Goal: Task Accomplishment & Management: Complete application form

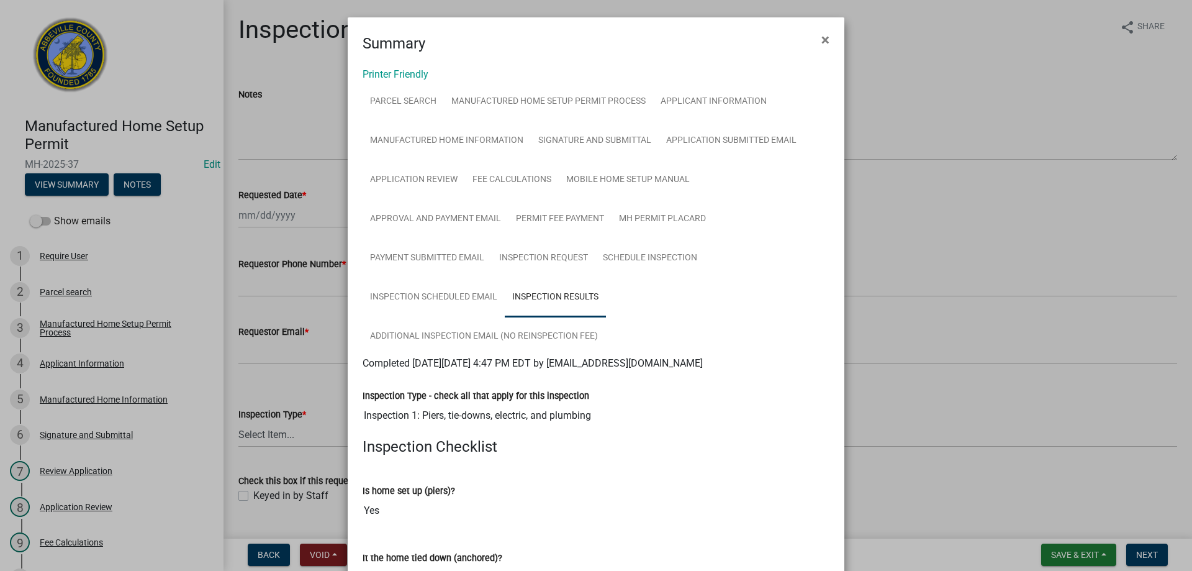
scroll to position [1222, 0]
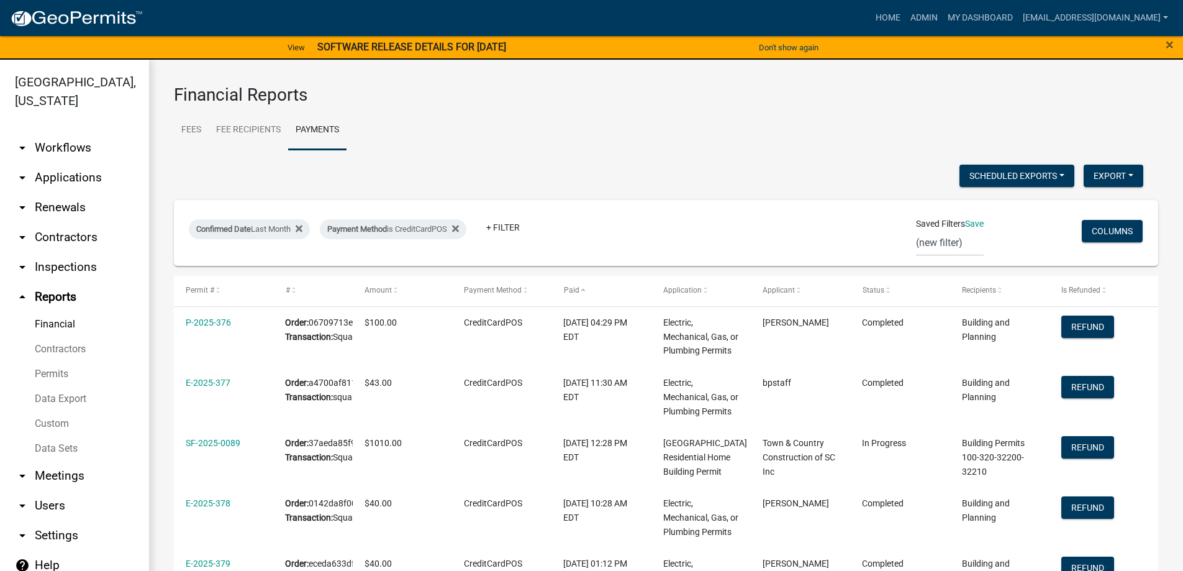
select select "3: 100"
click at [66, 178] on link "arrow_drop_down Applications" at bounding box center [74, 178] width 149 height 30
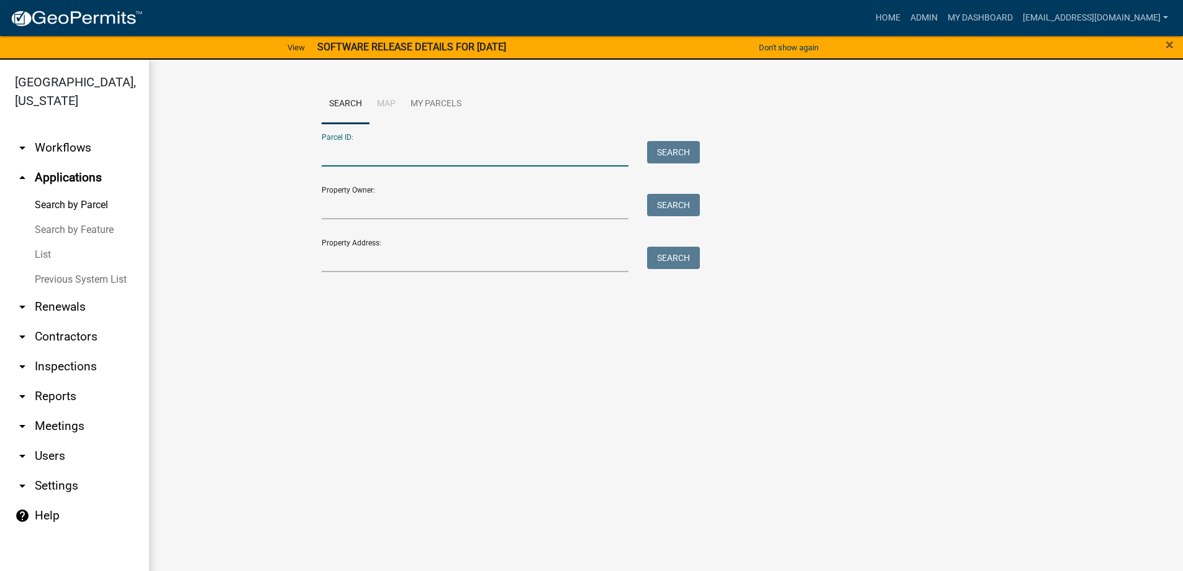
click at [401, 155] on input "Parcel ID:" at bounding box center [475, 153] width 307 height 25
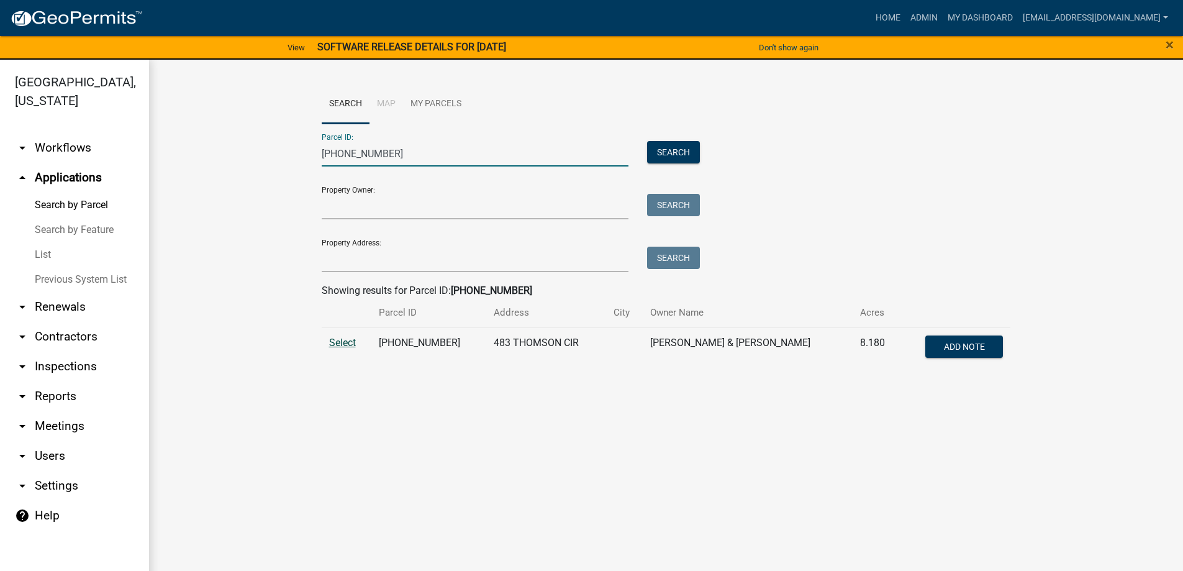
click at [341, 341] on span "Select" at bounding box center [342, 342] width 27 height 12
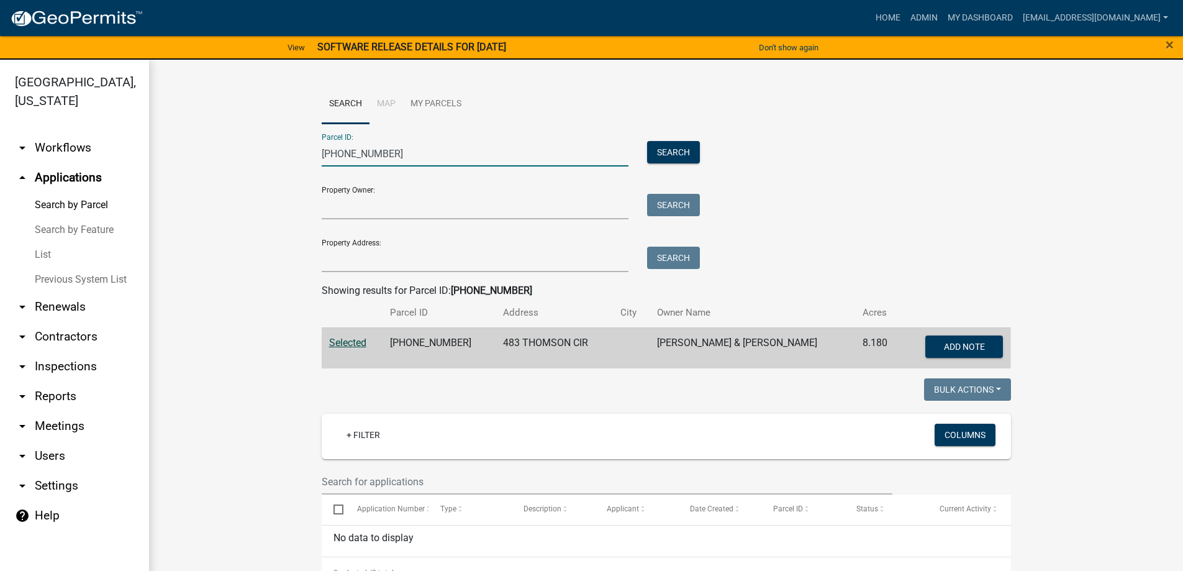
drag, startPoint x: 399, startPoint y: 156, endPoint x: 217, endPoint y: 132, distance: 183.5
click at [217, 132] on wm-workflow-application-search-view "Search Map My Parcels Parcel ID: 122-00-00-154 Search Property Owner: Search Pr…" at bounding box center [666, 449] width 984 height 731
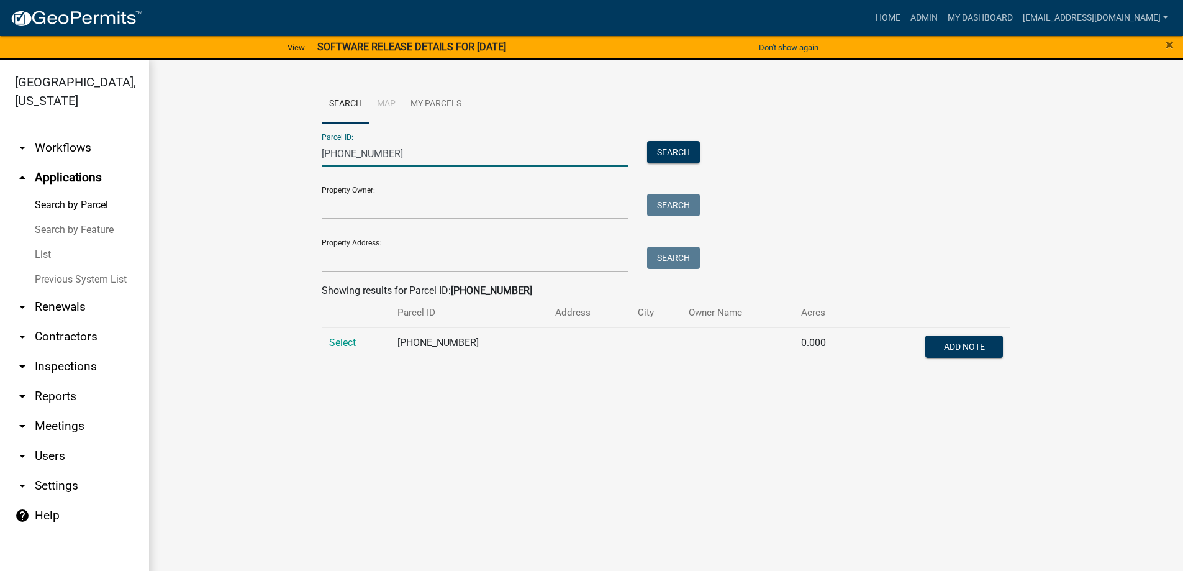
type input "118-00-00-071"
click at [870, 20] on link "Home" at bounding box center [887, 18] width 35 height 24
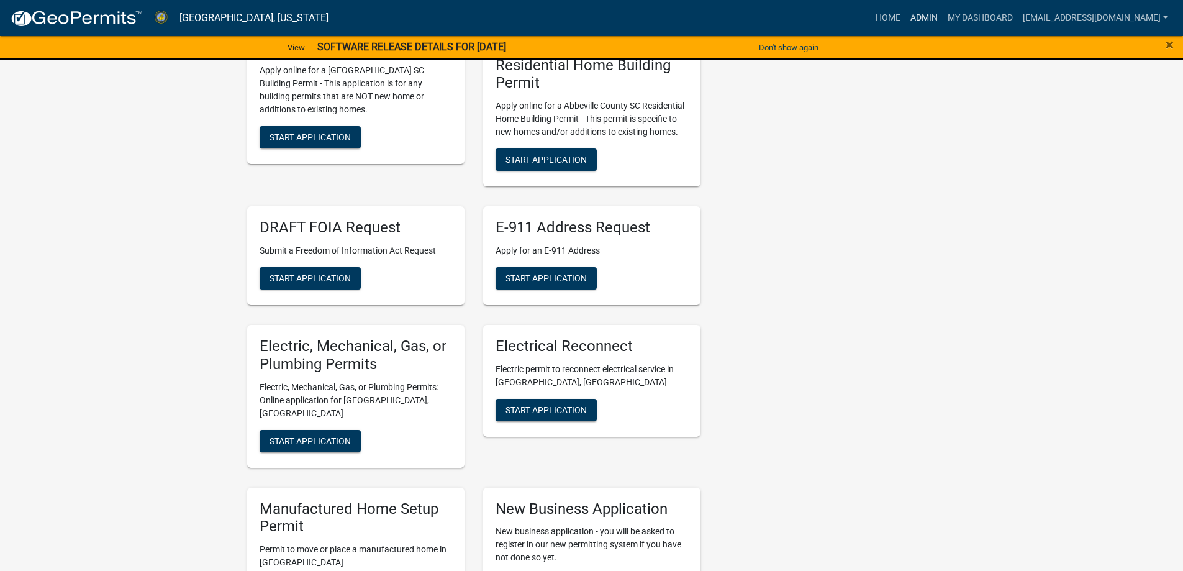
scroll to position [186, 0]
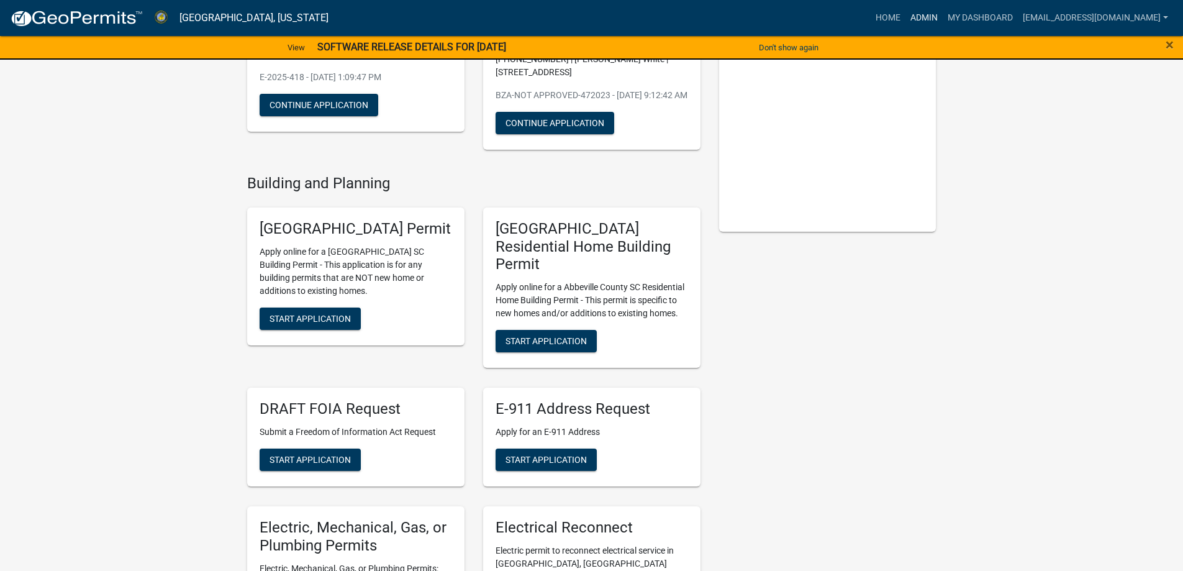
click at [905, 19] on link "Admin" at bounding box center [923, 18] width 37 height 24
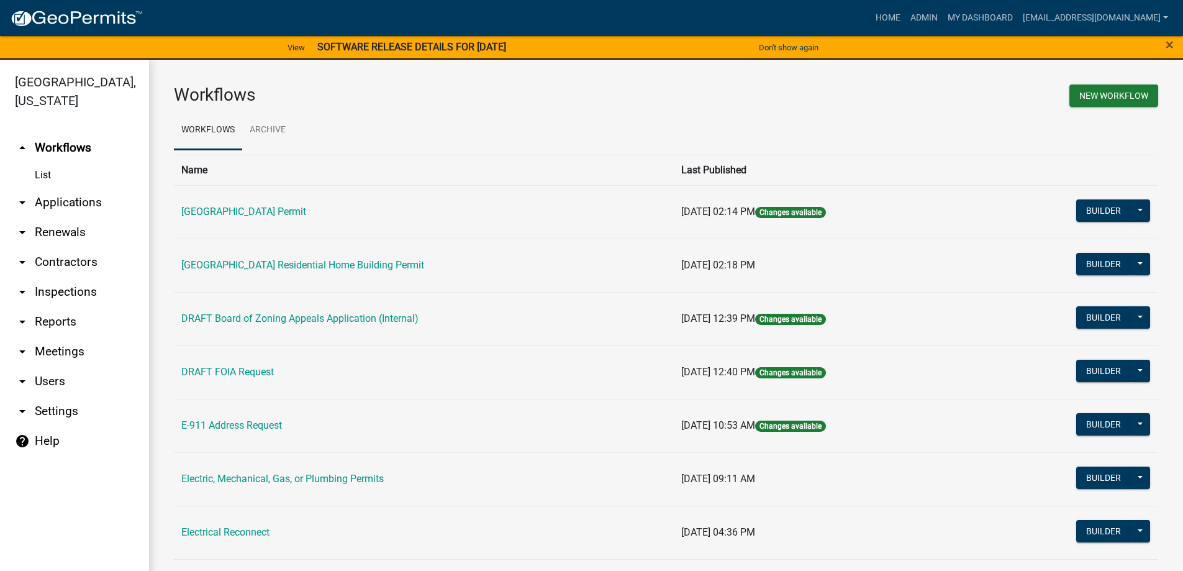
click at [73, 205] on link "arrow_drop_down Applications" at bounding box center [74, 202] width 149 height 30
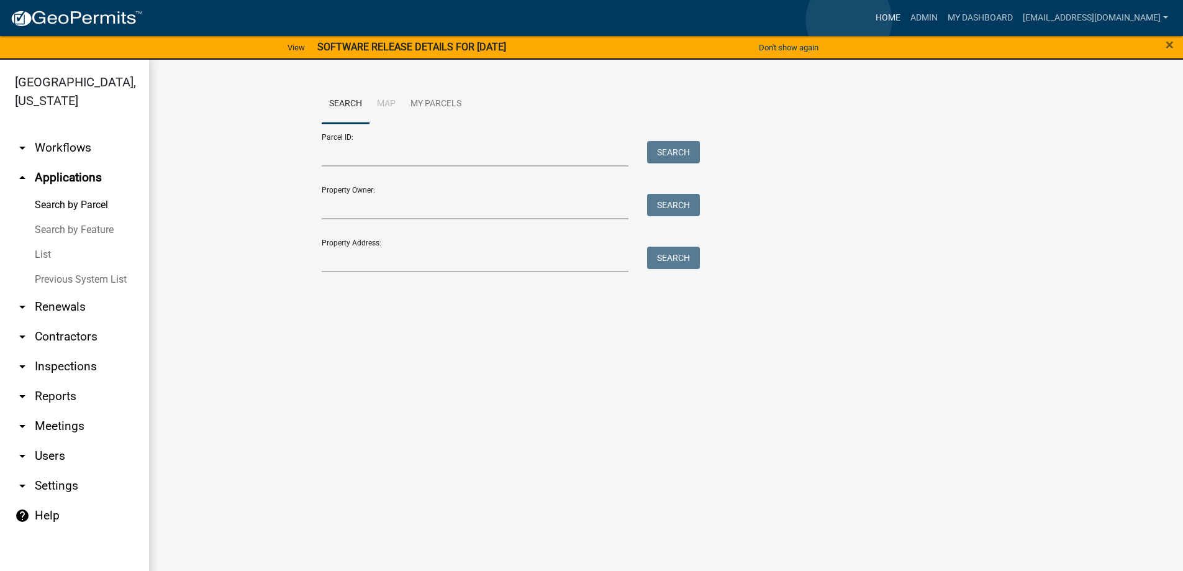
click at [870, 20] on link "Home" at bounding box center [887, 18] width 35 height 24
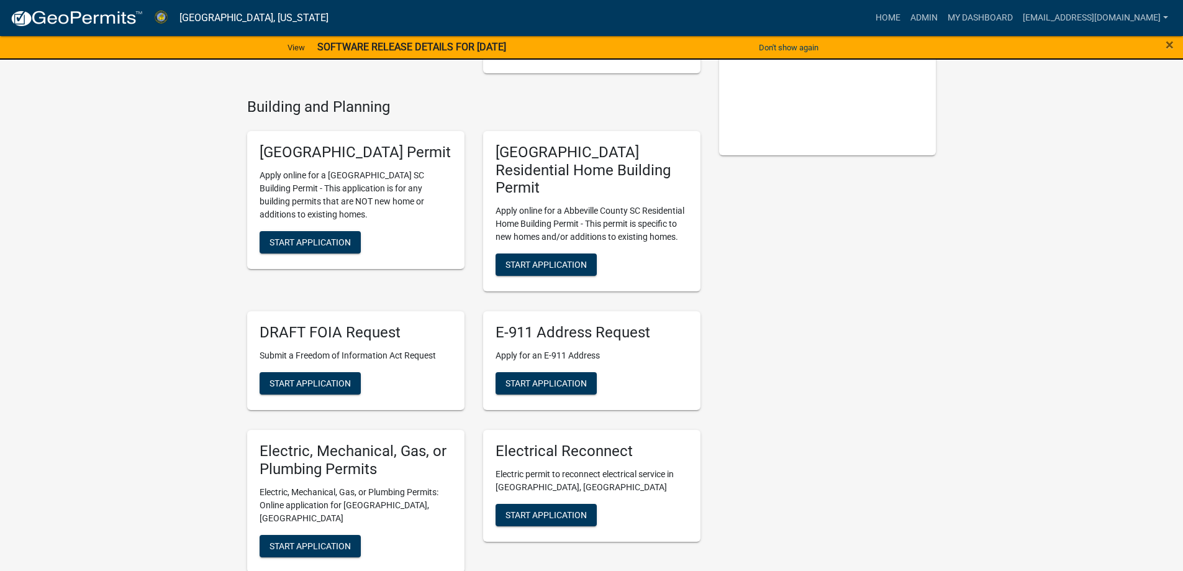
scroll to position [248, 0]
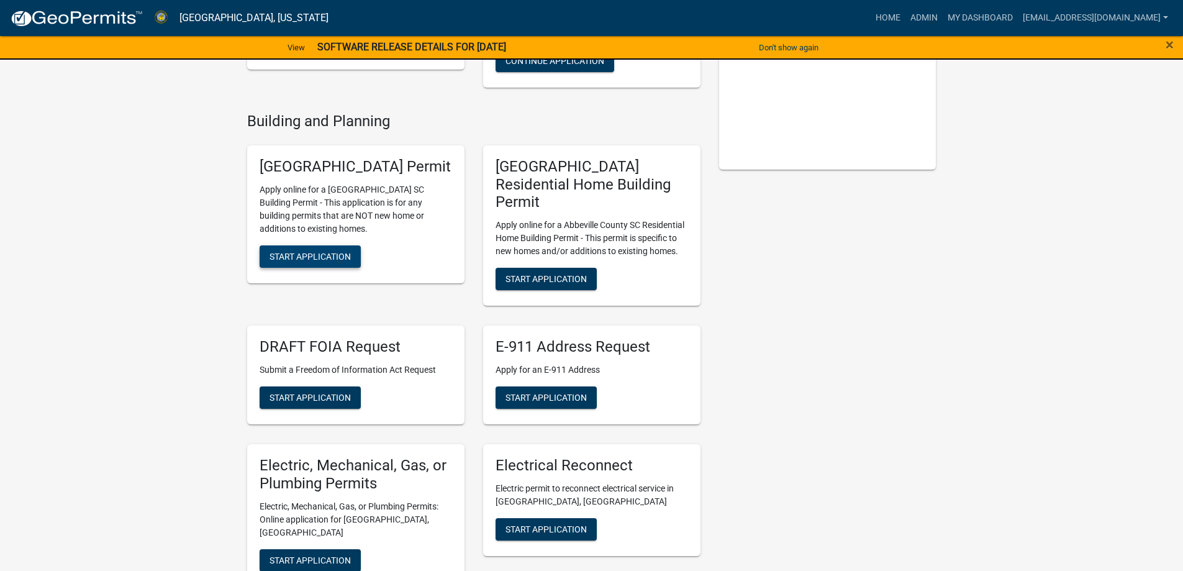
click at [326, 261] on span "Start Application" at bounding box center [309, 256] width 81 height 10
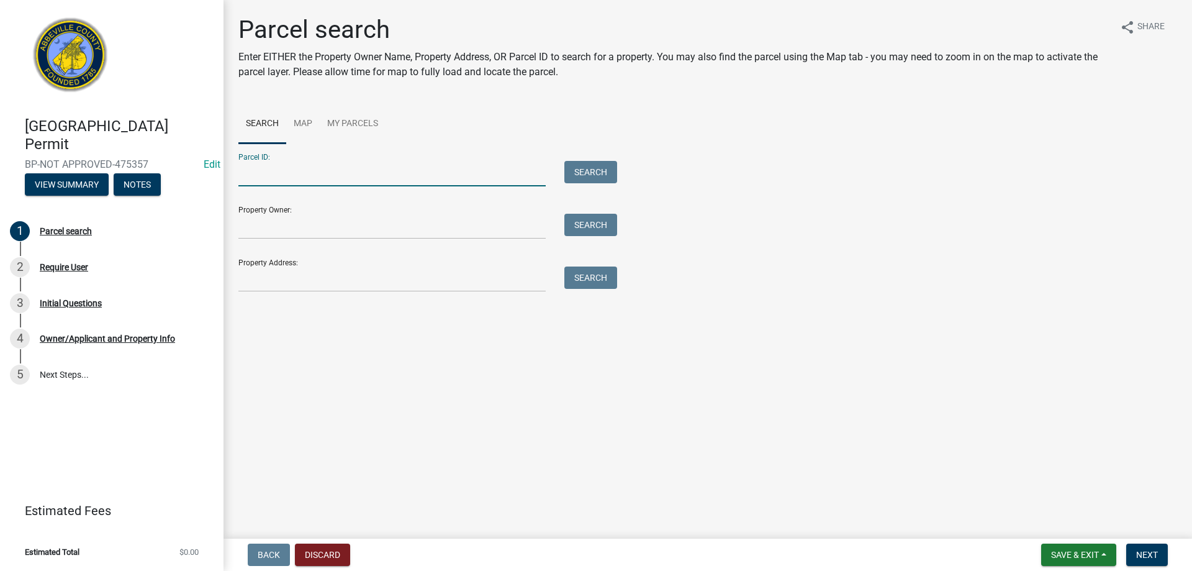
click at [297, 166] on input "Parcel ID:" at bounding box center [391, 173] width 307 height 25
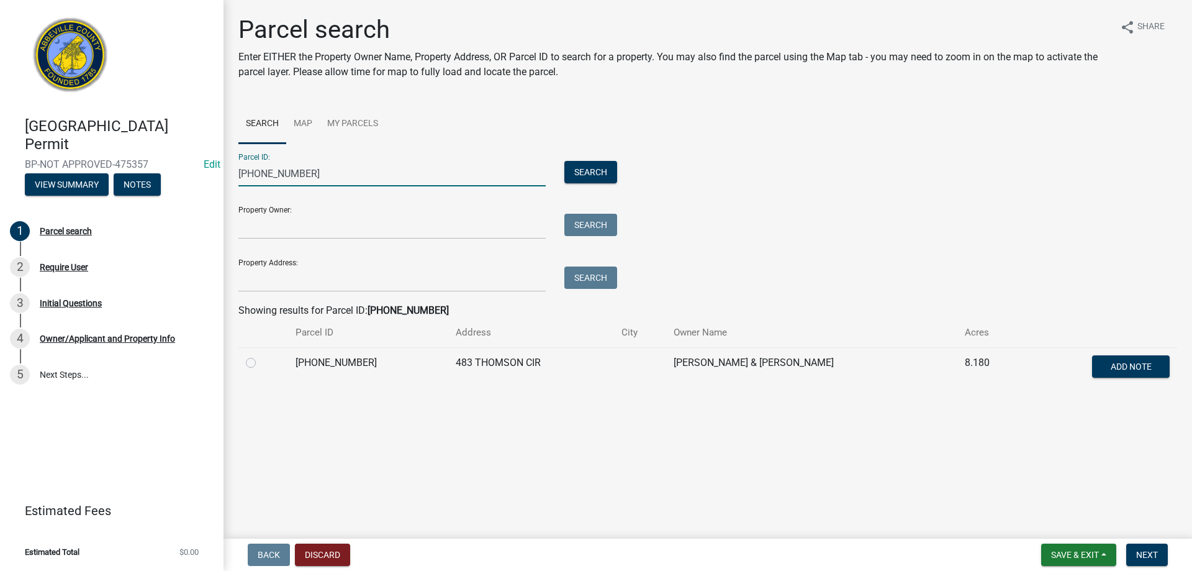
type input "122-00-00-154"
click at [258, 364] on div at bounding box center [263, 362] width 35 height 15
click at [245, 364] on td at bounding box center [263, 367] width 50 height 41
click at [261, 355] on label at bounding box center [261, 355] width 0 height 0
click at [261, 363] on input "radio" at bounding box center [265, 359] width 8 height 8
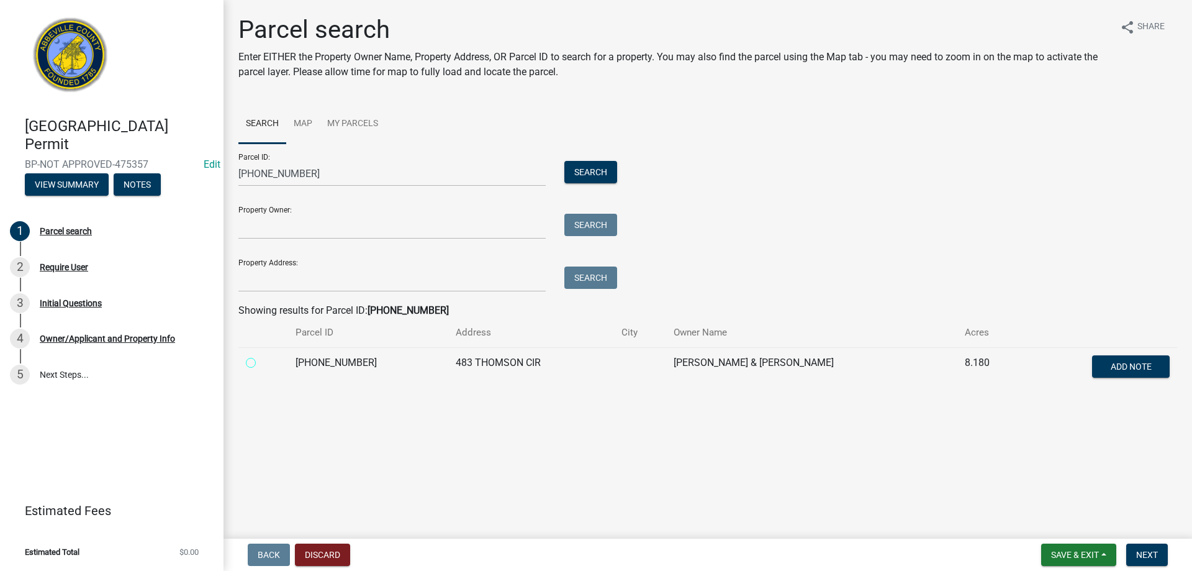
radio input "true"
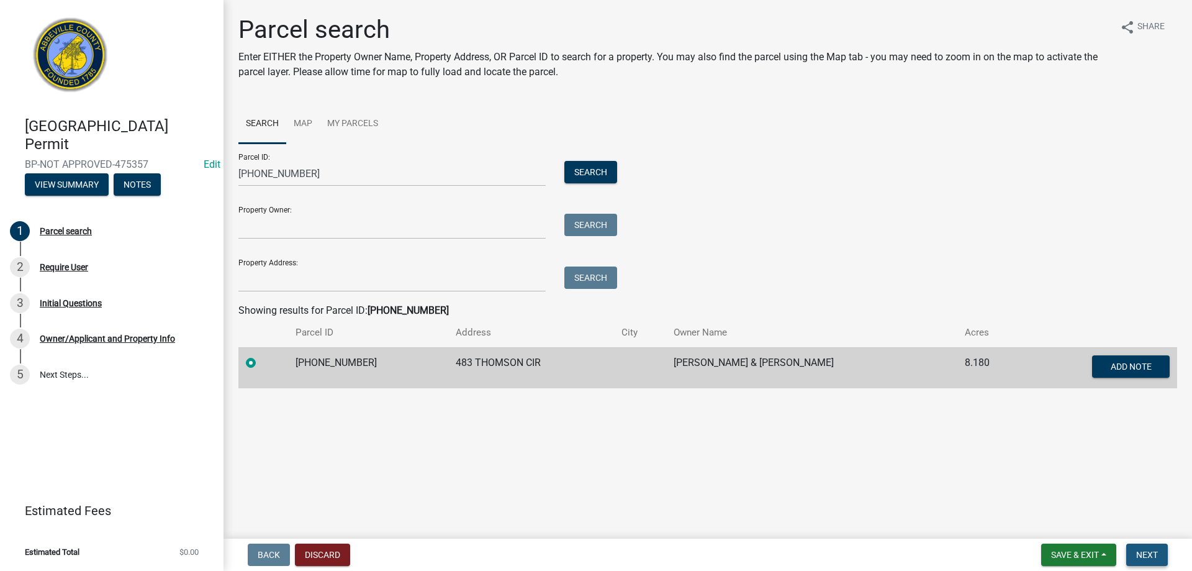
click at [1163, 555] on button "Next" at bounding box center [1147, 554] width 42 height 22
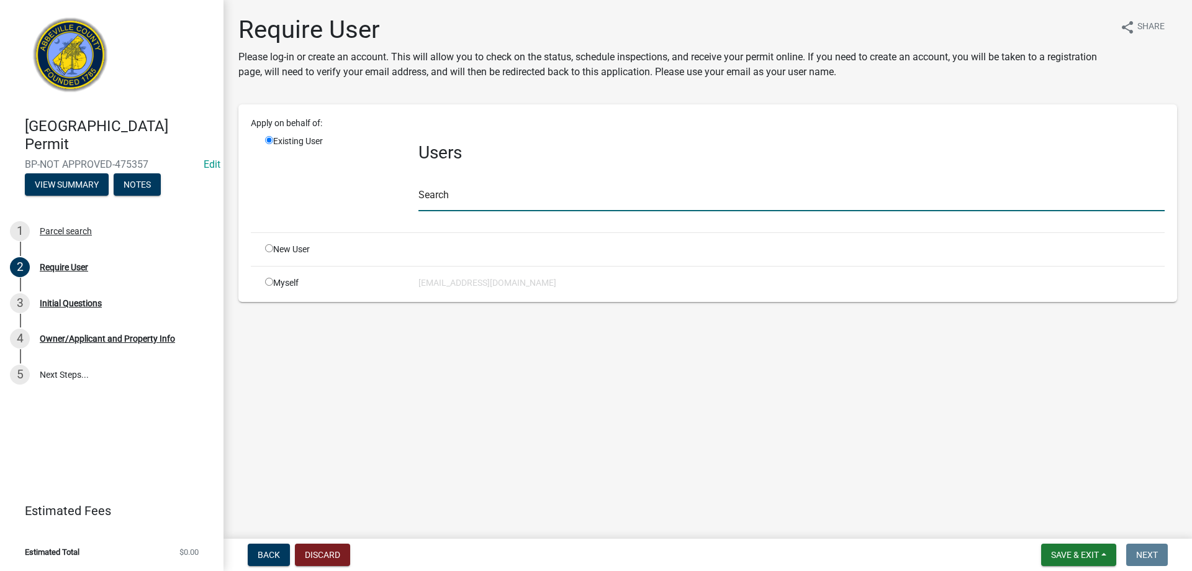
click at [512, 194] on input "text" at bounding box center [791, 198] width 746 height 25
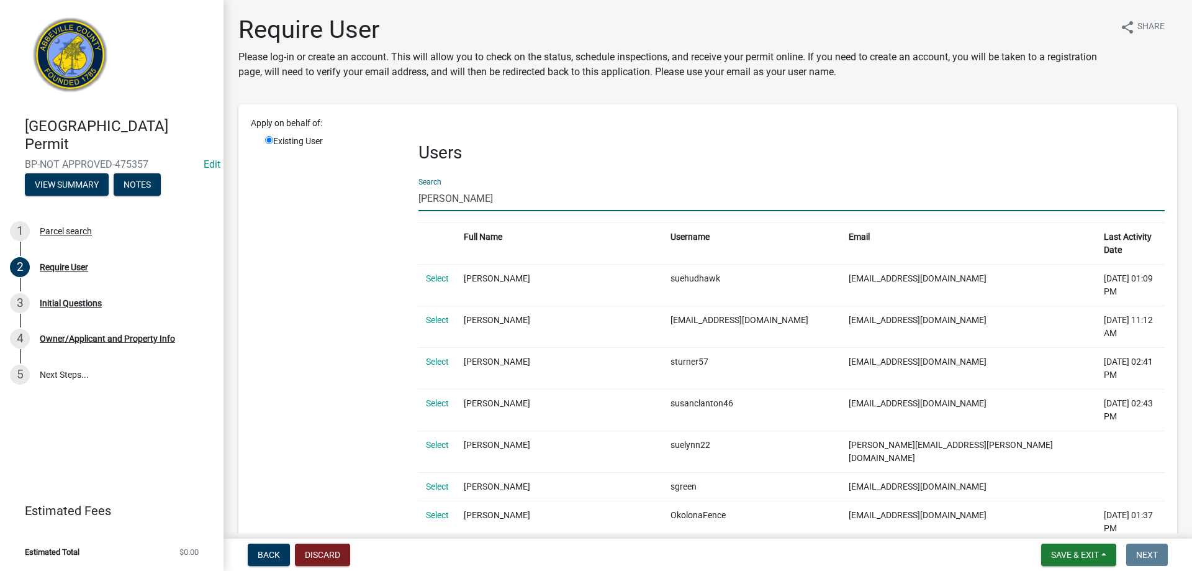
drag, startPoint x: 467, startPoint y: 204, endPoint x: 303, endPoint y: 191, distance: 165.1
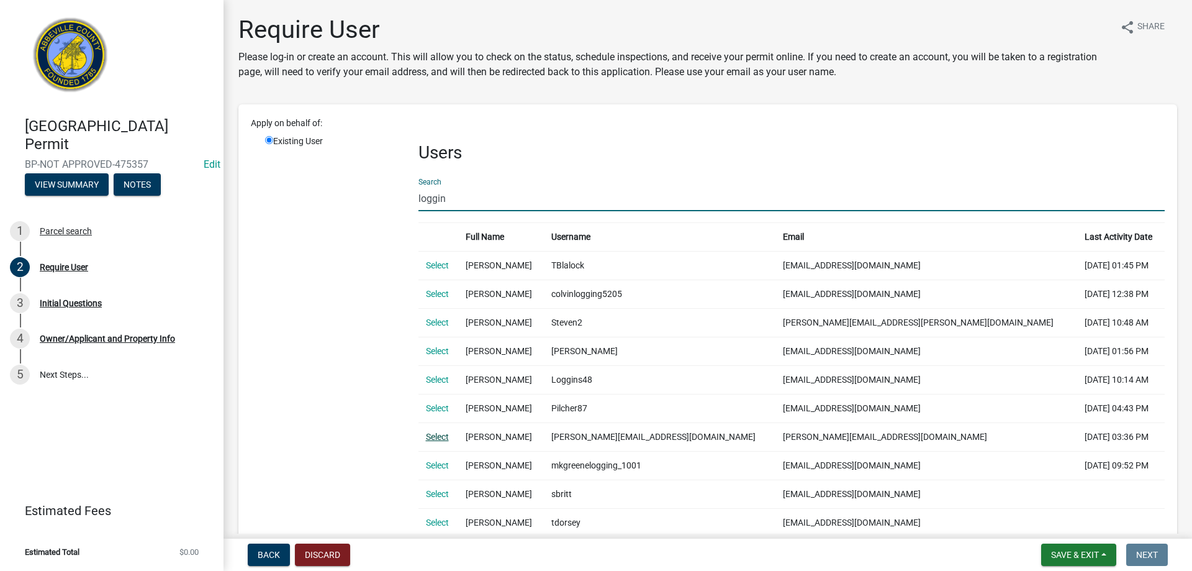
type input "loggin"
click at [438, 433] on link "Select" at bounding box center [437, 436] width 23 height 10
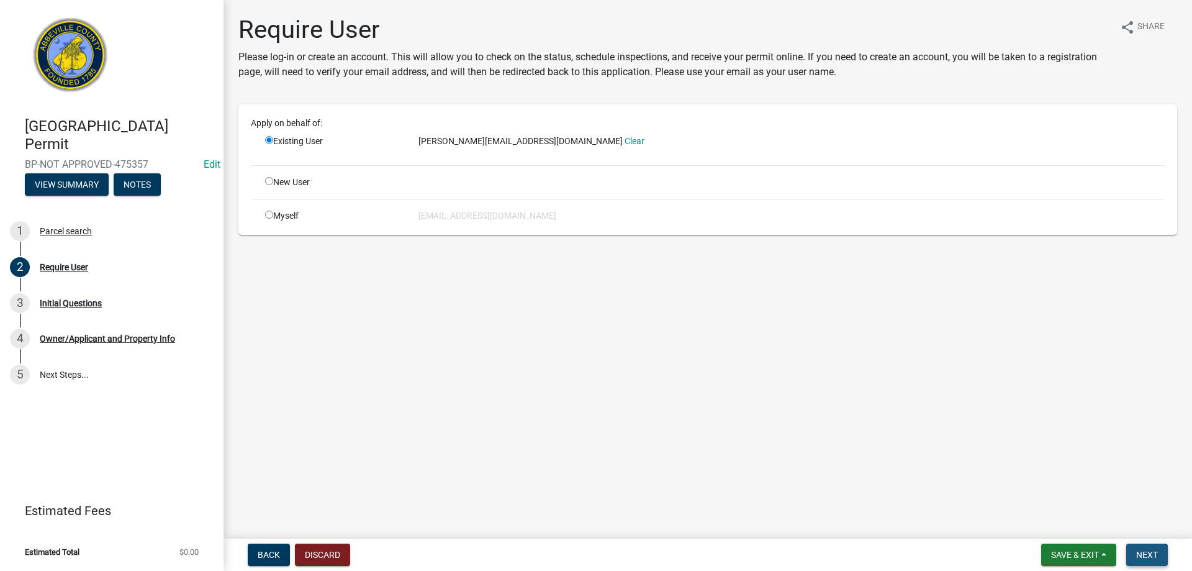
click at [1134, 554] on button "Next" at bounding box center [1147, 554] width 42 height 22
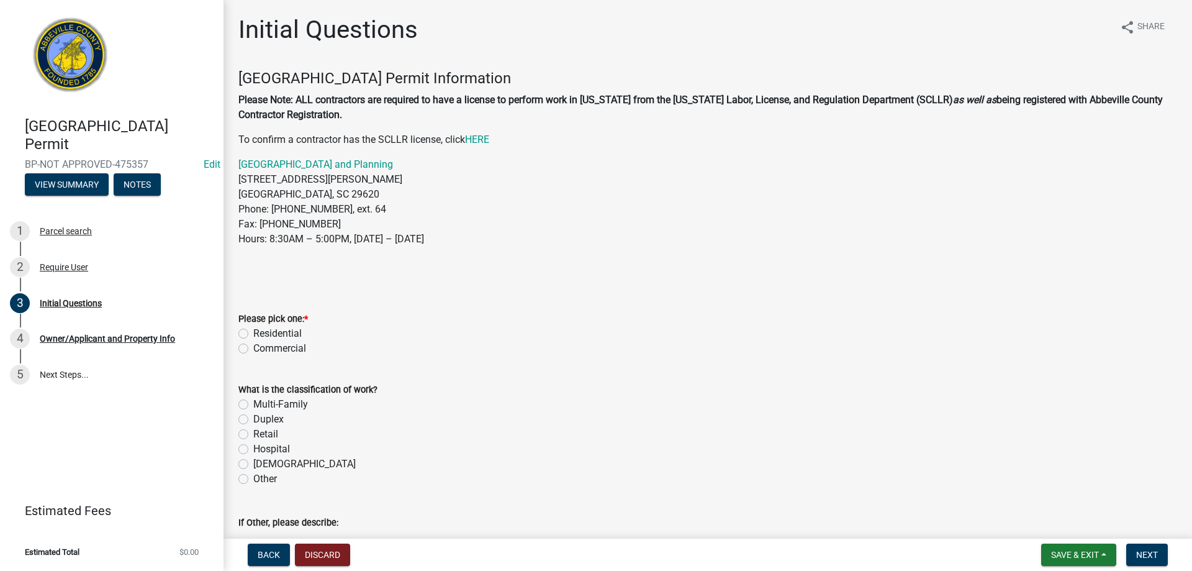
click at [253, 335] on label "Residential" at bounding box center [277, 333] width 48 height 15
click at [253, 334] on input "Residential" at bounding box center [257, 330] width 8 height 8
radio input "true"
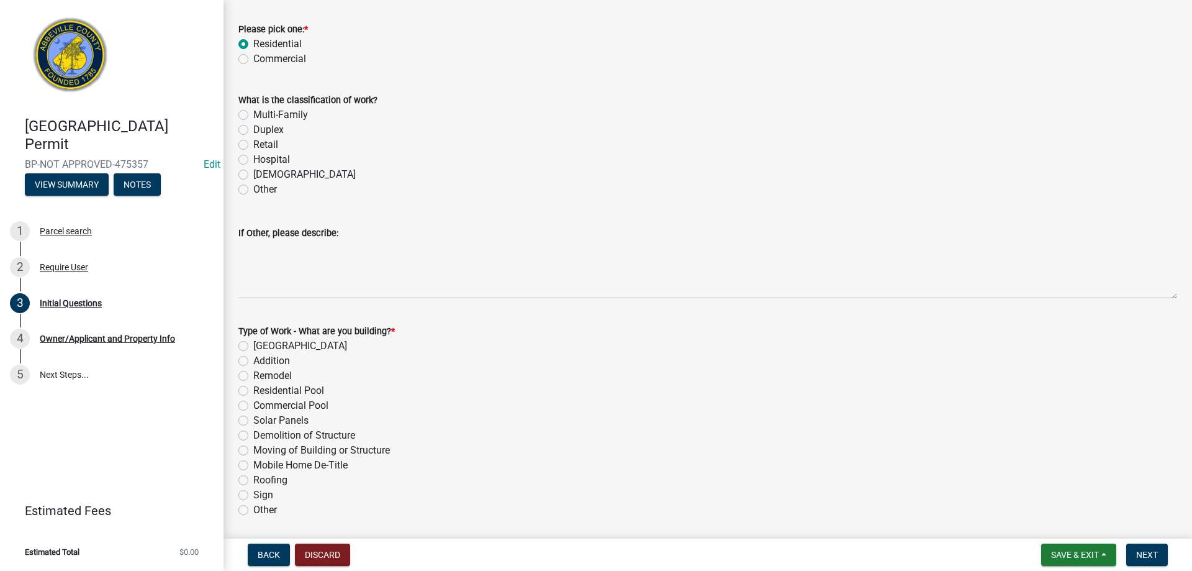
scroll to position [310, 0]
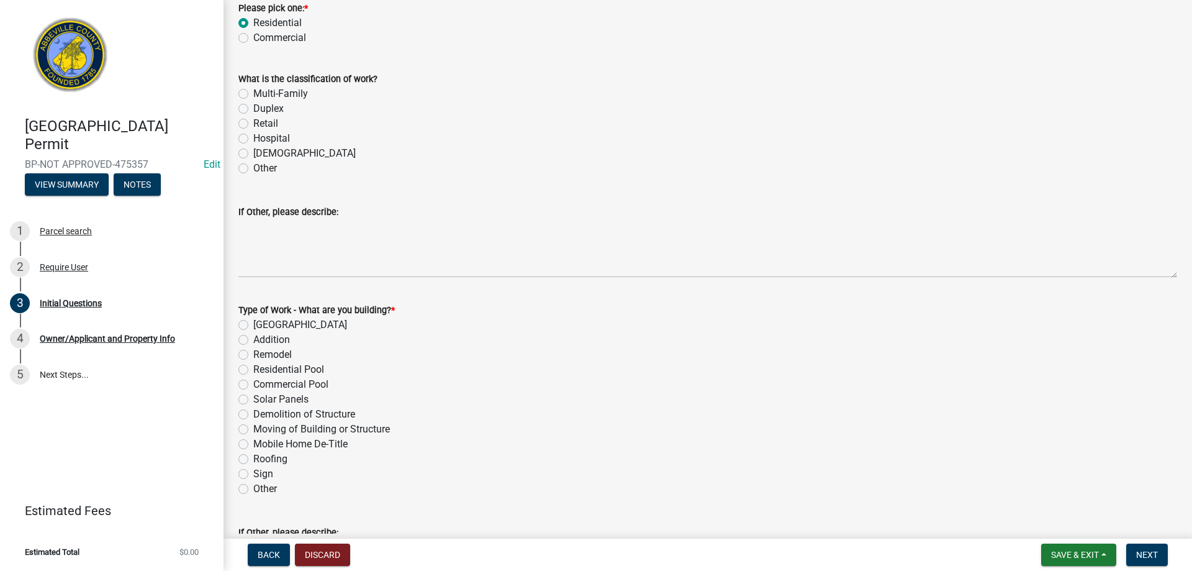
click at [253, 457] on label "Roofing" at bounding box center [270, 458] width 34 height 15
click at [253, 457] on input "Roofing" at bounding box center [257, 455] width 8 height 8
radio input "true"
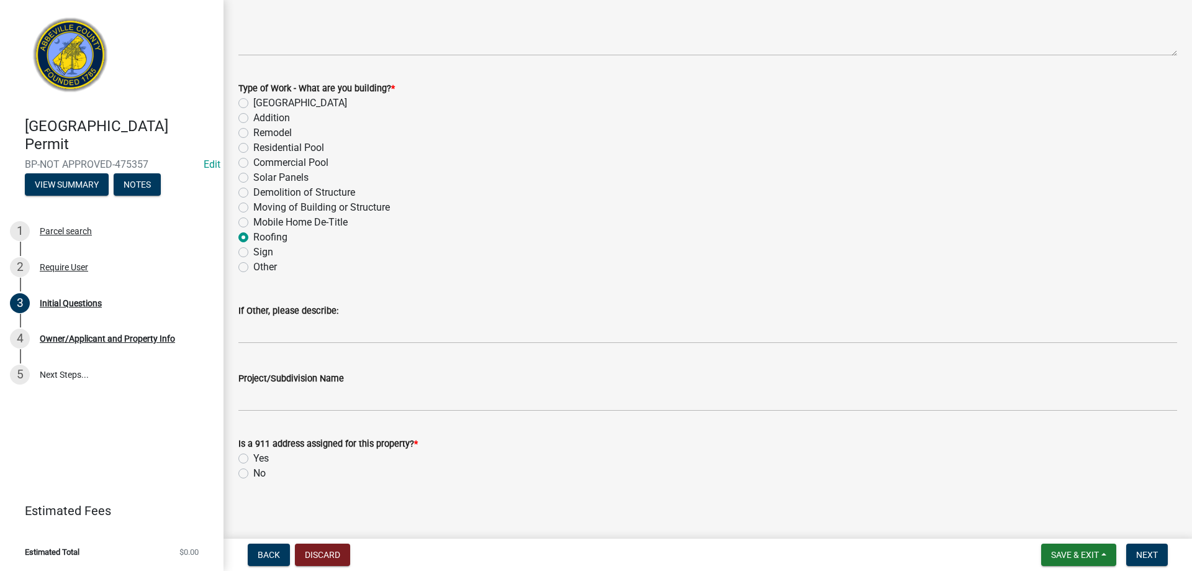
scroll to position [539, 0]
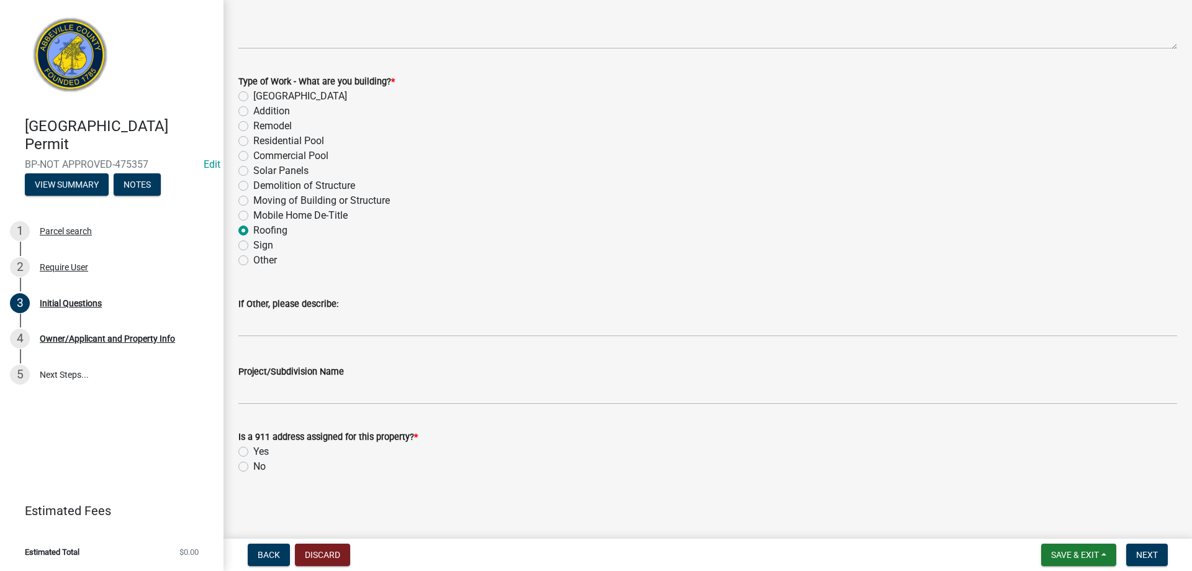
click at [253, 453] on label "Yes" at bounding box center [261, 451] width 16 height 15
click at [253, 452] on input "Yes" at bounding box center [257, 448] width 8 height 8
radio input "true"
click at [1143, 554] on span "Next" at bounding box center [1147, 554] width 22 height 10
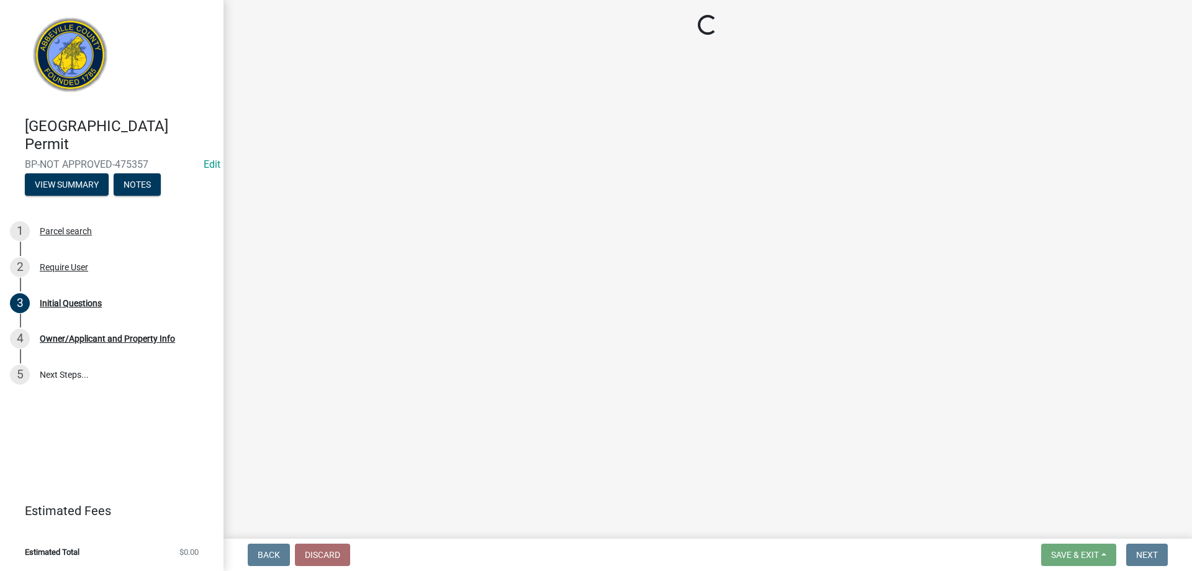
scroll to position [0, 0]
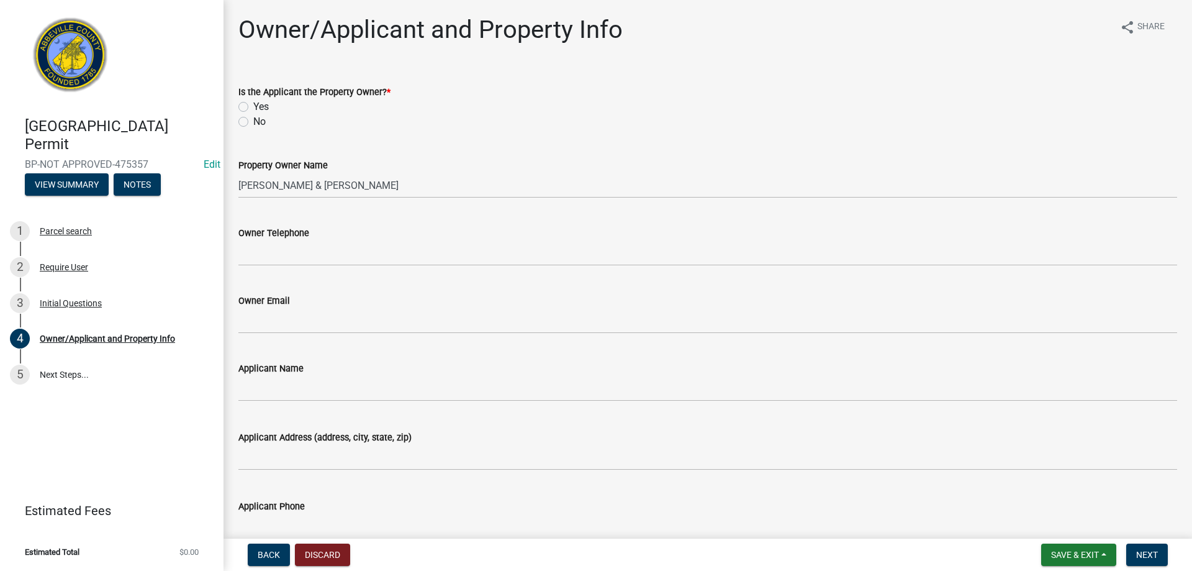
click at [237, 121] on div "Is the Applicant the Property Owner? * Yes No" at bounding box center [707, 100] width 957 height 60
click at [253, 124] on label "No" at bounding box center [259, 121] width 12 height 15
click at [253, 122] on input "No" at bounding box center [257, 118] width 8 height 8
radio input "true"
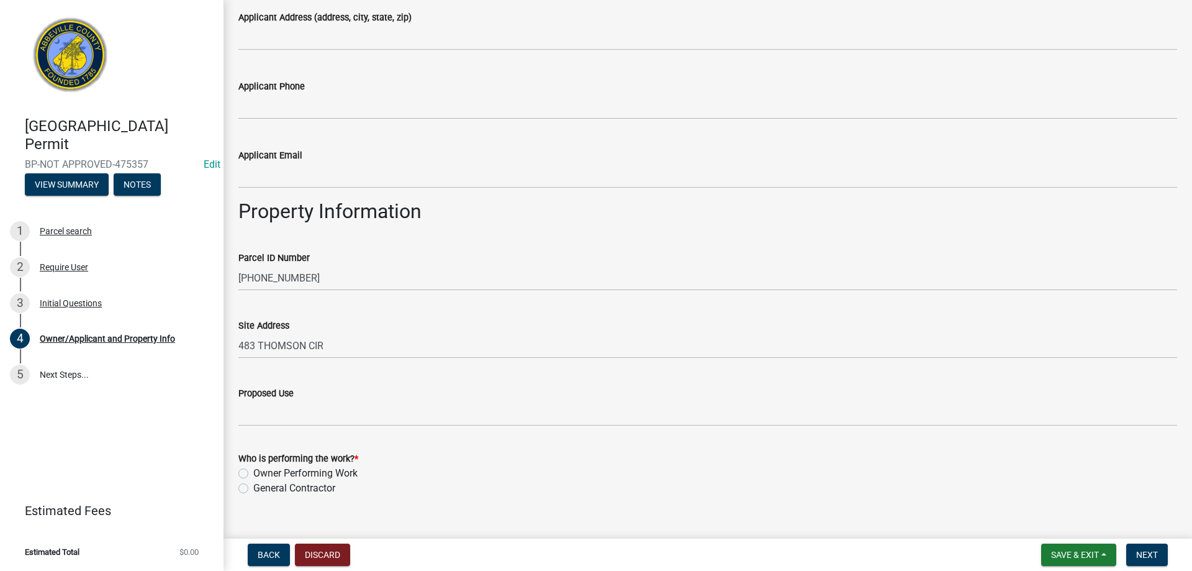
scroll to position [435, 0]
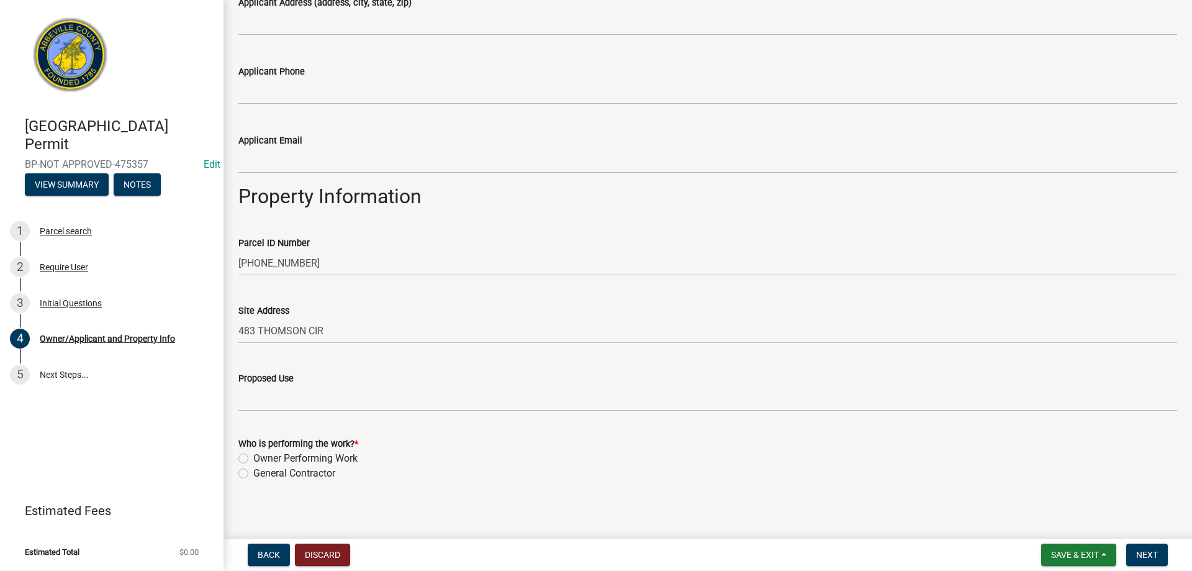
click at [253, 472] on label "General Contractor" at bounding box center [294, 473] width 82 height 15
click at [253, 472] on input "General Contractor" at bounding box center [257, 470] width 8 height 8
radio input "true"
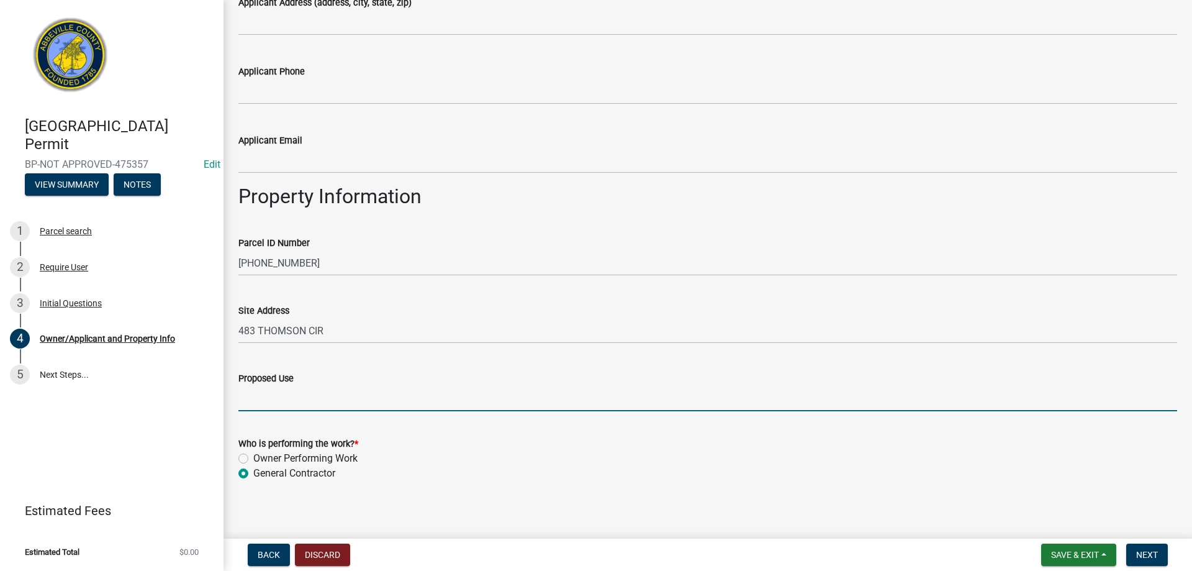
click at [281, 407] on input "Proposed Use" at bounding box center [707, 398] width 939 height 25
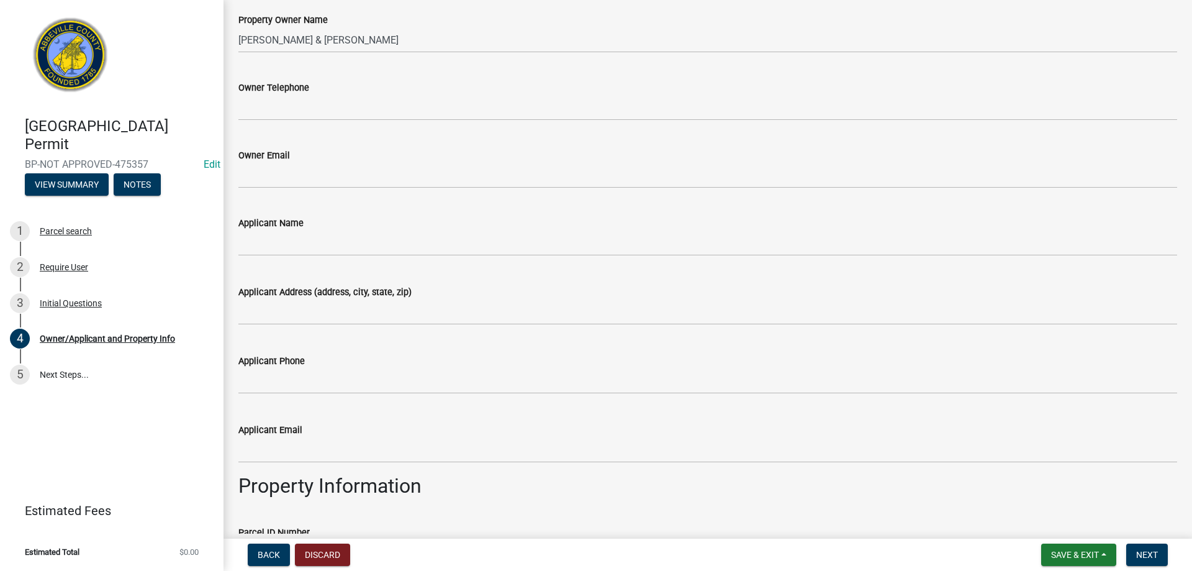
scroll to position [124, 0]
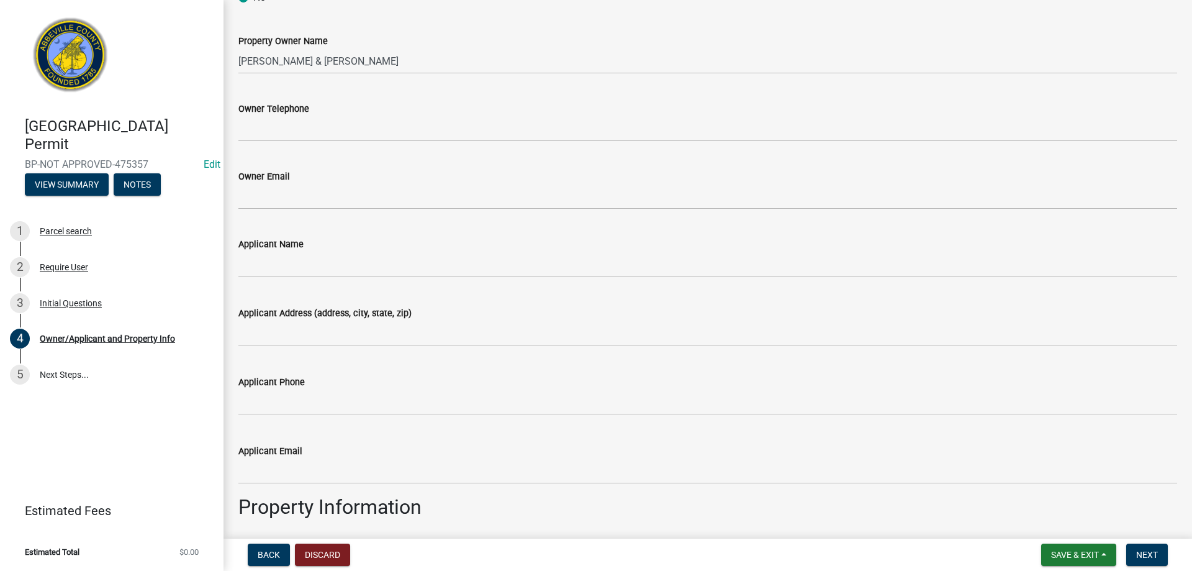
type input "Roofing"
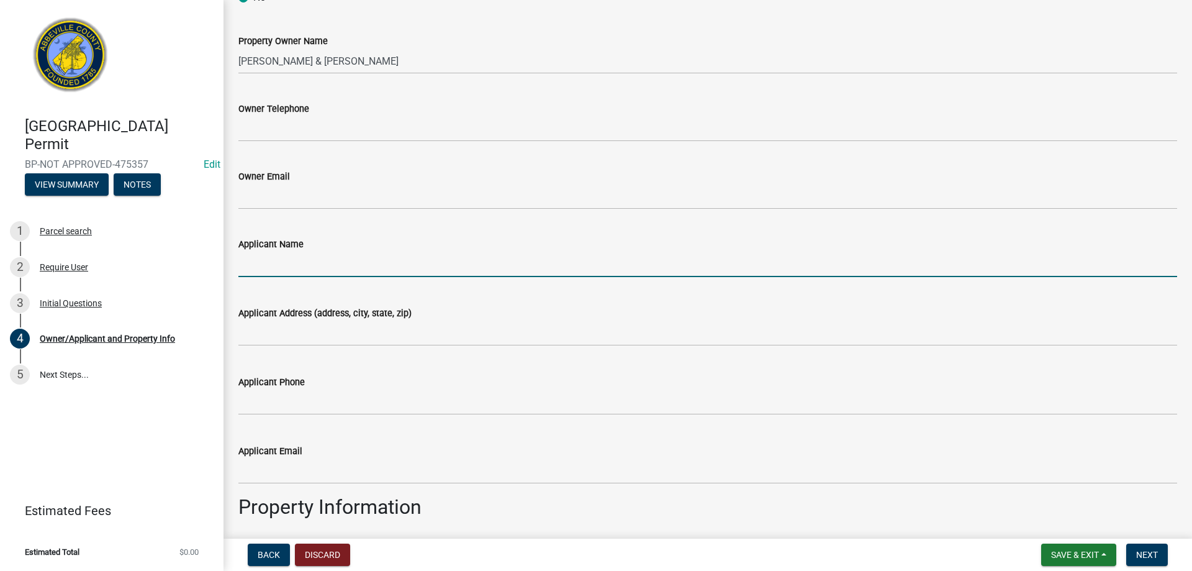
click at [284, 270] on input "Applicant Name" at bounding box center [707, 263] width 939 height 25
type input "Loggins Roofing LLC"
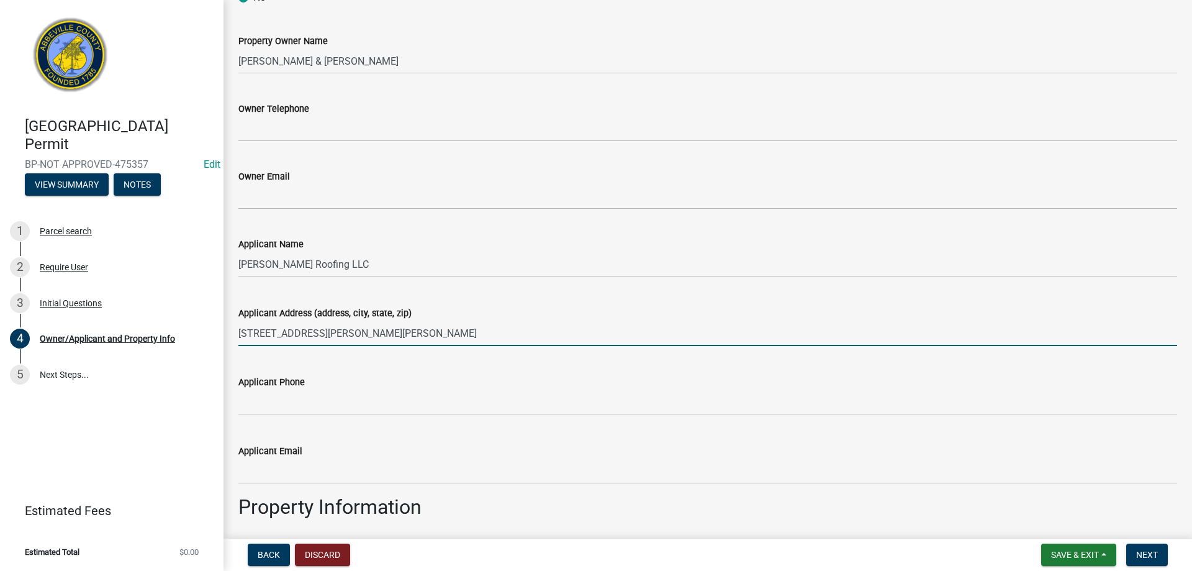
type input "1009 W Alexander Rd., Greenwood, SC 29646"
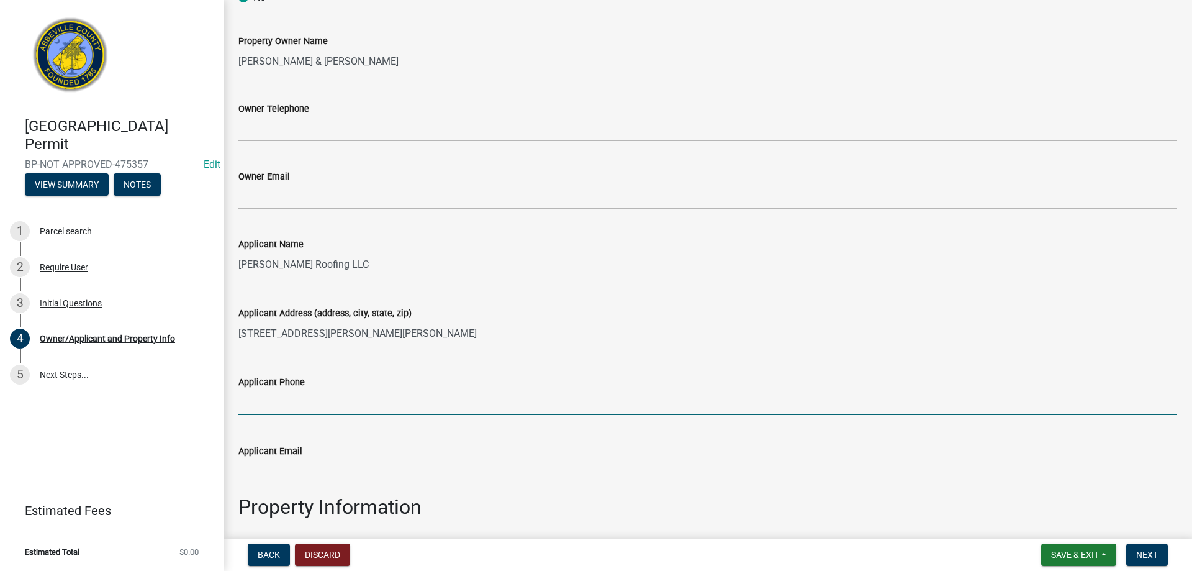
click at [310, 397] on input "Applicant Phone" at bounding box center [707, 401] width 939 height 25
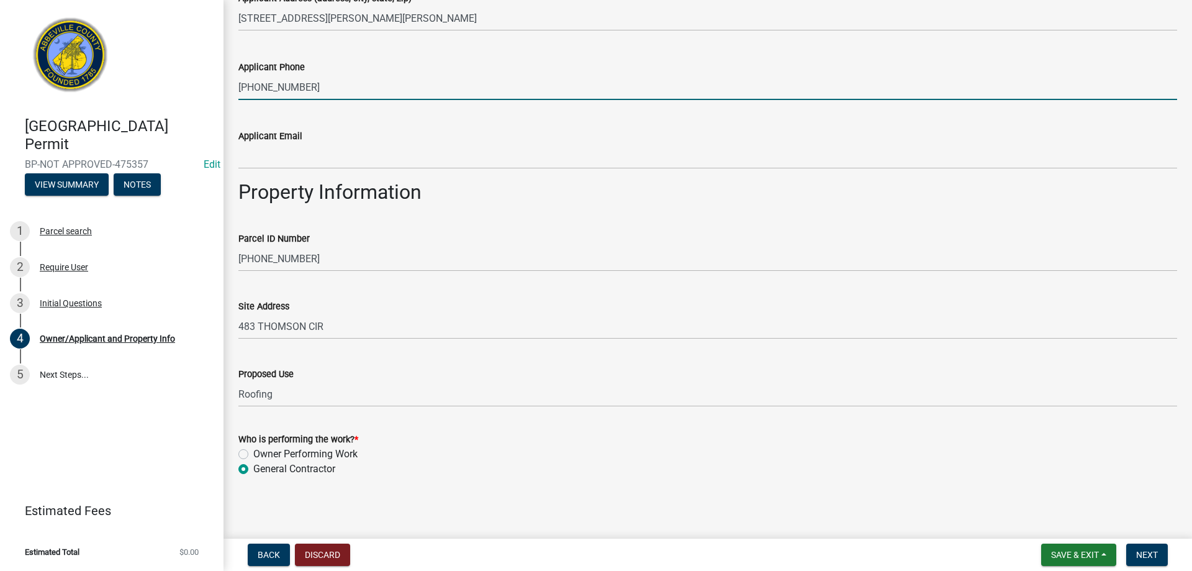
scroll to position [441, 0]
type input "864-227-1479"
click at [1158, 551] on button "Next" at bounding box center [1147, 554] width 42 height 22
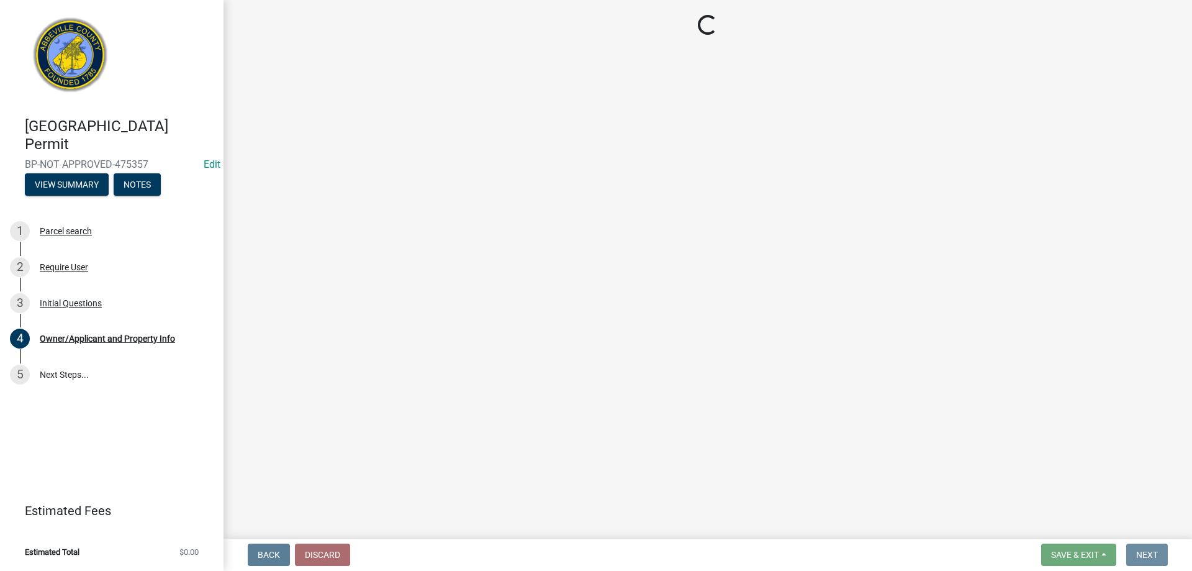
scroll to position [0, 0]
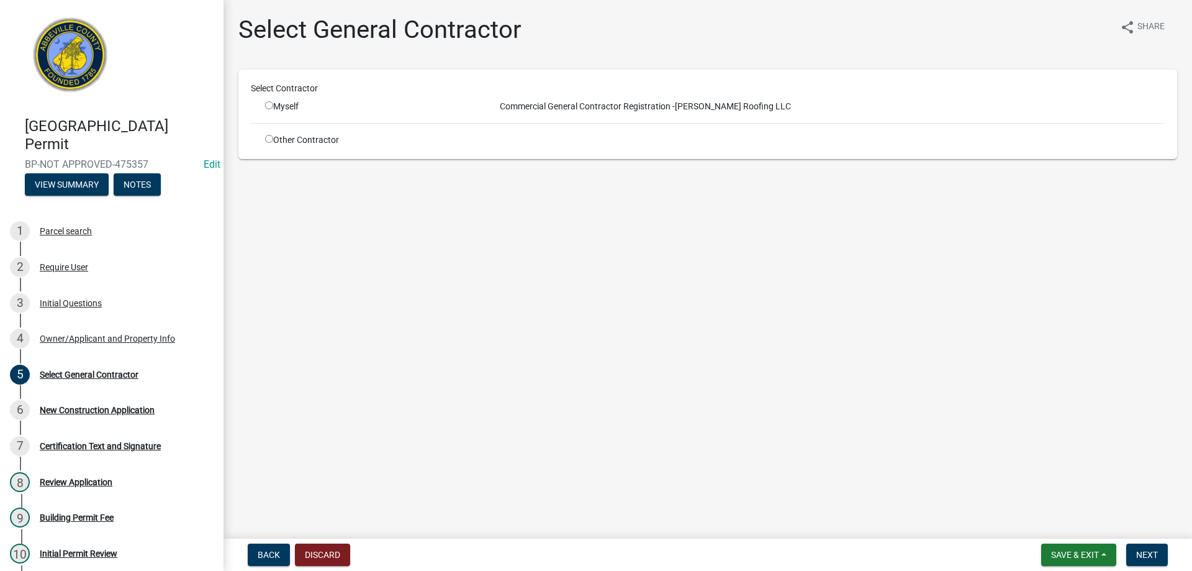
click at [265, 106] on input "radio" at bounding box center [269, 105] width 8 height 8
radio input "true"
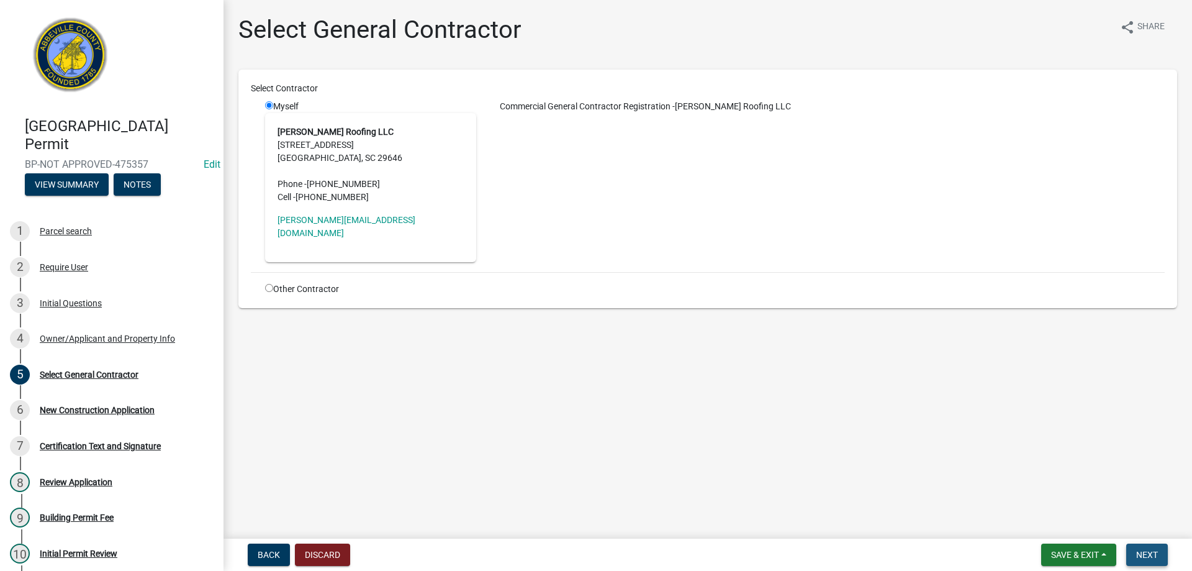
click at [1152, 554] on span "Next" at bounding box center [1147, 554] width 22 height 10
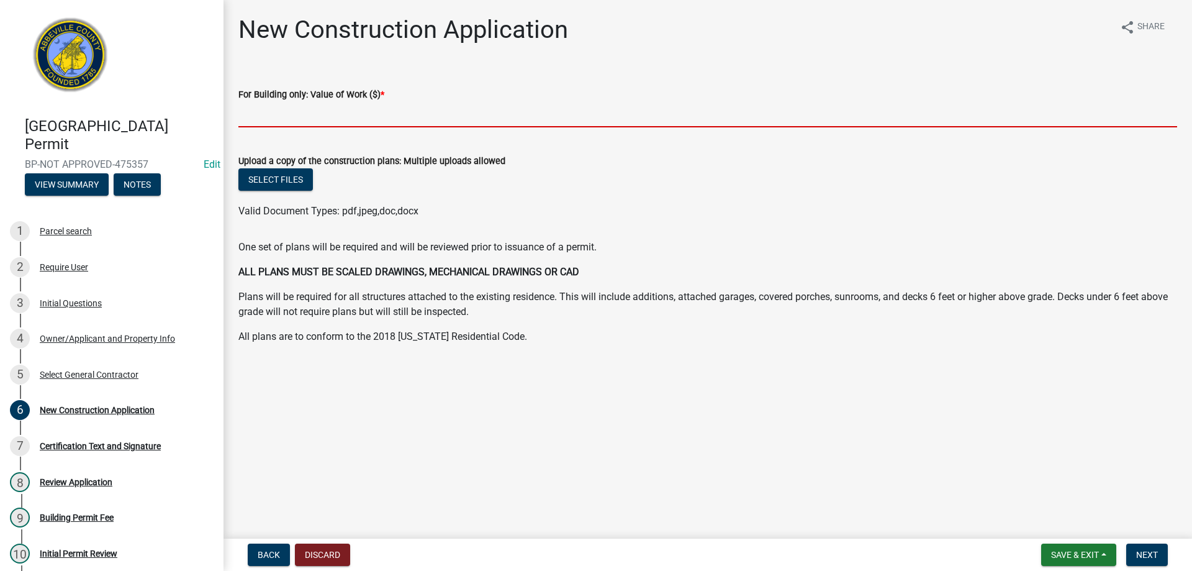
click at [322, 115] on input "text" at bounding box center [707, 114] width 939 height 25
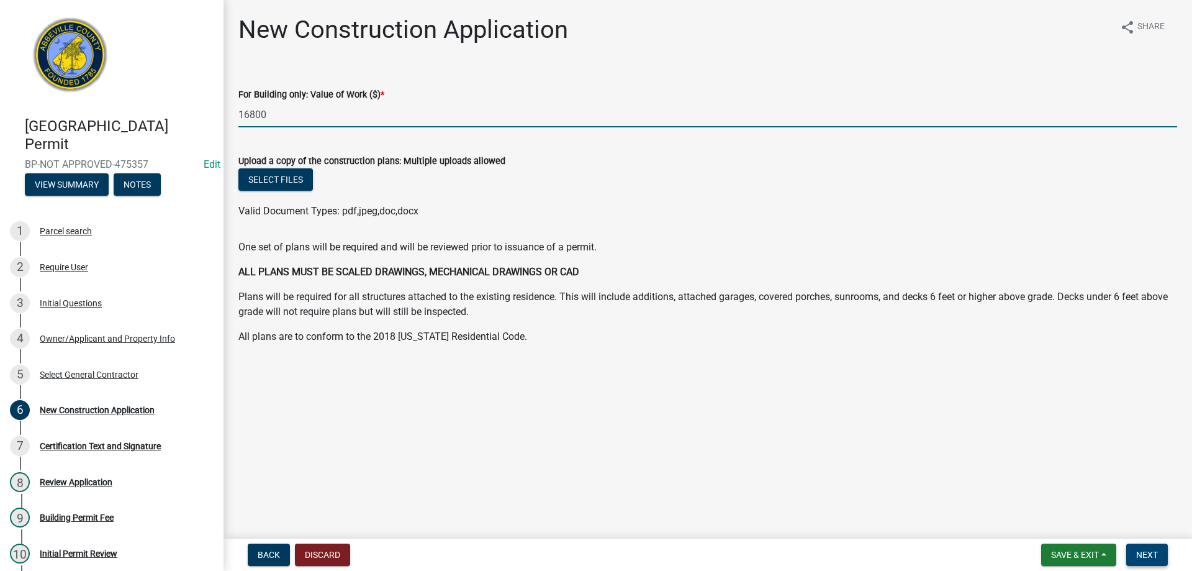
type input "16800"
click at [1160, 549] on button "Next" at bounding box center [1147, 554] width 42 height 22
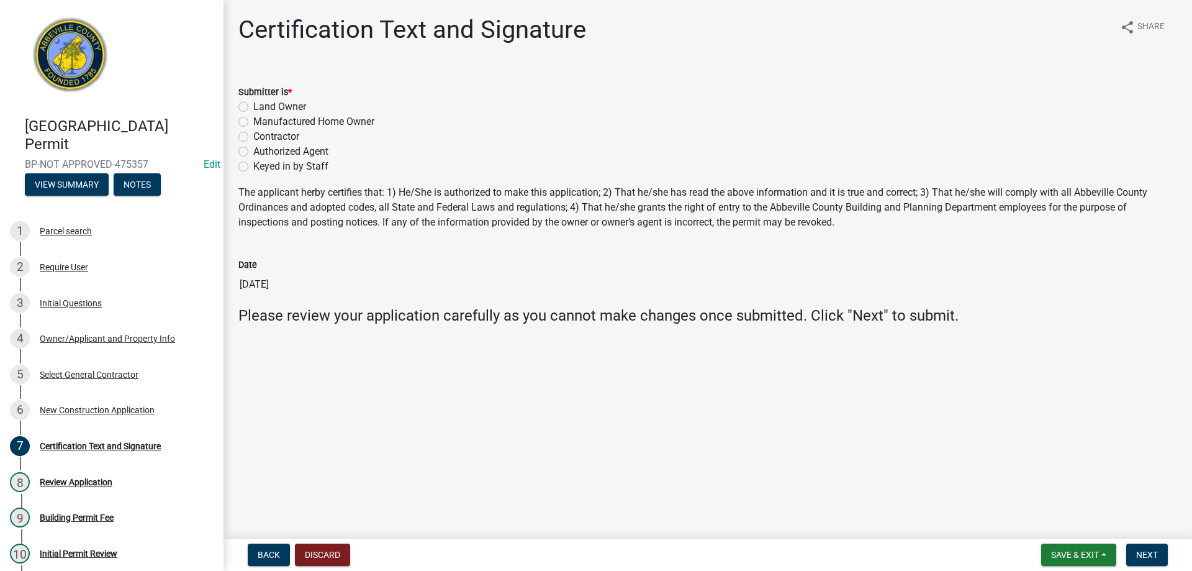
click at [253, 169] on label "Keyed in by Staff" at bounding box center [290, 166] width 75 height 15
click at [253, 167] on input "Keyed in by Staff" at bounding box center [257, 163] width 8 height 8
radio input "true"
click at [1159, 549] on button "Next" at bounding box center [1147, 554] width 42 height 22
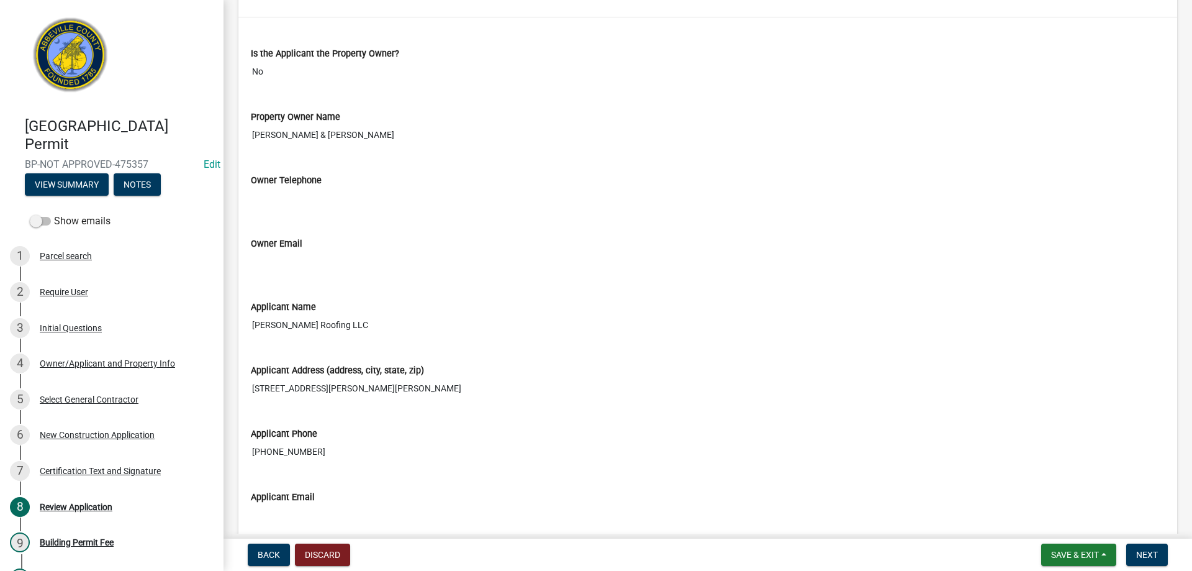
scroll to position [1428, 0]
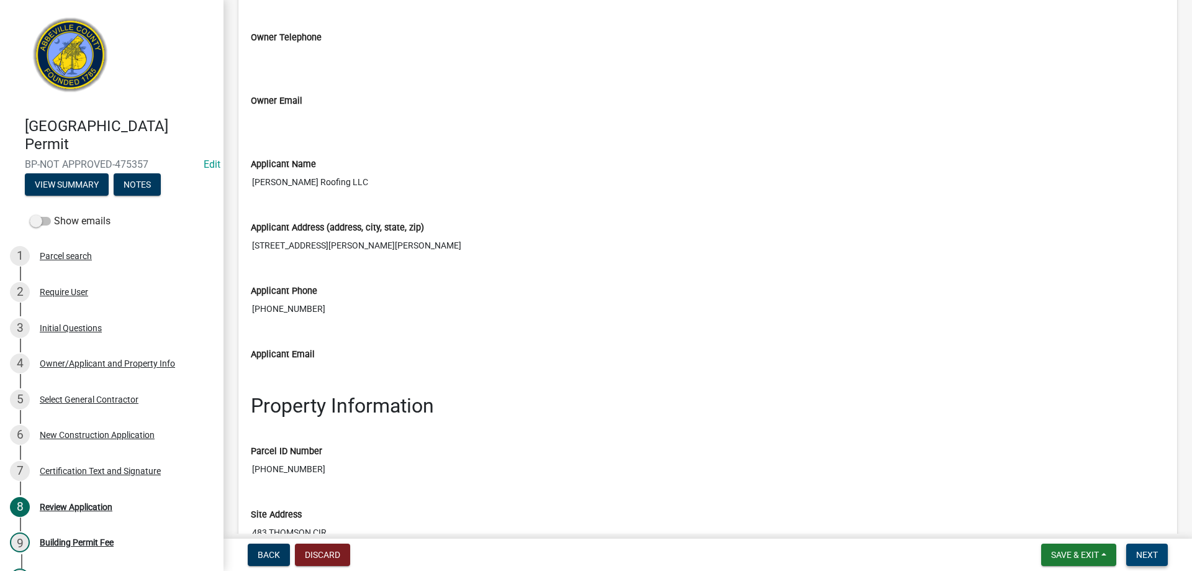
click at [1153, 559] on span "Next" at bounding box center [1147, 554] width 22 height 10
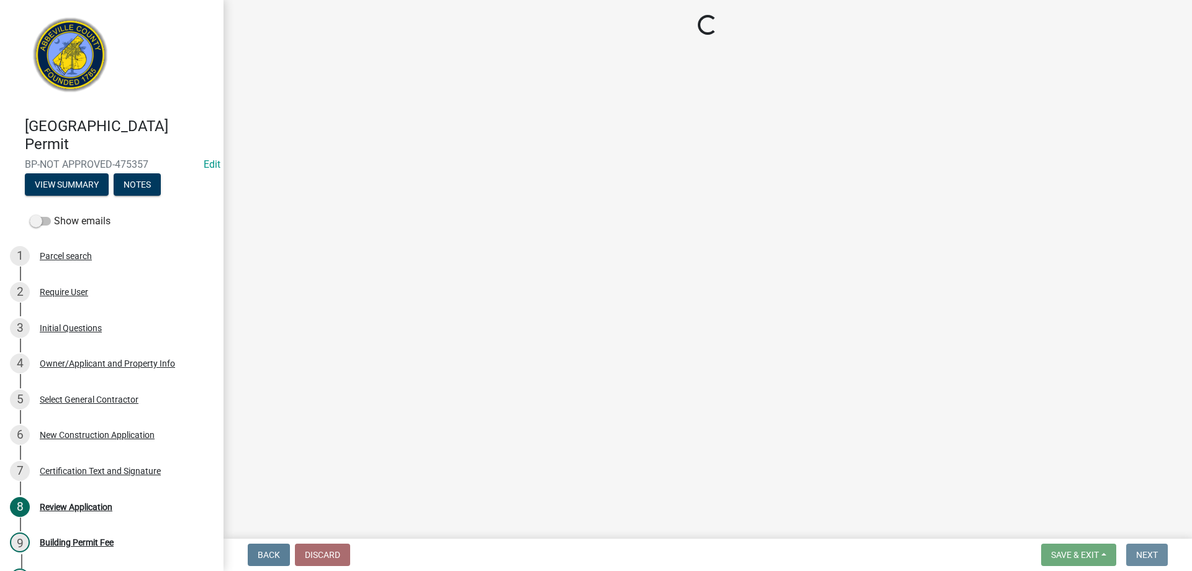
scroll to position [0, 0]
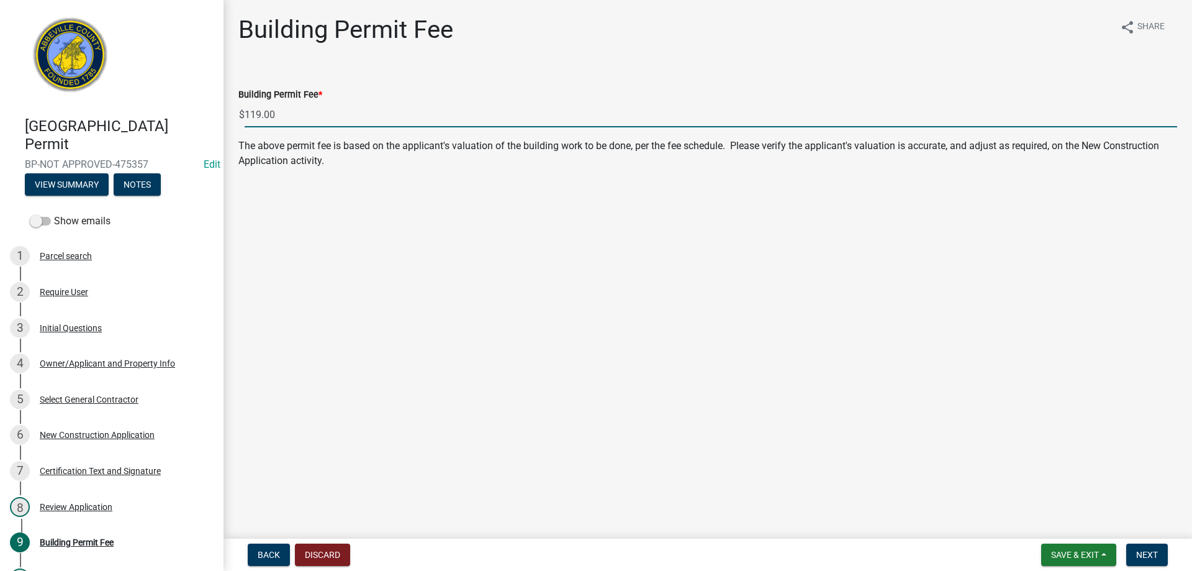
drag, startPoint x: 287, startPoint y: 115, endPoint x: 250, endPoint y: 112, distance: 36.8
click at [250, 112] on input "119.00" at bounding box center [711, 114] width 932 height 25
type input "120.00"
click at [1144, 552] on span "Next" at bounding box center [1147, 554] width 22 height 10
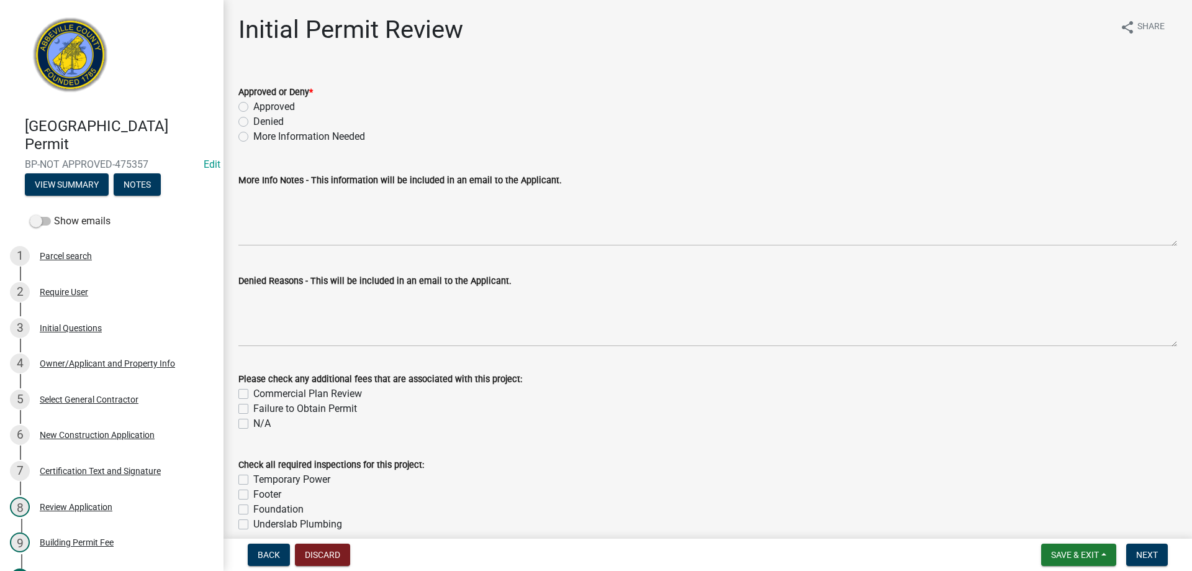
click at [253, 103] on label "Approved" at bounding box center [274, 106] width 42 height 15
click at [253, 103] on input "Approved" at bounding box center [257, 103] width 8 height 8
radio input "true"
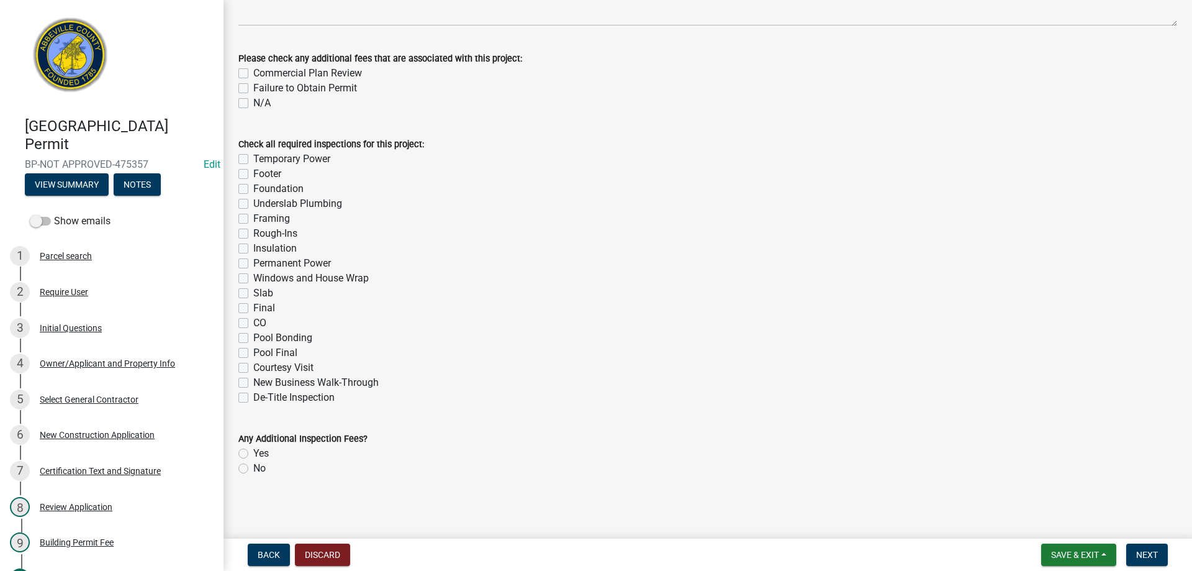
scroll to position [322, 0]
click at [1145, 556] on span "Next" at bounding box center [1147, 554] width 22 height 10
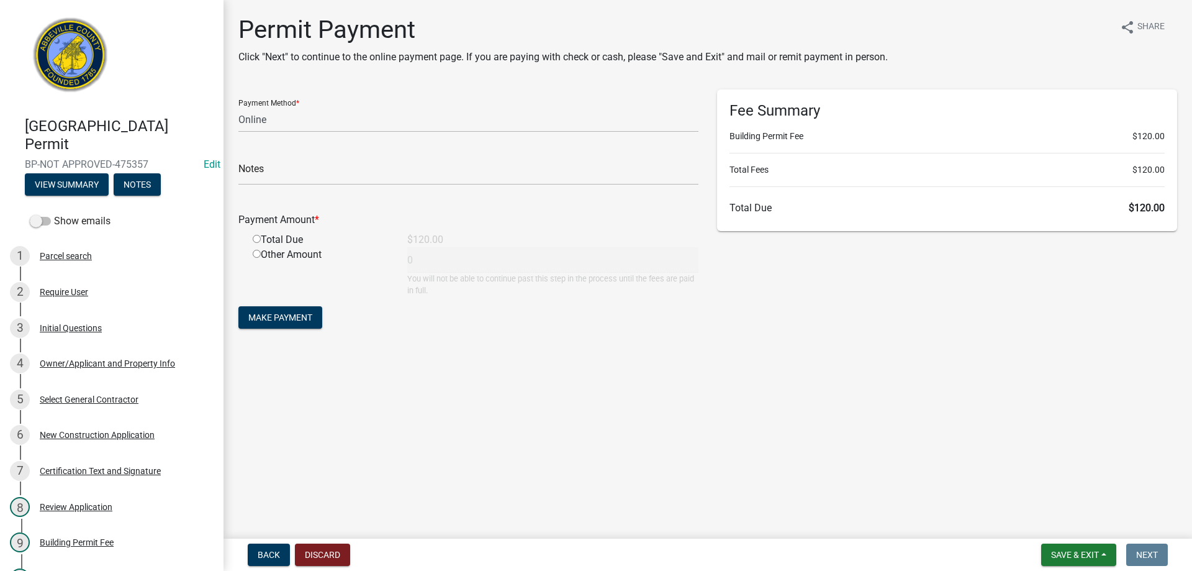
click at [301, 142] on form "Payment Method * Credit Card POS Check Cash Online Notes Payment Amount * Total…" at bounding box center [468, 210] width 460 height 242
click at [300, 130] on select "Credit Card POS Check Cash Online" at bounding box center [468, 119] width 460 height 25
select select "1: 0"
click at [238, 107] on select "Credit Card POS Check Cash Online" at bounding box center [468, 119] width 460 height 25
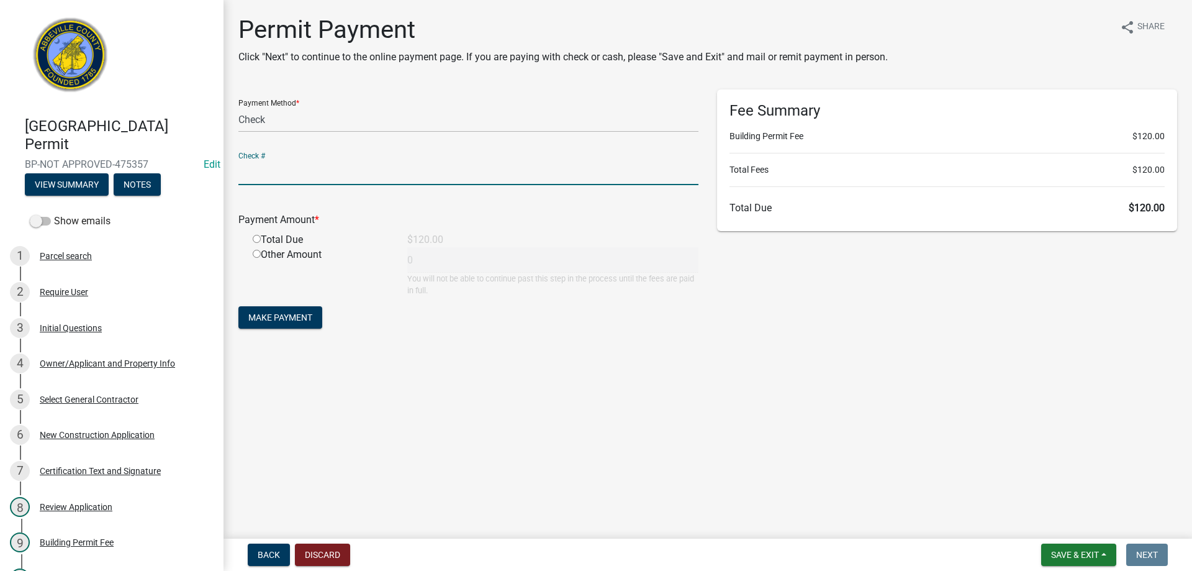
click at [287, 171] on input "text" at bounding box center [468, 172] width 460 height 25
type input "5971"
click at [256, 240] on input "radio" at bounding box center [257, 239] width 8 height 8
radio input "true"
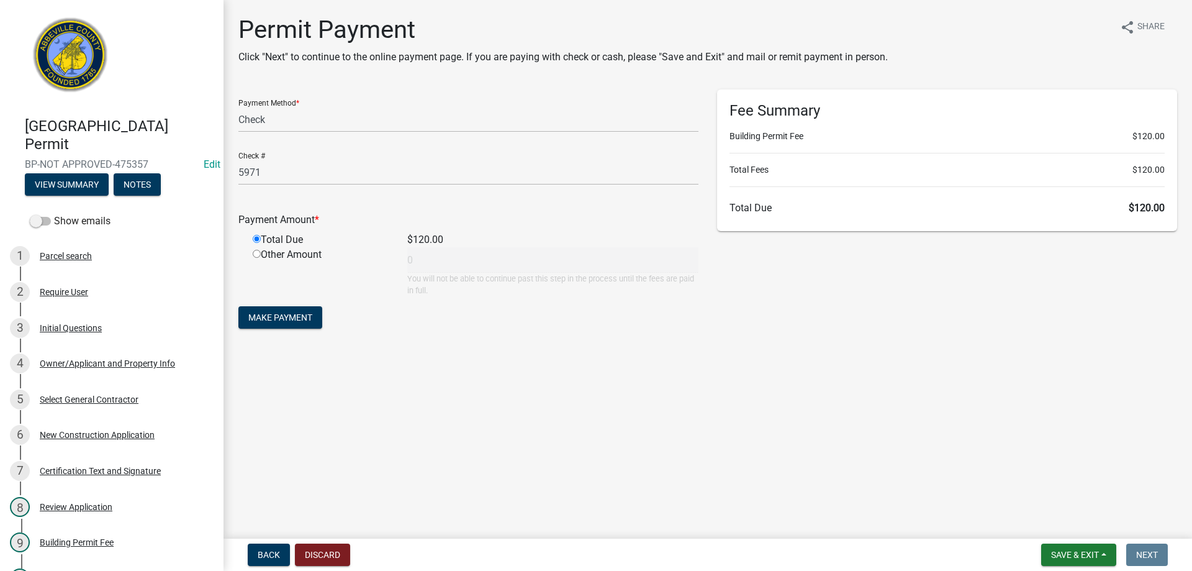
type input "120"
click at [281, 316] on span "Make Payment" at bounding box center [280, 317] width 64 height 10
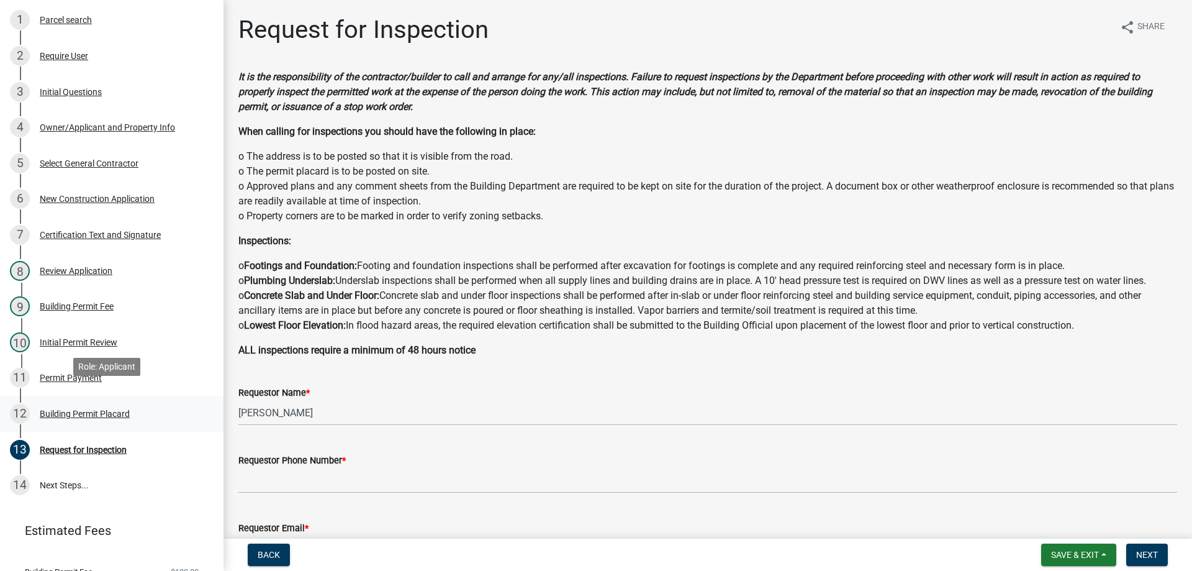
scroll to position [248, 0]
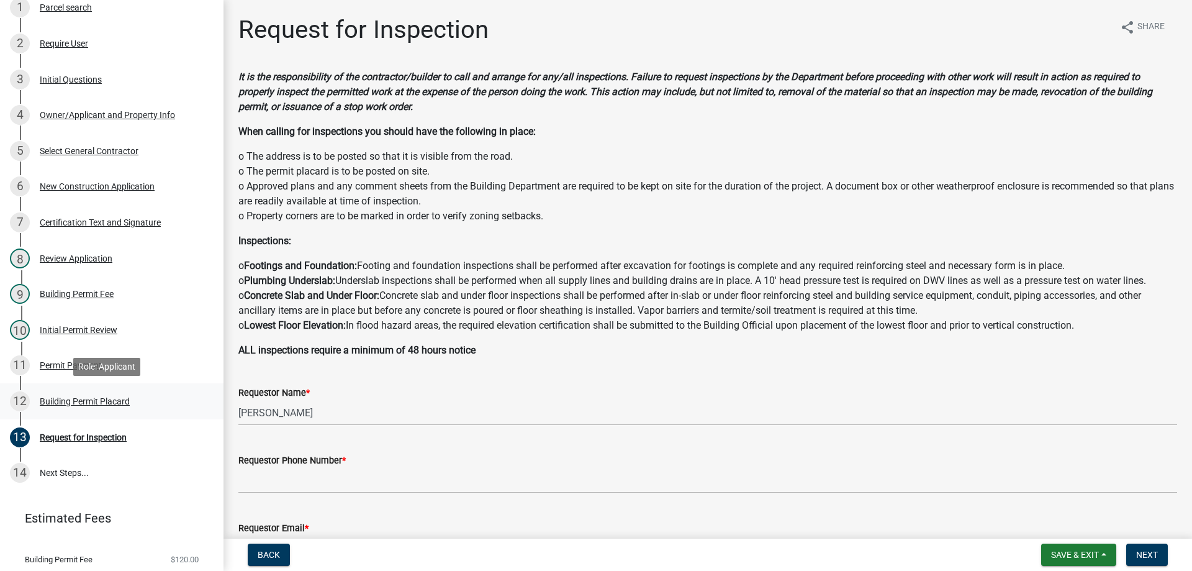
click at [96, 404] on div "Building Permit Placard" at bounding box center [85, 401] width 90 height 9
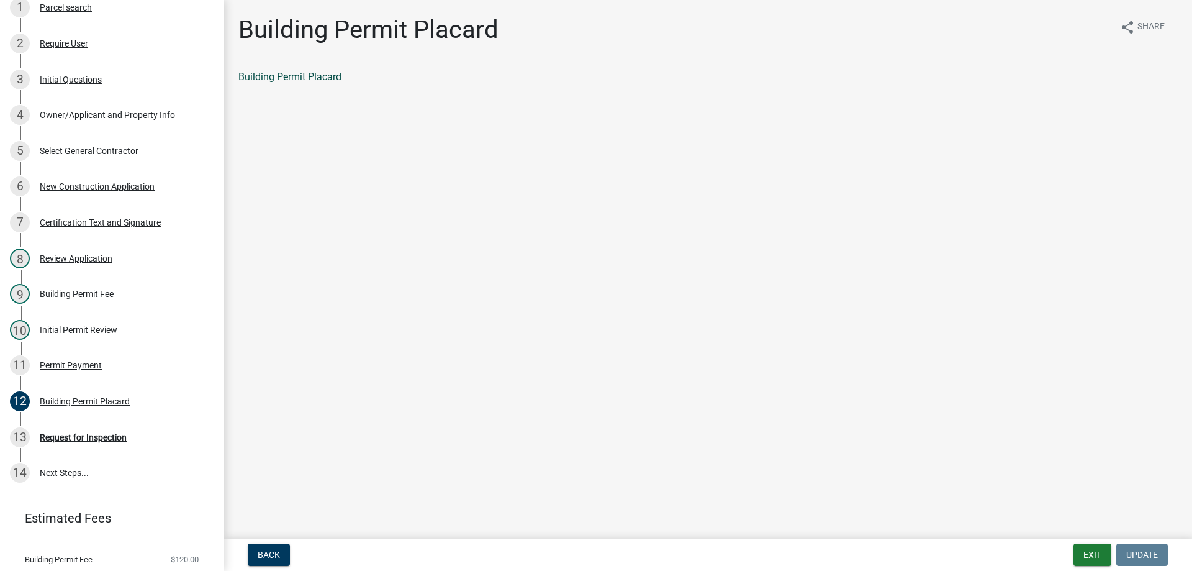
click at [332, 76] on link "Building Permit Placard" at bounding box center [289, 77] width 103 height 12
click at [79, 368] on div "Permit Payment" at bounding box center [71, 365] width 62 height 9
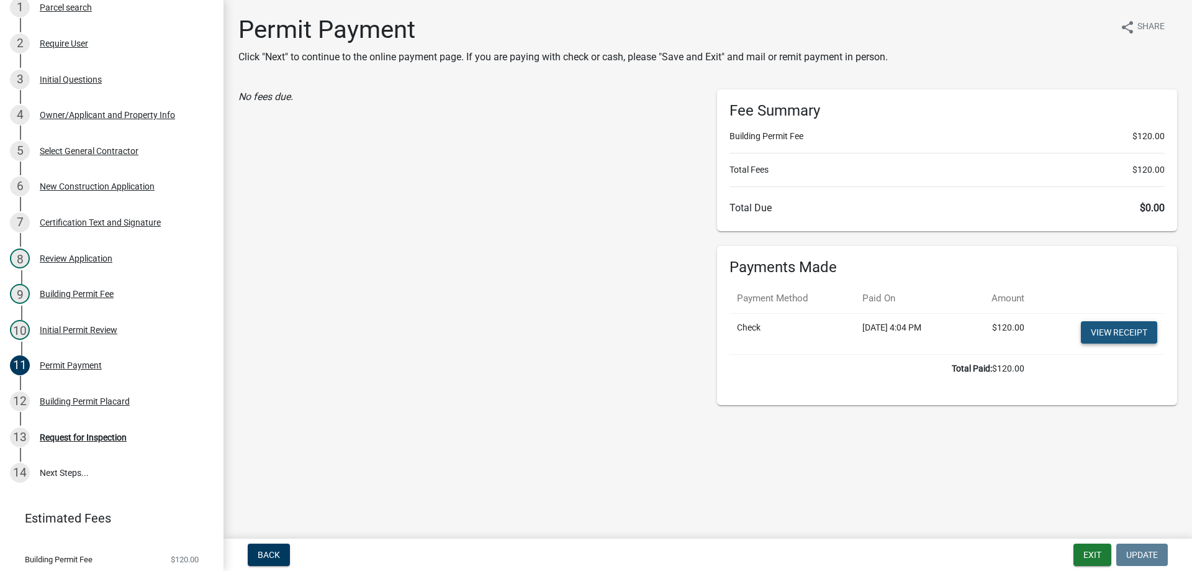
click at [1142, 328] on link "View receipt" at bounding box center [1119, 332] width 76 height 22
click at [1099, 550] on button "Exit" at bounding box center [1092, 554] width 38 height 22
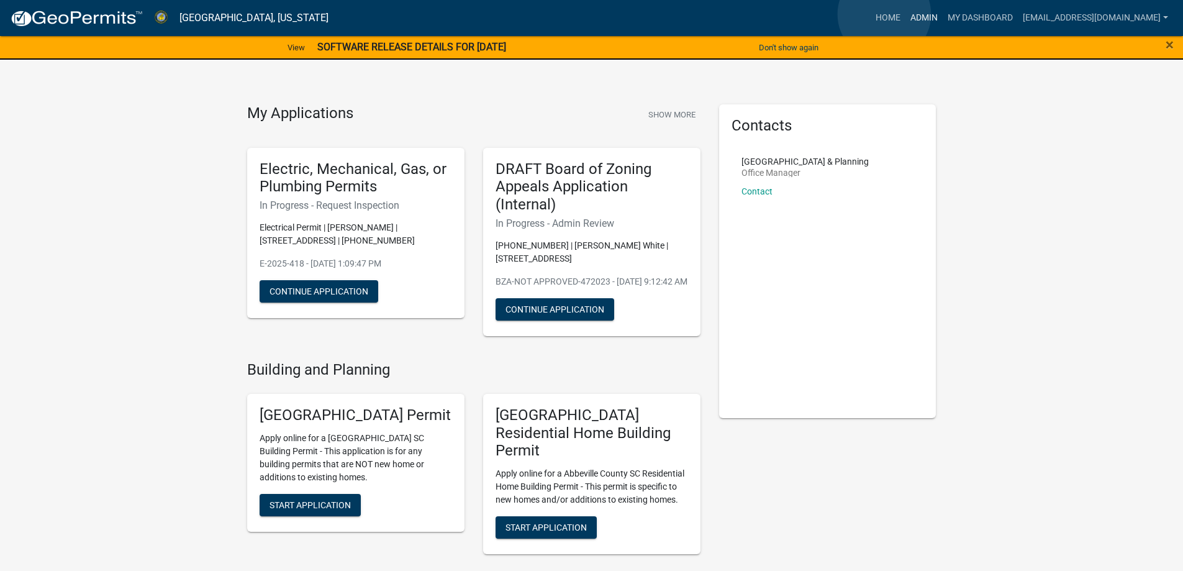
click at [905, 14] on link "Admin" at bounding box center [923, 18] width 37 height 24
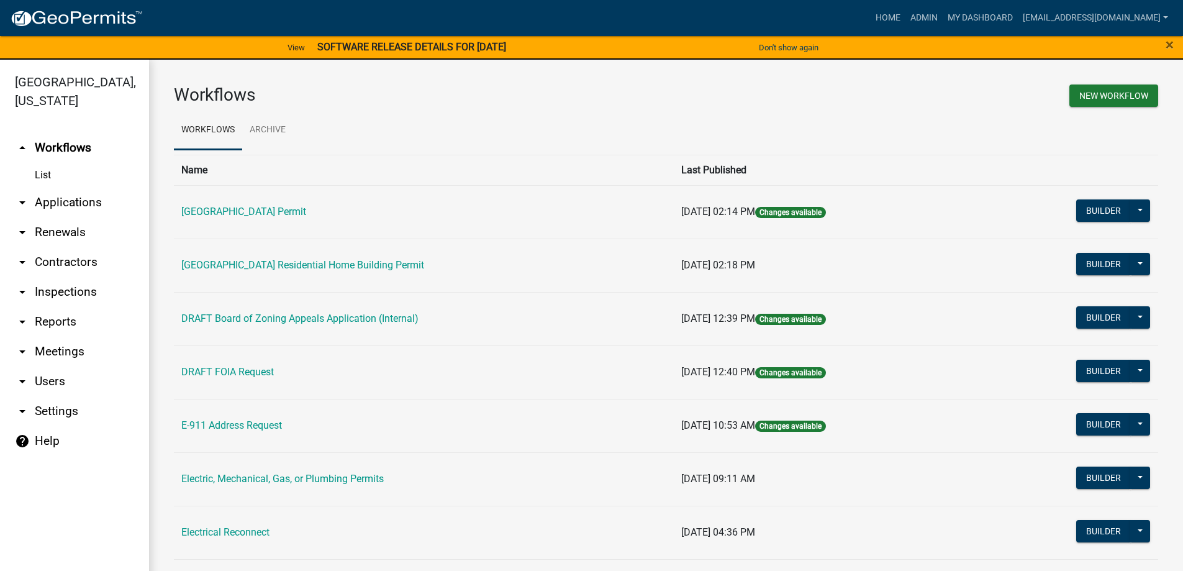
click at [55, 201] on link "arrow_drop_down Applications" at bounding box center [74, 202] width 149 height 30
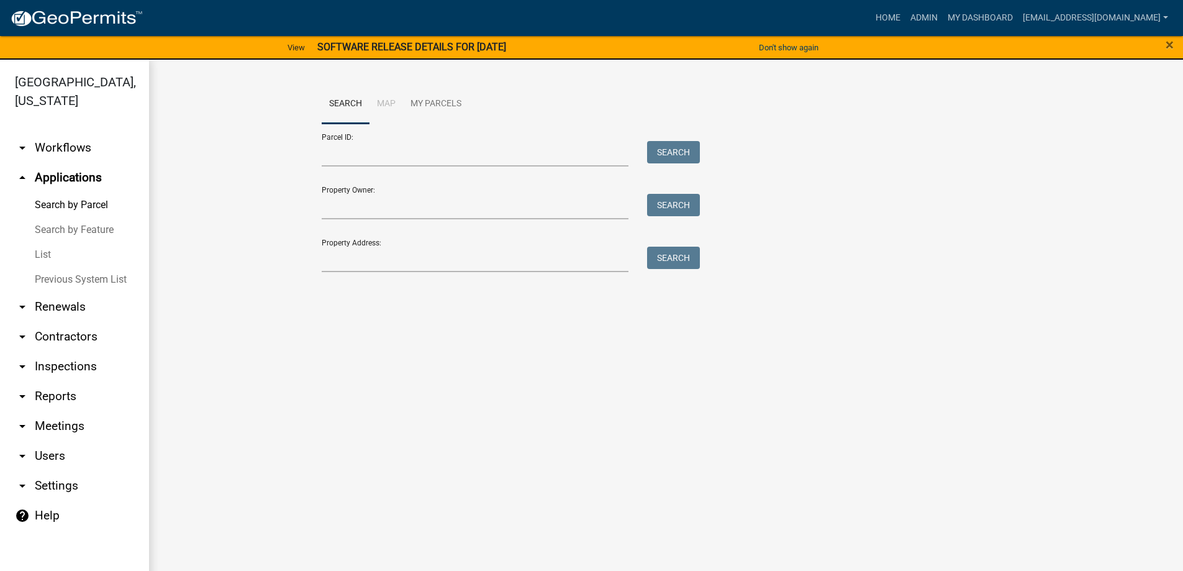
click at [35, 260] on link "List" at bounding box center [74, 254] width 149 height 25
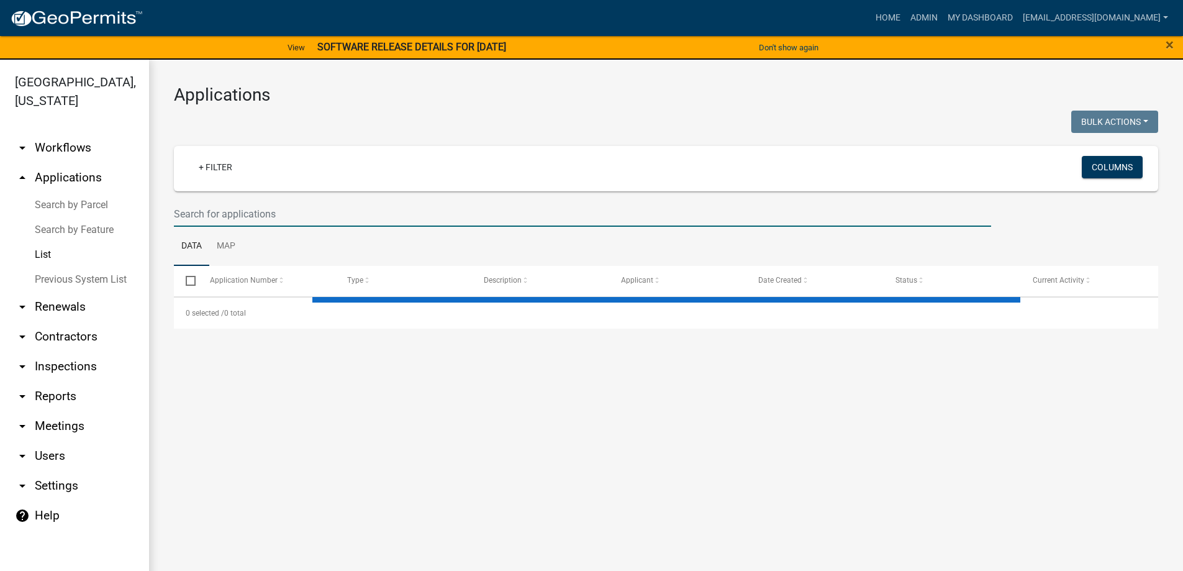
click at [240, 216] on input "text" at bounding box center [582, 213] width 817 height 25
select select "3: 100"
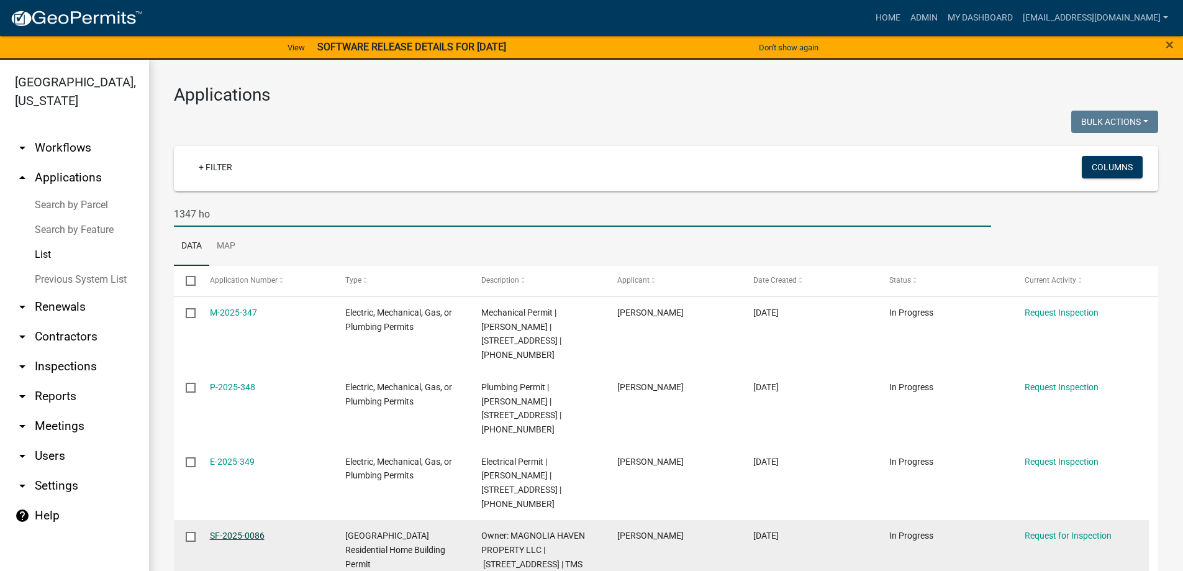
type input "1347 ho"
click at [233, 530] on link "SF-2025-0086" at bounding box center [237, 535] width 55 height 10
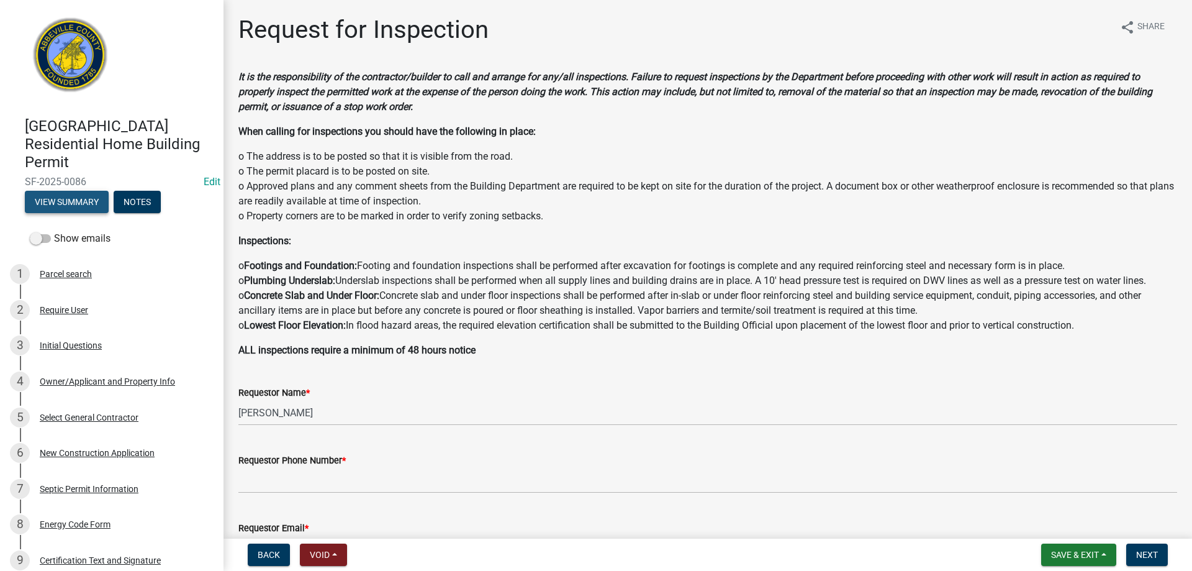
click at [77, 211] on button "View Summary" at bounding box center [67, 202] width 84 height 22
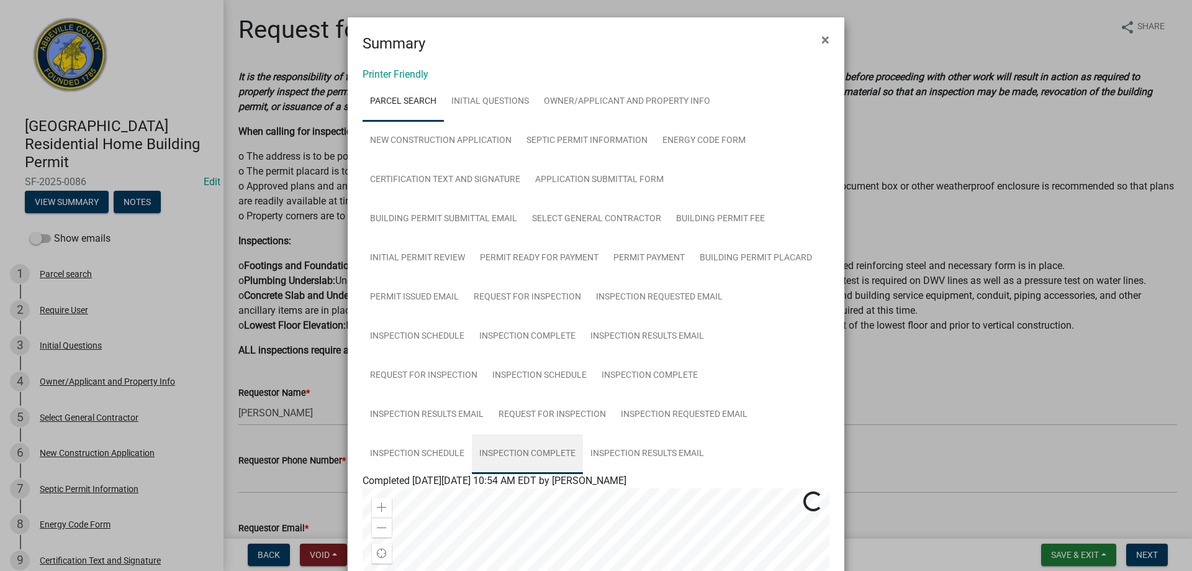
click at [553, 450] on link "Inspection Complete" at bounding box center [527, 454] width 111 height 40
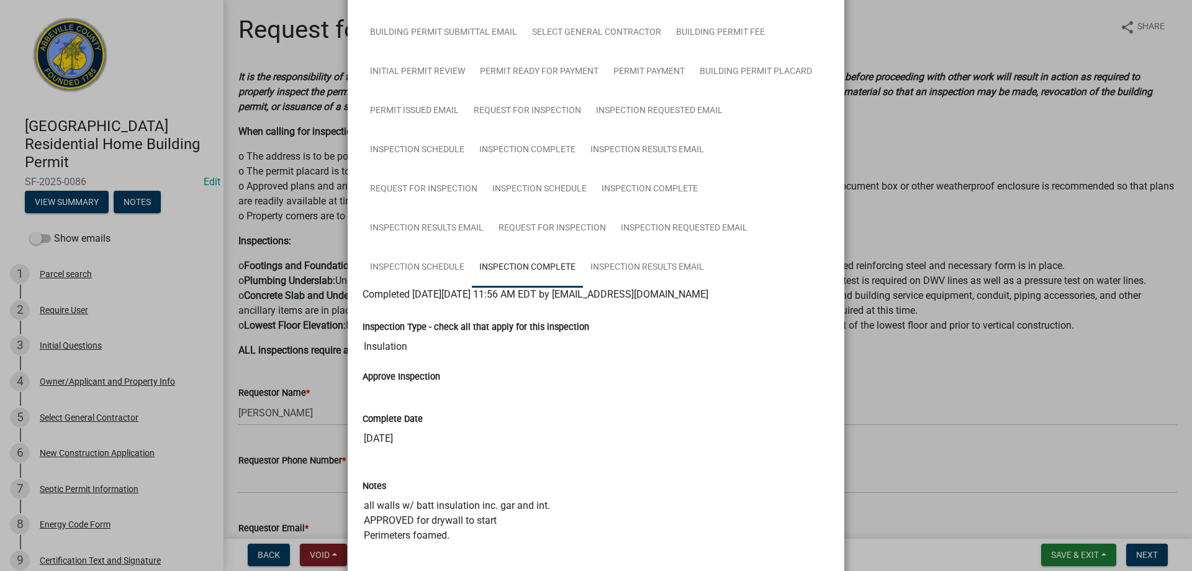
scroll to position [248, 0]
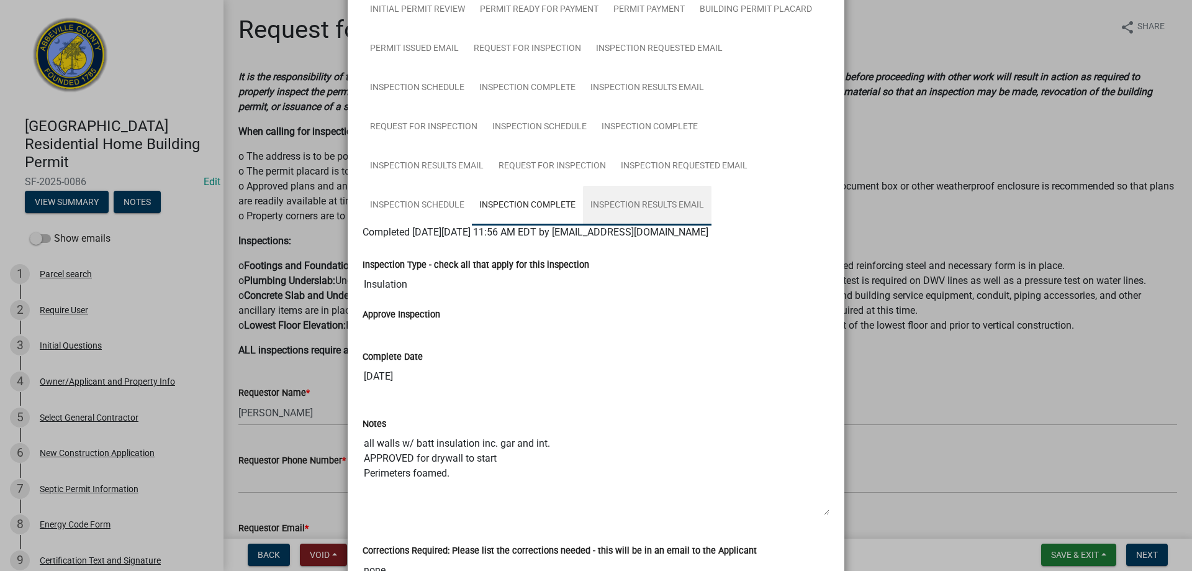
click at [620, 202] on link "Inspection Results Email" at bounding box center [647, 206] width 129 height 40
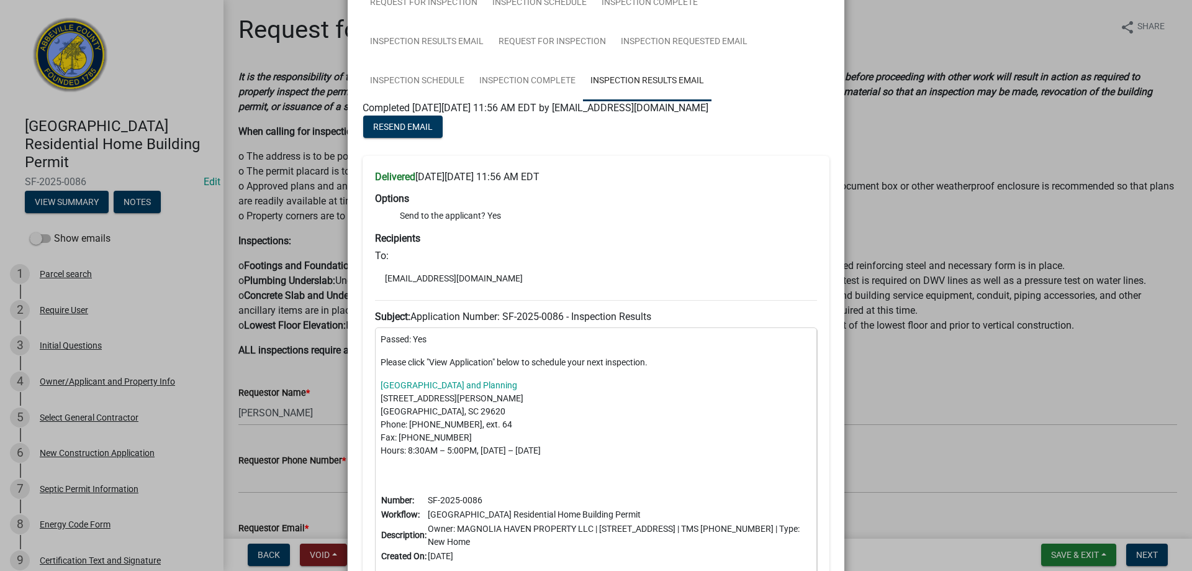
scroll to position [435, 0]
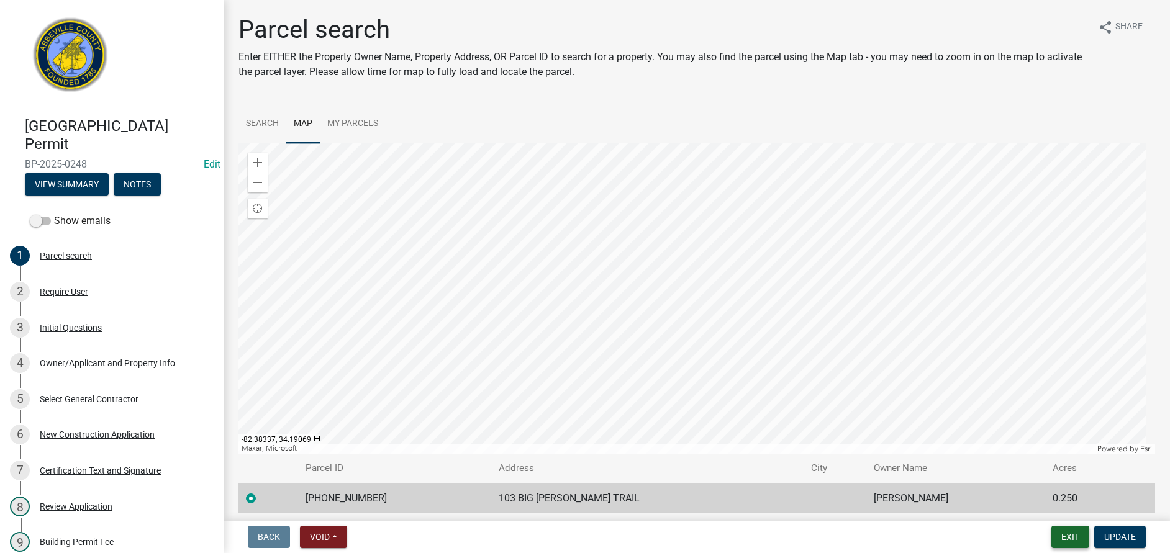
click at [1073, 544] on button "Exit" at bounding box center [1070, 537] width 38 height 22
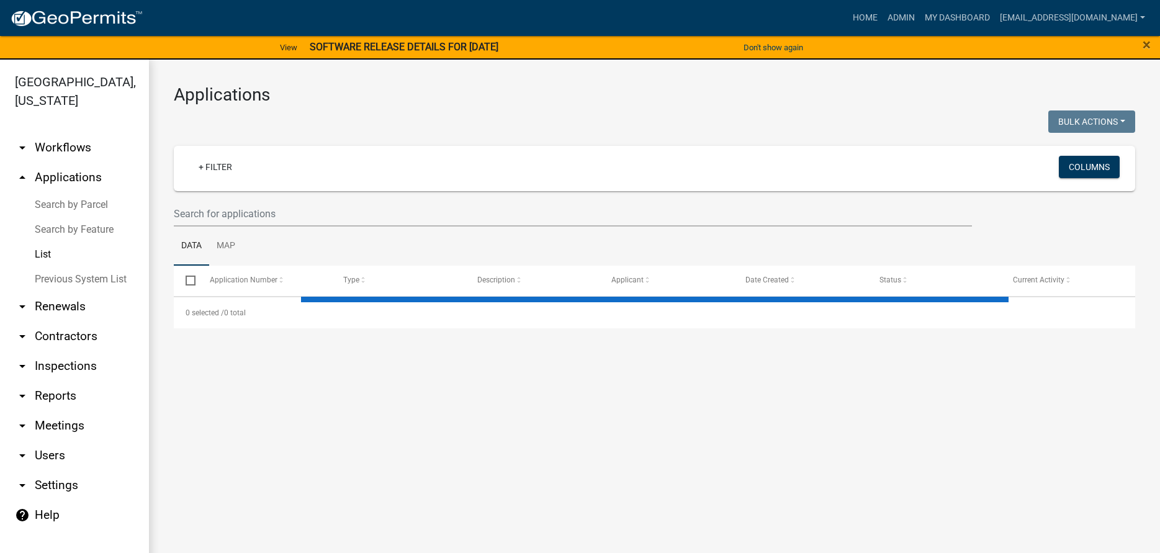
select select "3: 100"
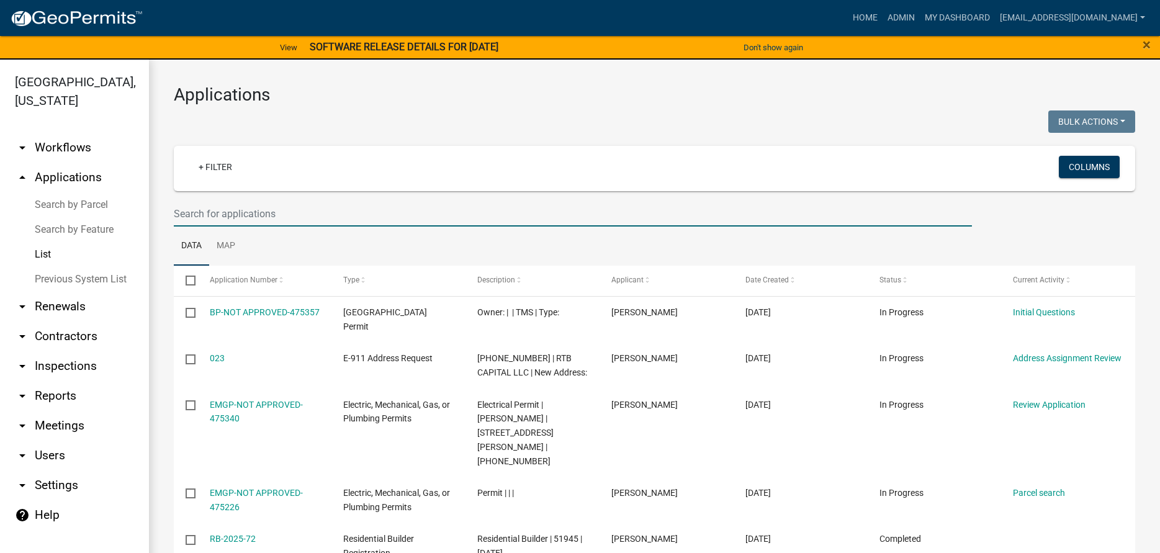
click at [209, 220] on input "text" at bounding box center [573, 213] width 798 height 25
type input "122-00-00-154"
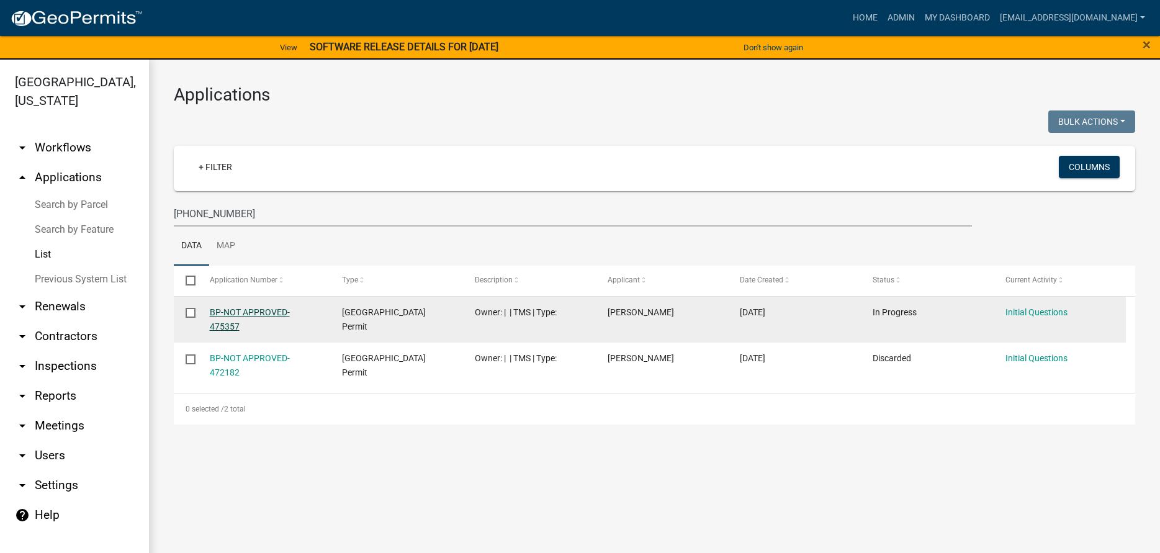
click at [240, 310] on link "BP-NOT APPROVED-475357" at bounding box center [250, 319] width 80 height 24
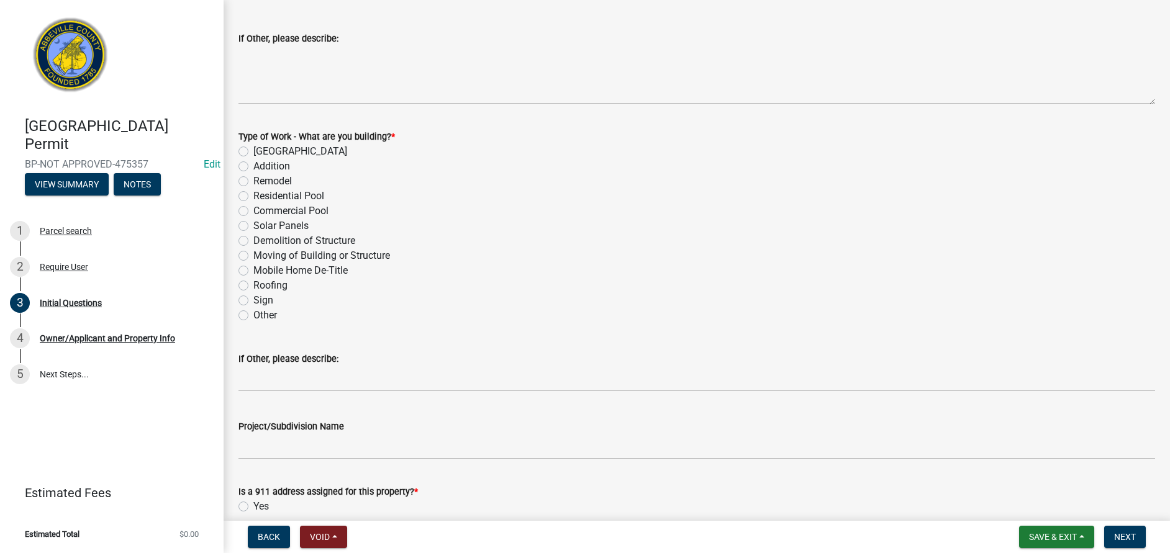
scroll to position [370, 0]
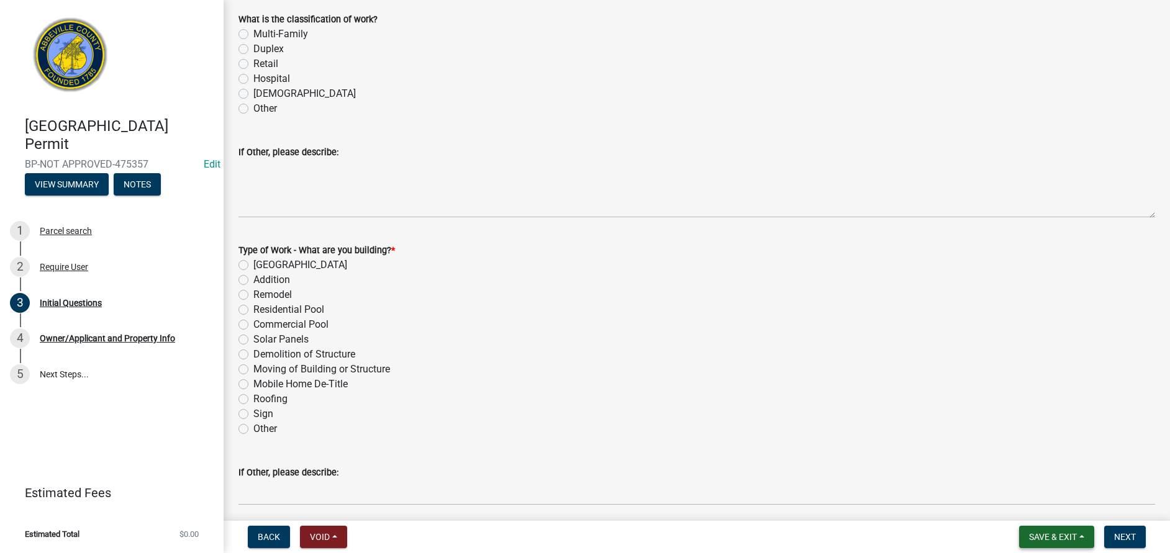
click at [1029, 541] on span "Save & Exit" at bounding box center [1053, 537] width 48 height 10
click at [1042, 507] on button "Save & Exit" at bounding box center [1044, 505] width 99 height 30
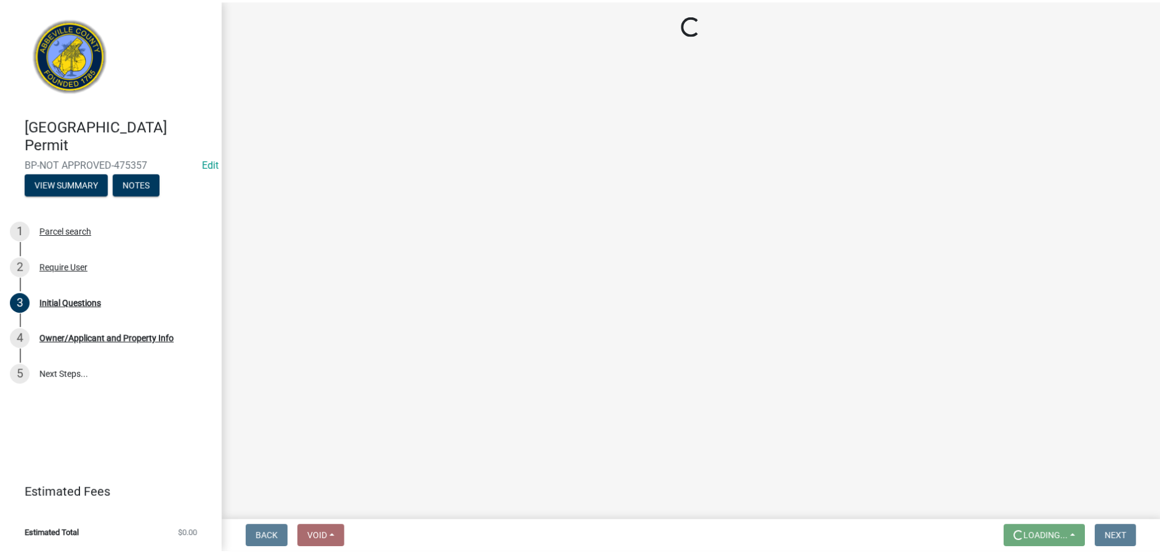
scroll to position [0, 0]
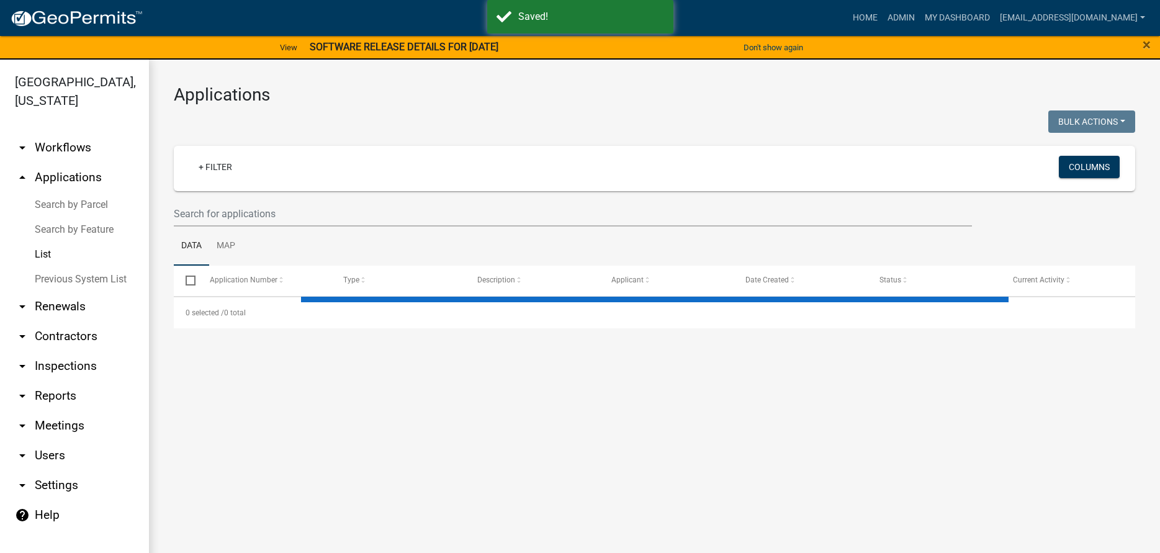
select select "3: 100"
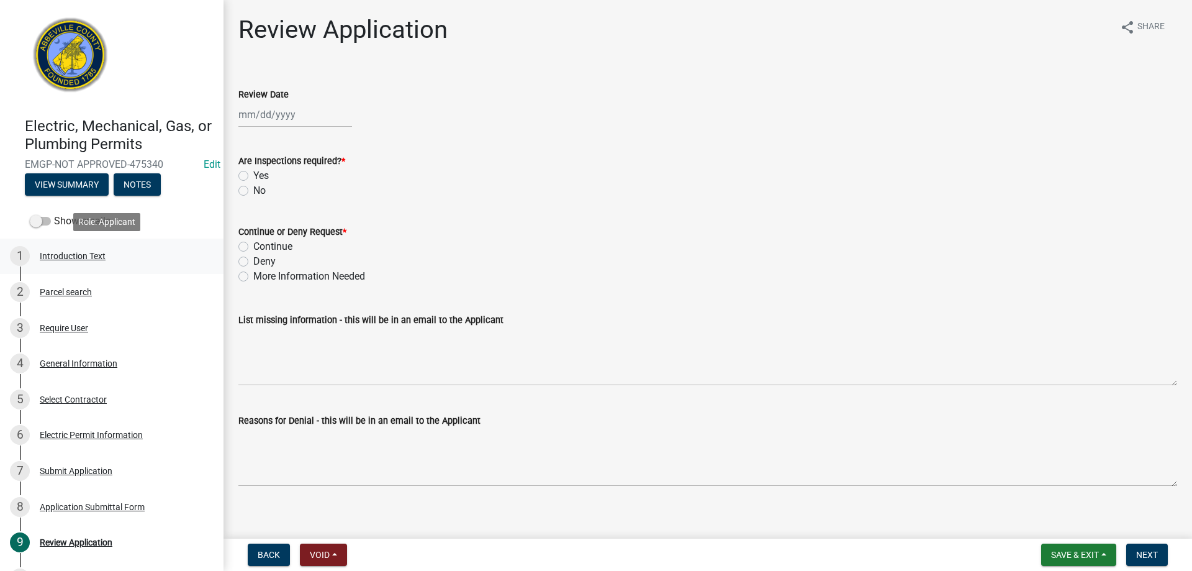
click at [55, 258] on div "Introduction Text" at bounding box center [73, 255] width 66 height 9
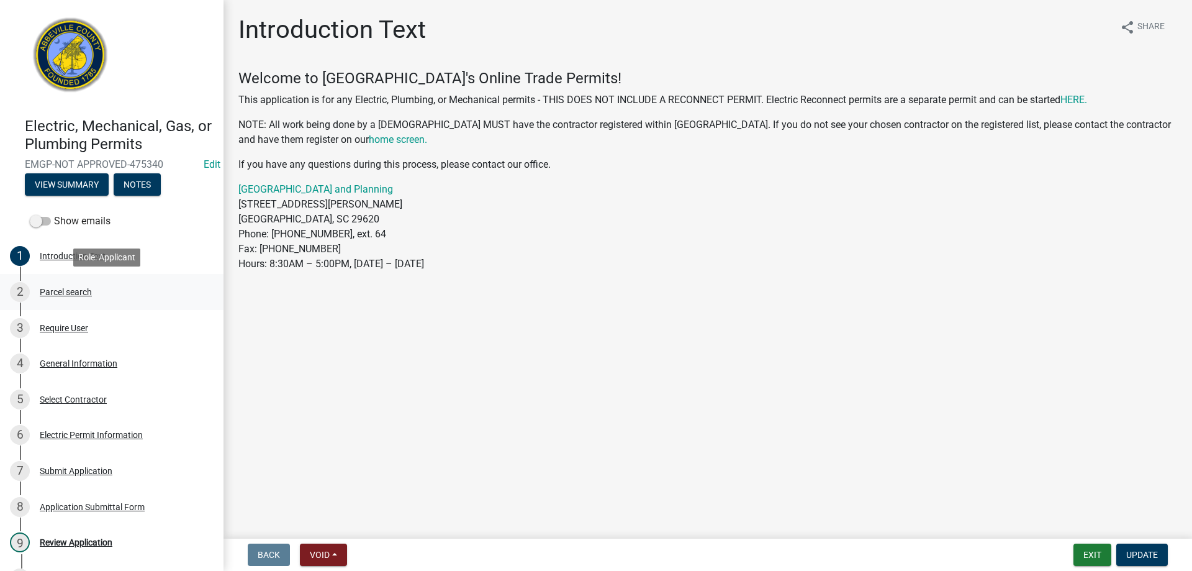
click at [68, 289] on div "Parcel search" at bounding box center [66, 291] width 52 height 9
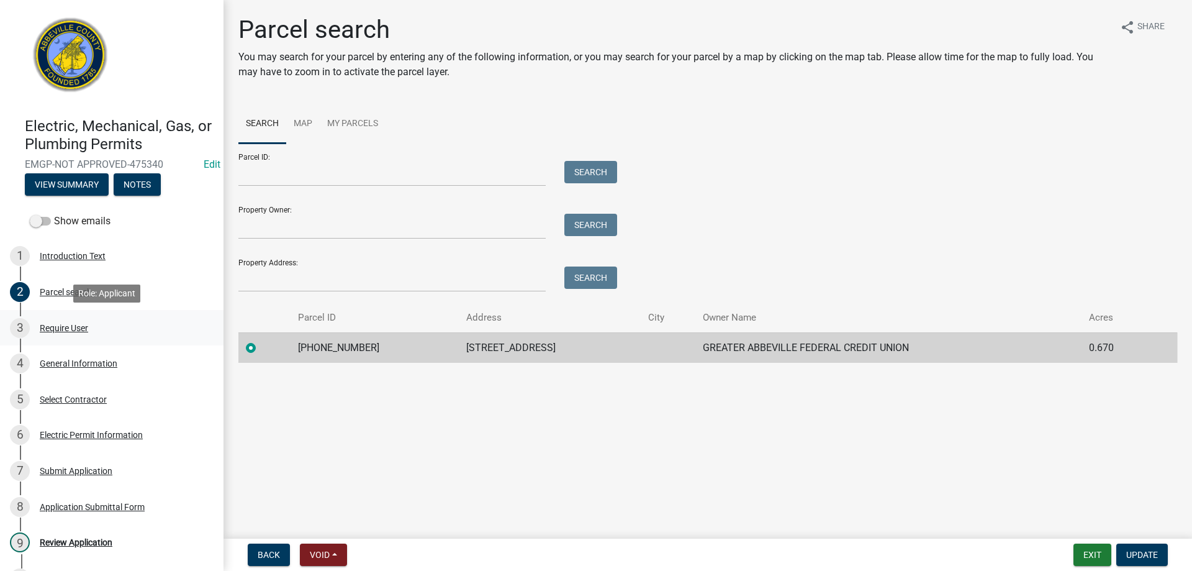
click at [79, 327] on div "Require User" at bounding box center [64, 327] width 48 height 9
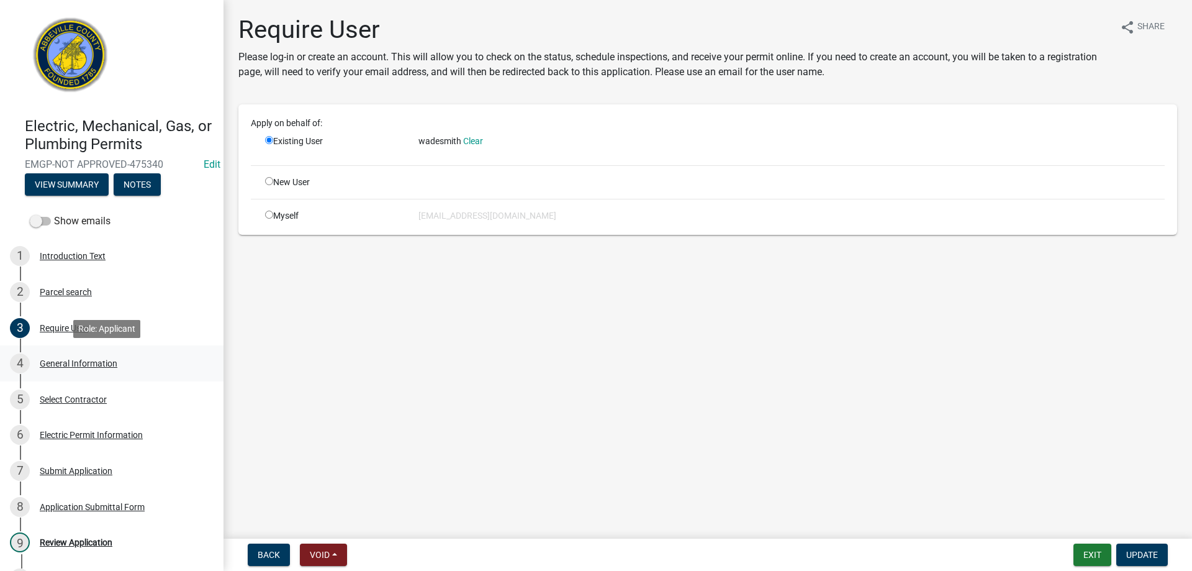
click at [79, 356] on div "4 General Information" at bounding box center [107, 363] width 194 height 20
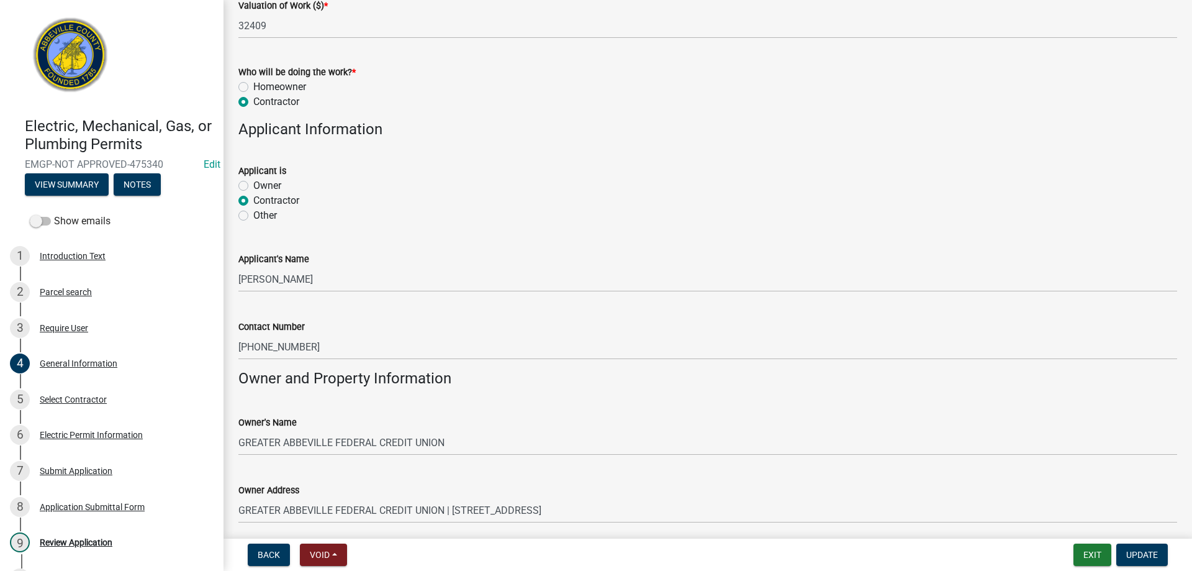
scroll to position [745, 0]
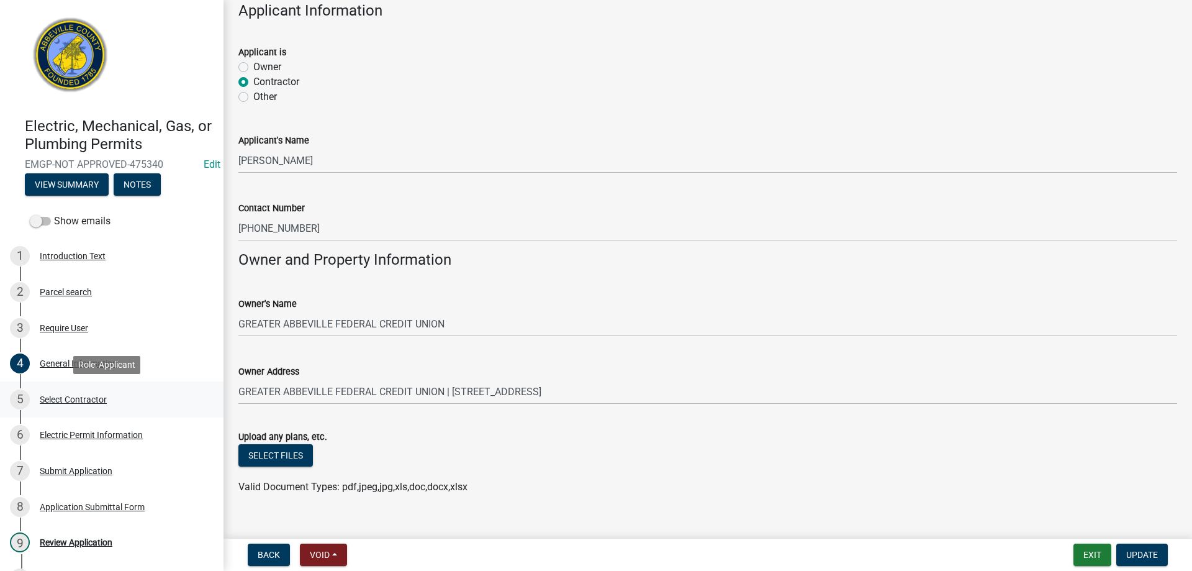
click at [49, 404] on div "Select Contractor" at bounding box center [73, 399] width 67 height 9
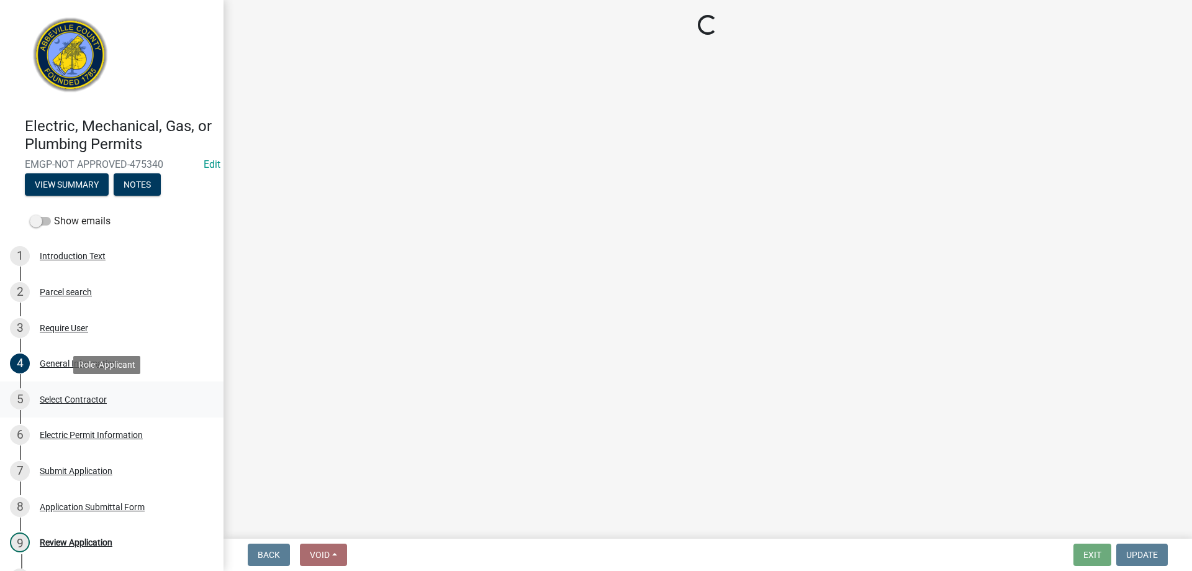
scroll to position [0, 0]
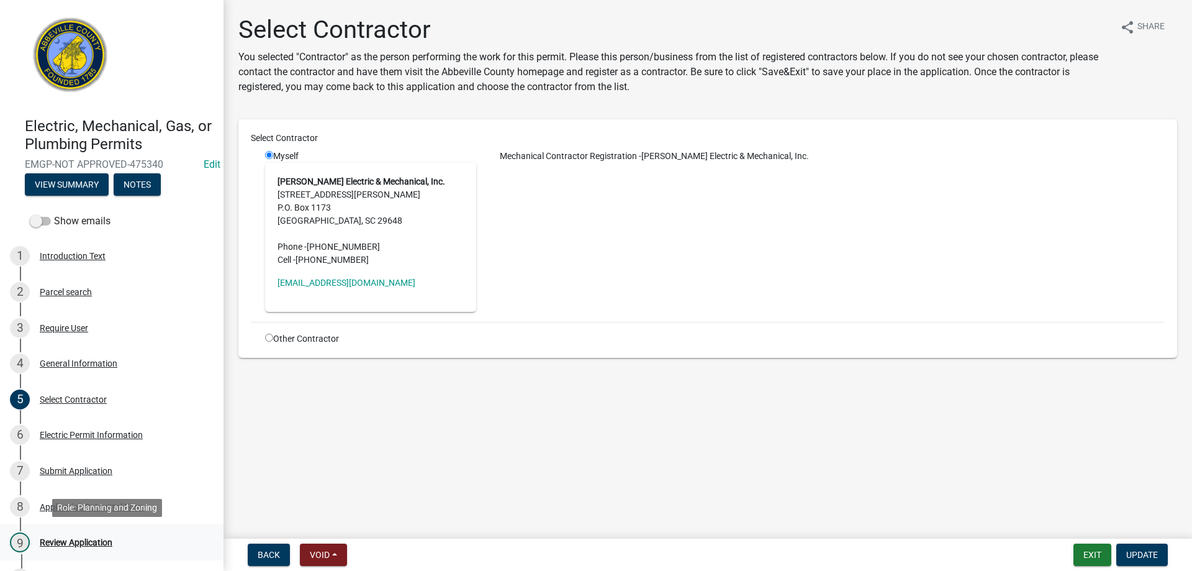
click at [104, 538] on div "Review Application" at bounding box center [76, 542] width 73 height 9
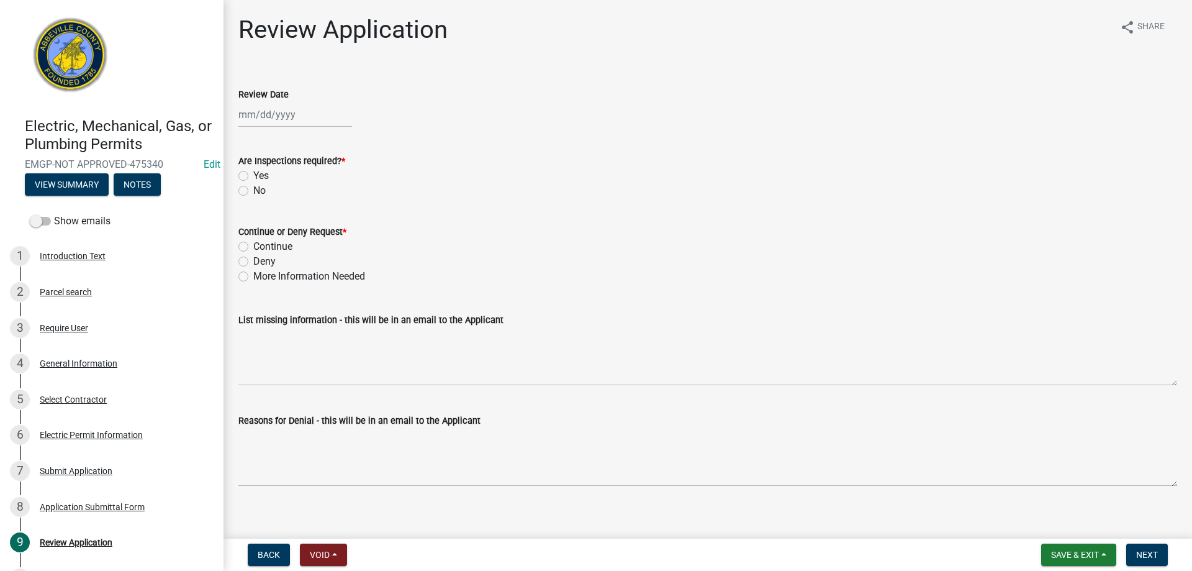
select select "9"
select select "2025"
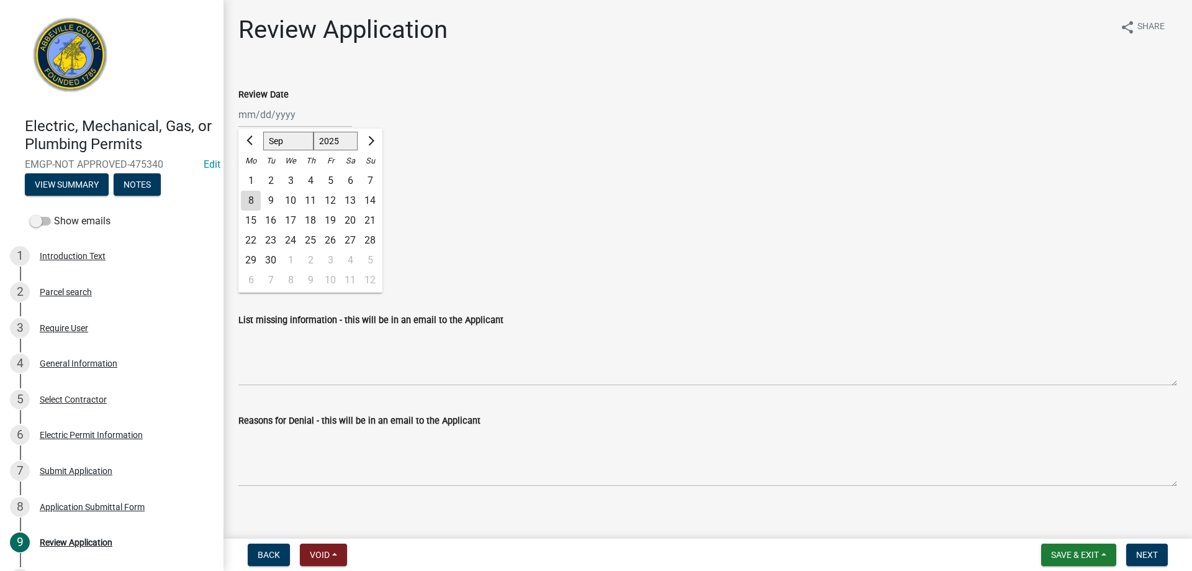
click at [270, 122] on div "Jan Feb Mar Apr May Jun Jul Aug Sep Oct Nov Dec 1525 1526 1527 1528 1529 1530 1…" at bounding box center [295, 114] width 114 height 25
click at [253, 199] on div "8" at bounding box center [251, 201] width 20 height 20
type input "09/08/2025"
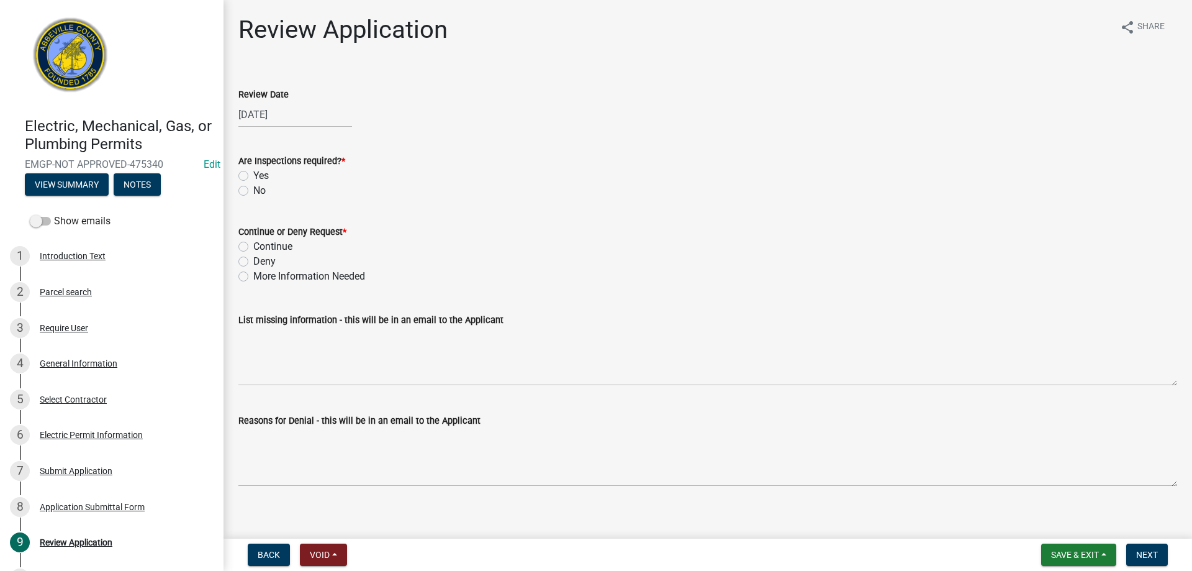
click at [253, 177] on label "Yes" at bounding box center [261, 175] width 16 height 15
click at [253, 176] on input "Yes" at bounding box center [257, 172] width 8 height 8
radio input "true"
click at [248, 245] on div "Continue" at bounding box center [707, 246] width 939 height 15
click at [253, 246] on label "Continue" at bounding box center [272, 246] width 39 height 15
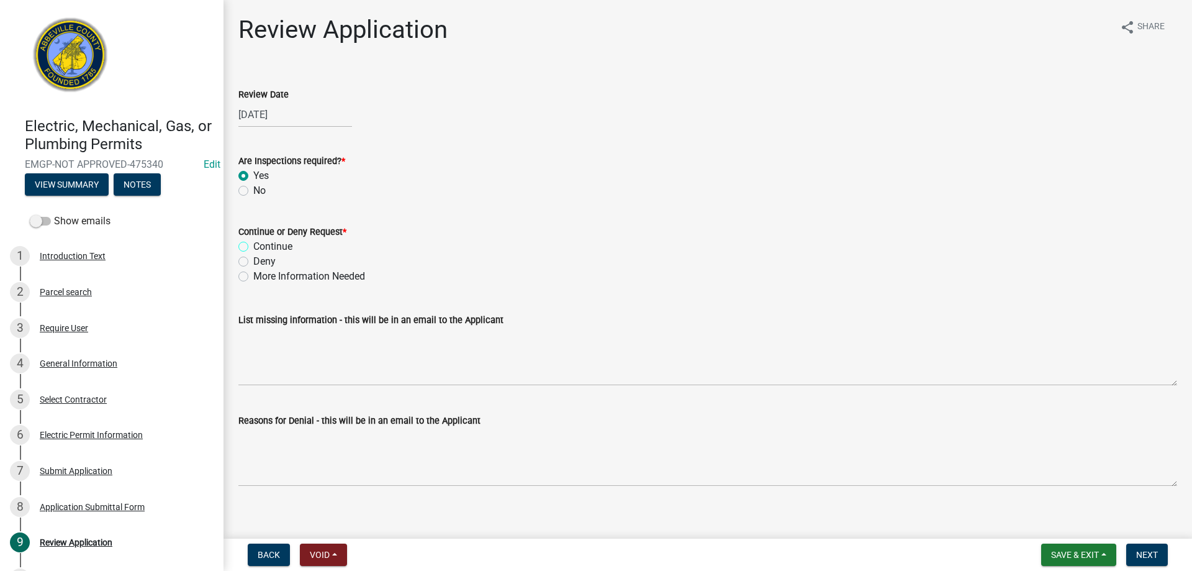
click at [253, 246] on input "Continue" at bounding box center [257, 243] width 8 height 8
radio input "true"
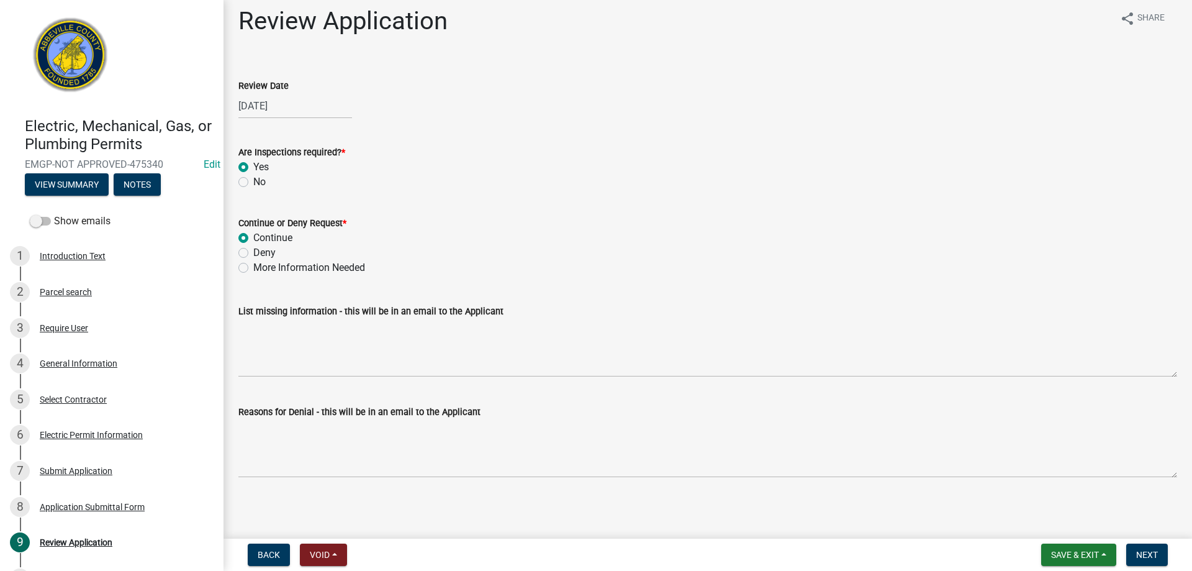
scroll to position [11, 0]
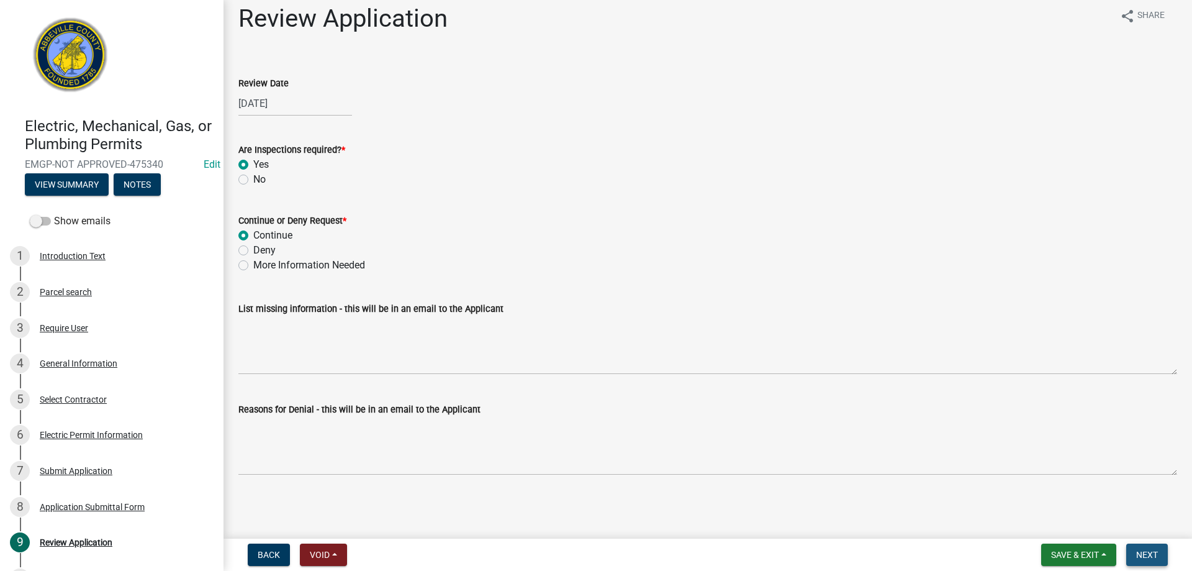
click at [1145, 552] on span "Next" at bounding box center [1147, 554] width 22 height 10
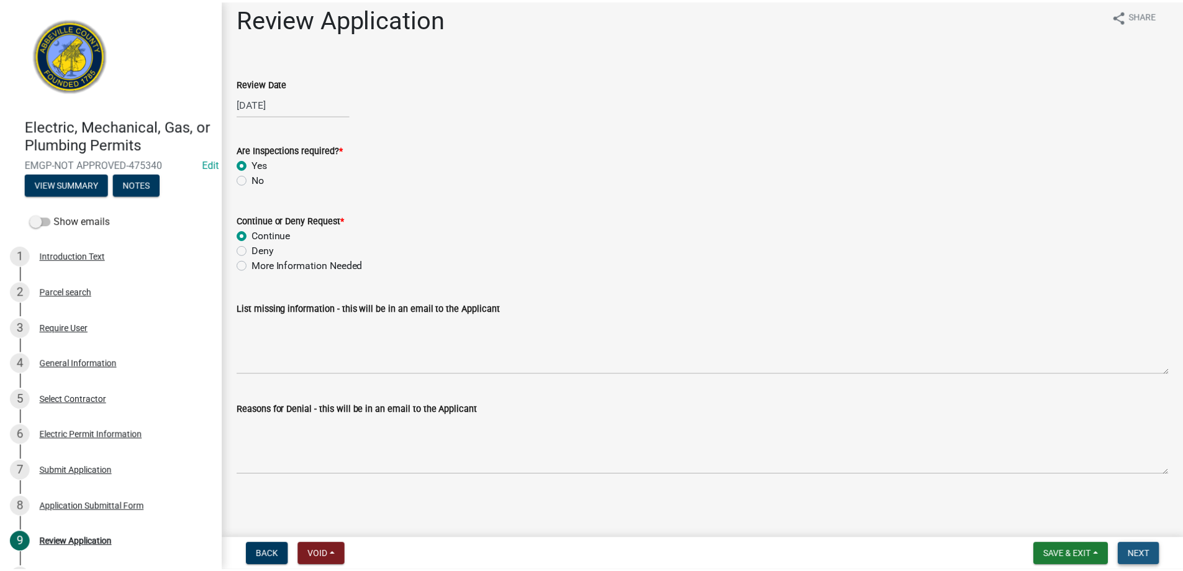
scroll to position [0, 0]
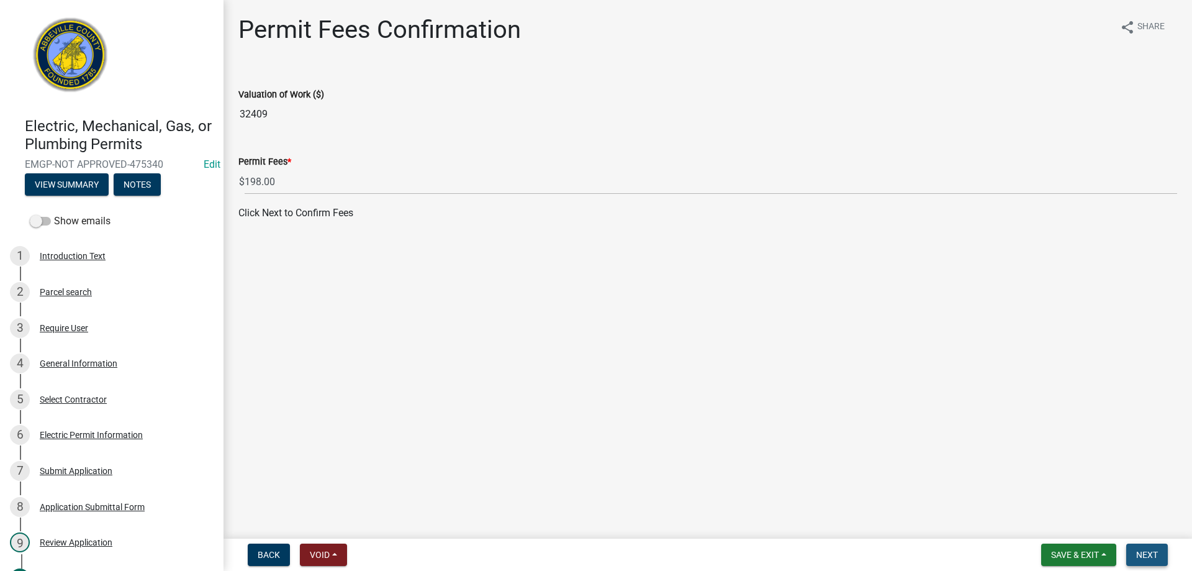
click at [1145, 552] on span "Next" at bounding box center [1147, 554] width 22 height 10
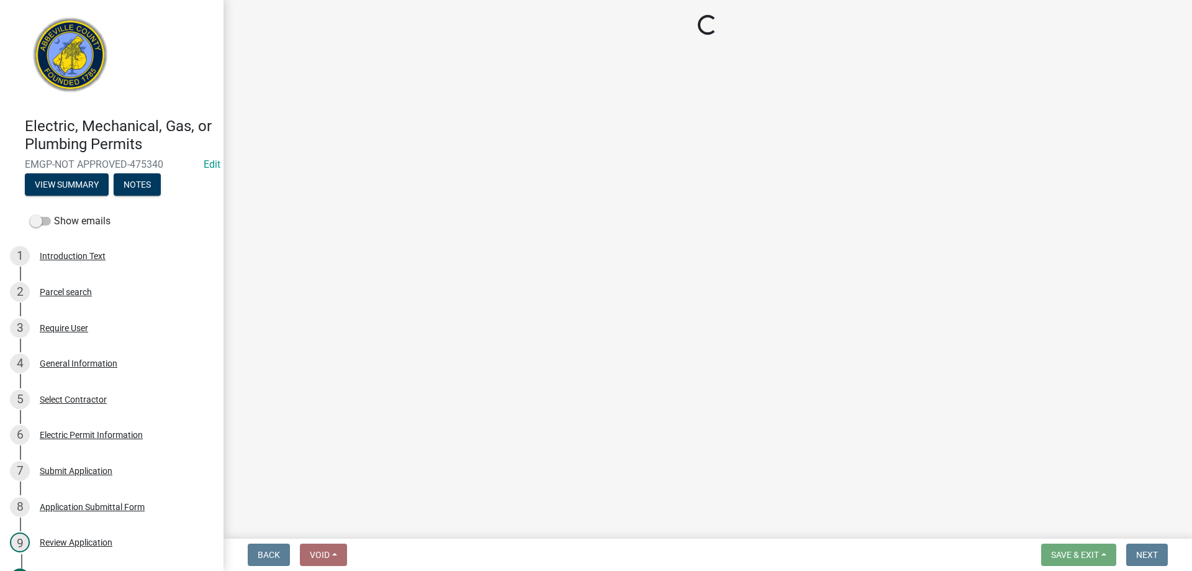
select select "3: 3"
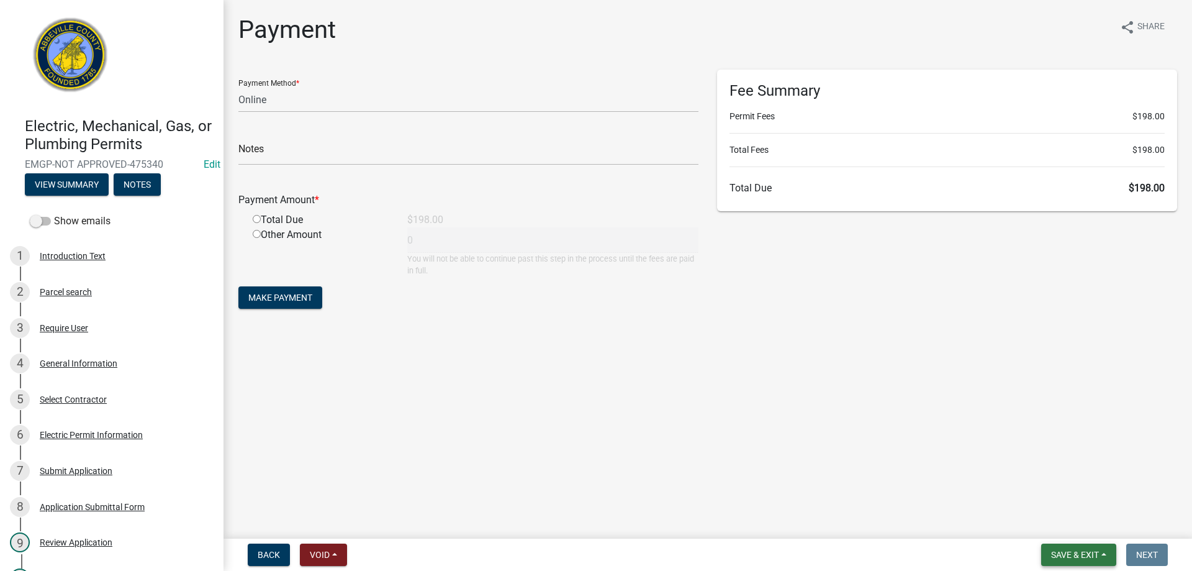
click at [1101, 553] on button "Save & Exit" at bounding box center [1078, 554] width 75 height 22
click at [1094, 526] on button "Save & Exit" at bounding box center [1066, 522] width 99 height 30
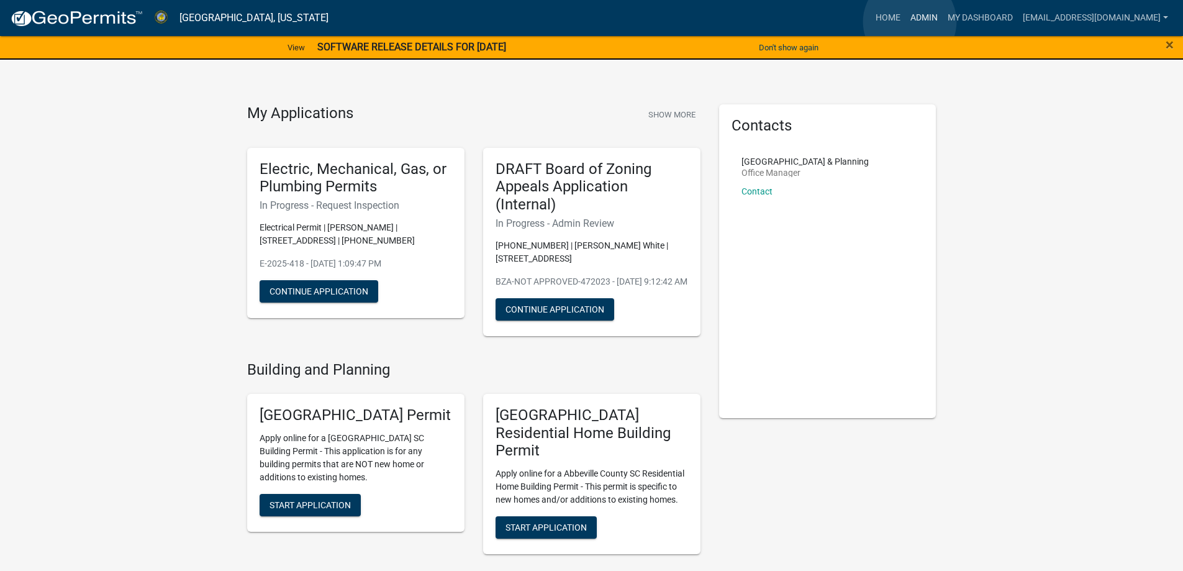
click at [910, 22] on link "Admin" at bounding box center [923, 18] width 37 height 24
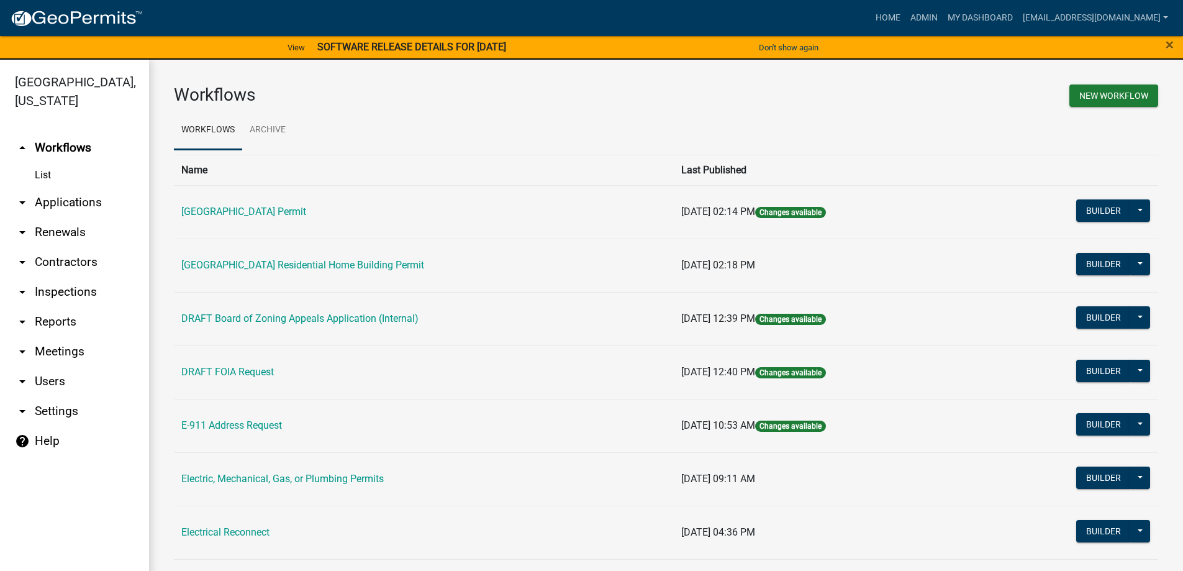
click at [83, 205] on link "arrow_drop_down Applications" at bounding box center [74, 202] width 149 height 30
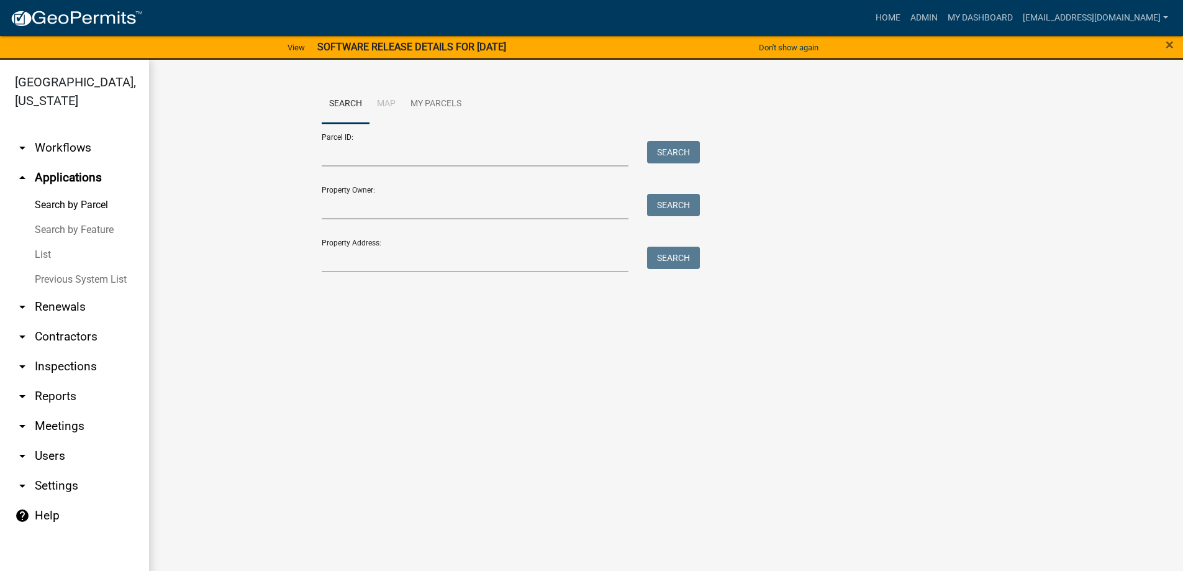
click at [35, 252] on link "List" at bounding box center [74, 254] width 149 height 25
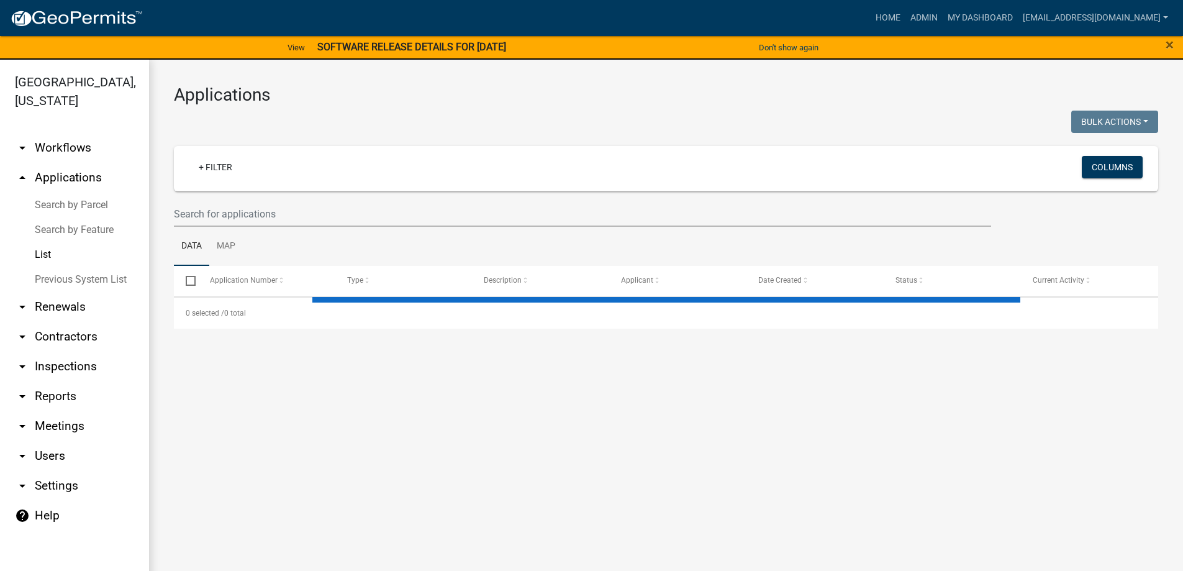
select select "3: 100"
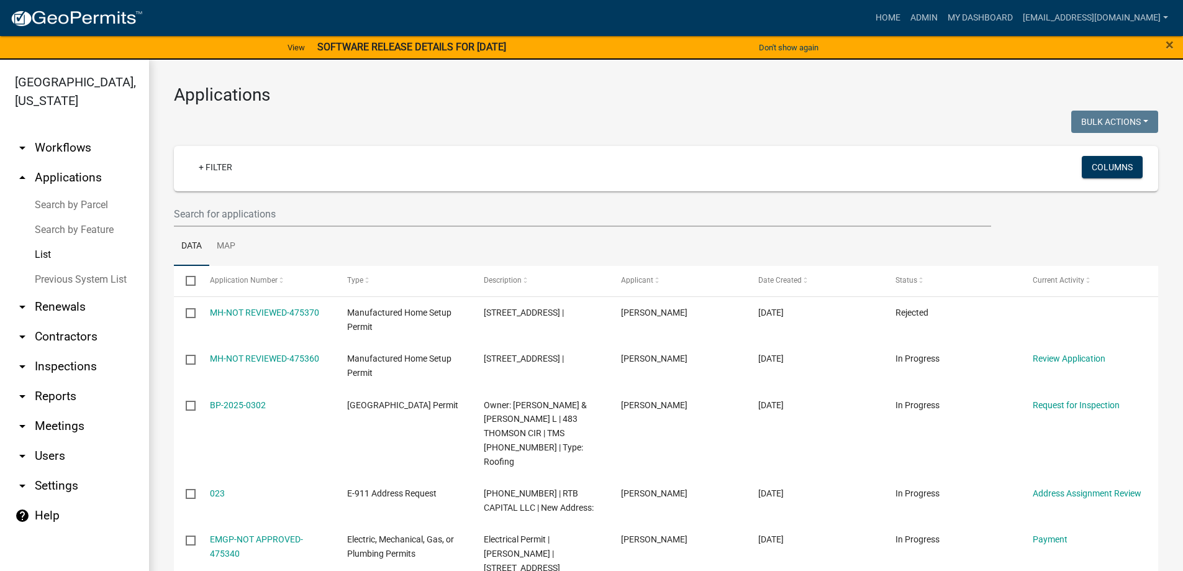
click at [24, 337] on icon "arrow_drop_down" at bounding box center [22, 336] width 15 height 15
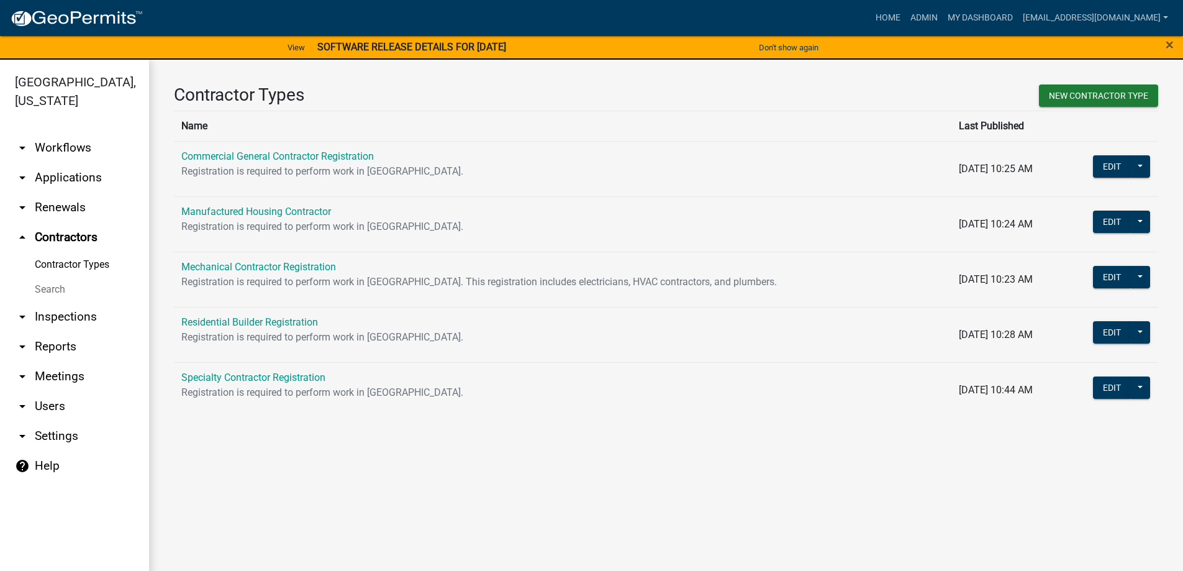
click at [61, 287] on link "Search" at bounding box center [74, 289] width 149 height 25
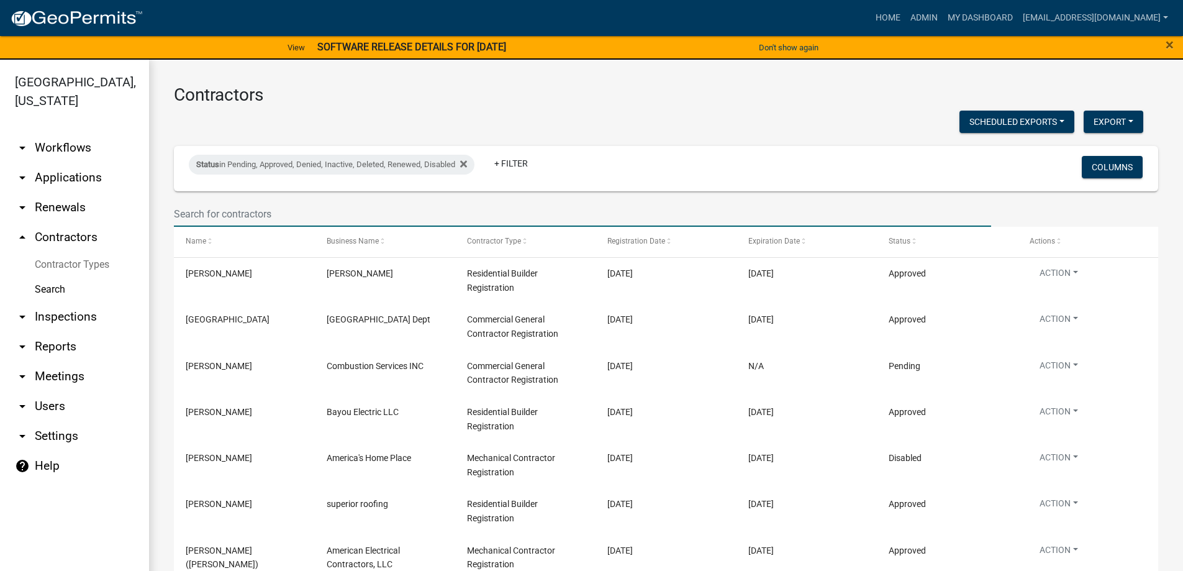
click at [314, 218] on input "text" at bounding box center [582, 213] width 817 height 25
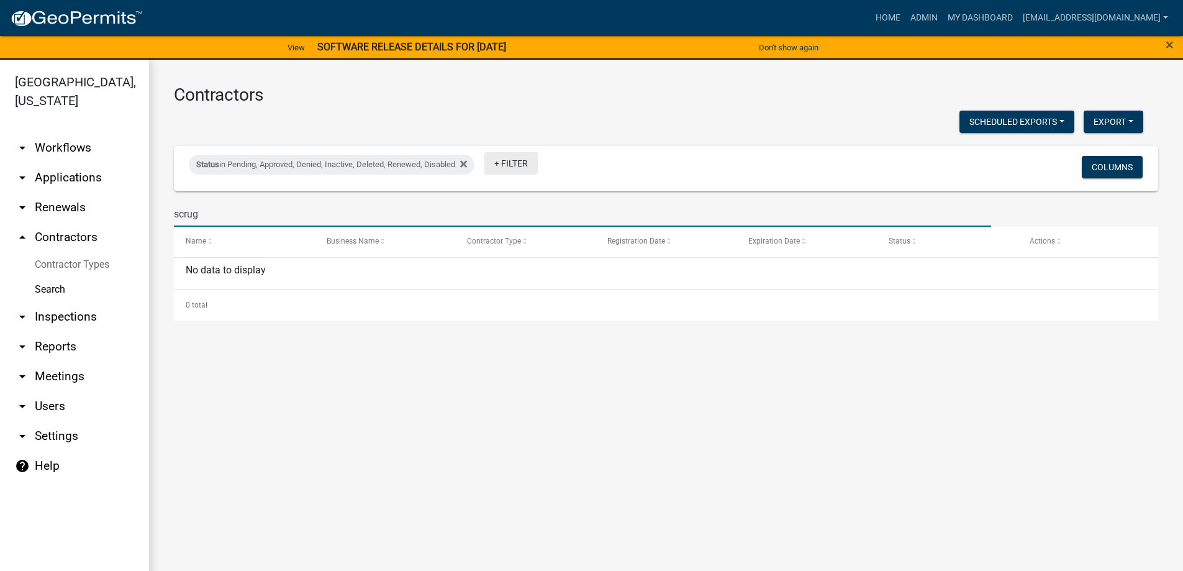
type input "scrug"
click at [502, 166] on link "+ Filter" at bounding box center [510, 163] width 53 height 22
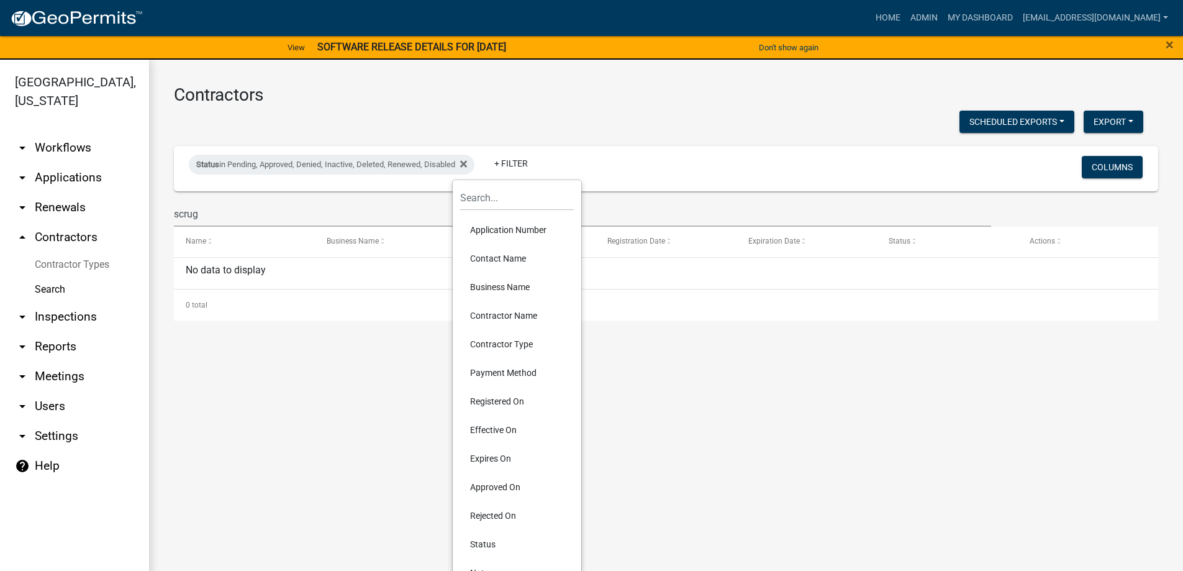
click at [511, 314] on li "Contractor Name" at bounding box center [517, 315] width 114 height 29
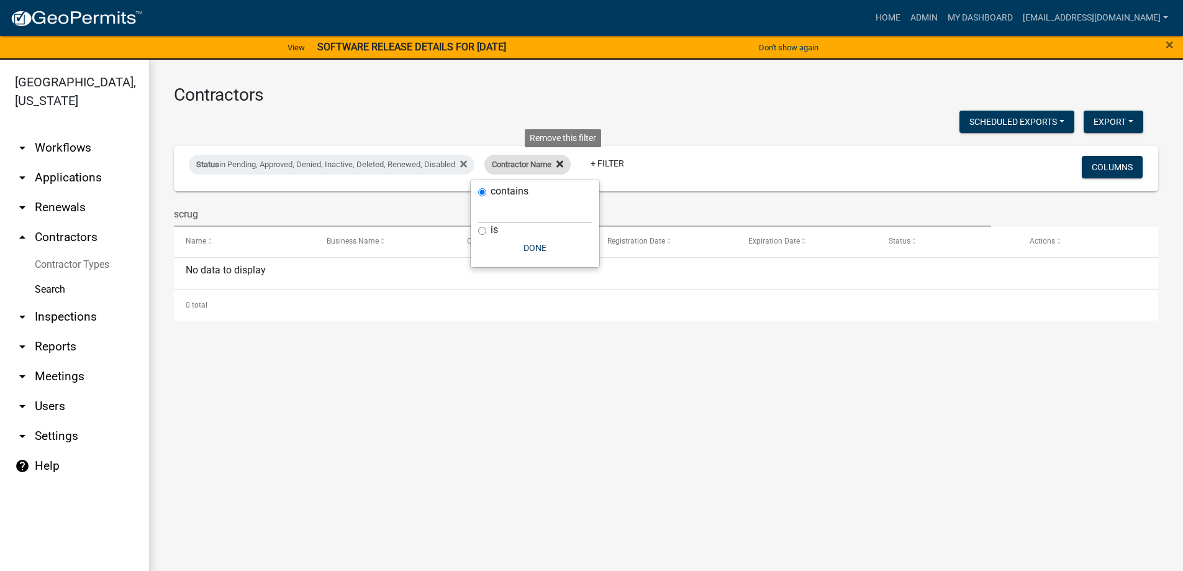
click at [560, 166] on fa-icon at bounding box center [557, 165] width 12 height 20
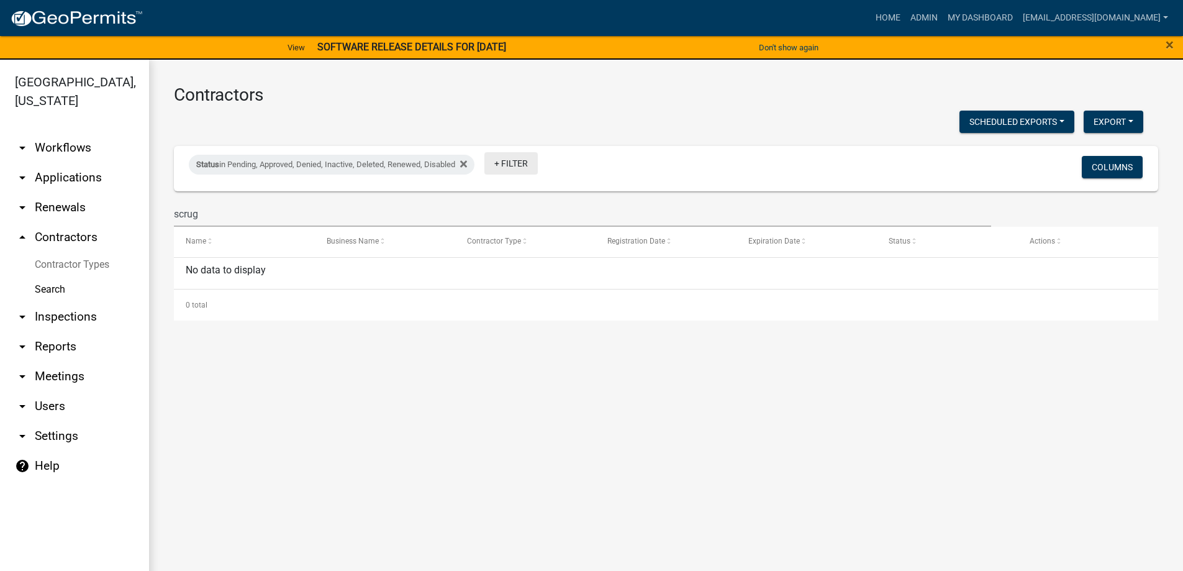
click at [530, 165] on link "+ Filter" at bounding box center [510, 163] width 53 height 22
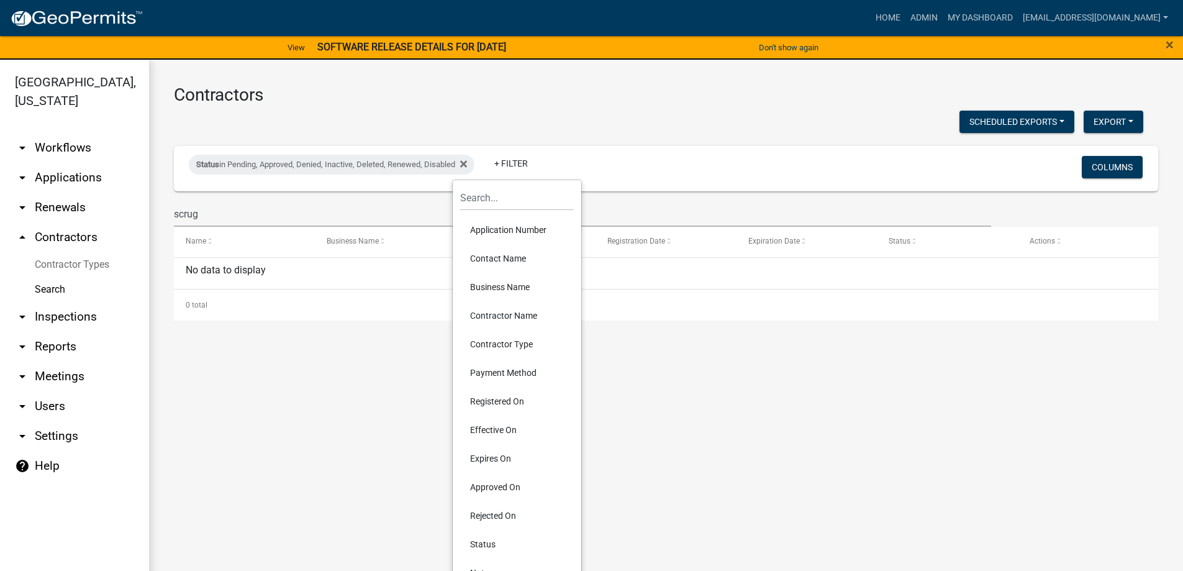
click at [503, 340] on li "Contractor Type" at bounding box center [517, 344] width 114 height 29
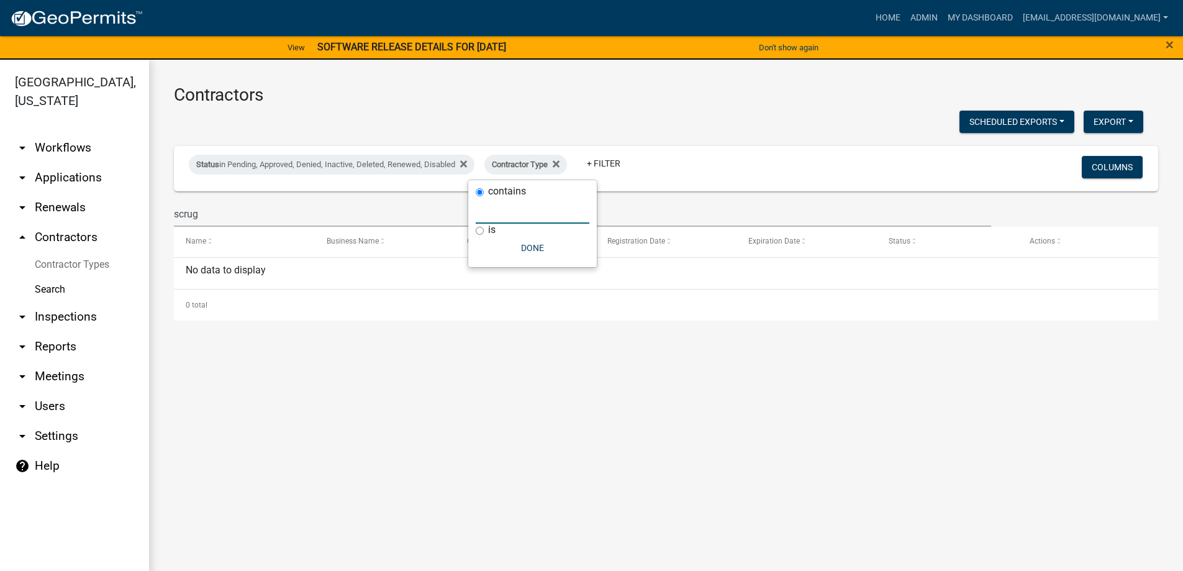
click at [516, 213] on input "text" at bounding box center [533, 210] width 114 height 25
click at [559, 160] on icon at bounding box center [556, 164] width 7 height 10
click at [525, 166] on link "+ Filter" at bounding box center [510, 163] width 53 height 22
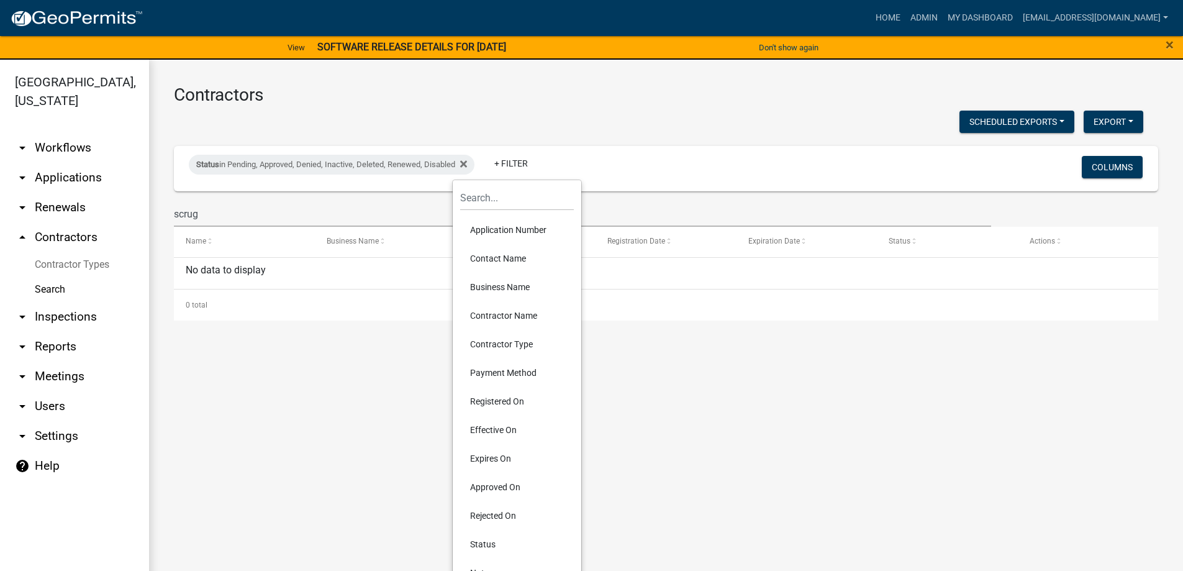
click at [501, 343] on li "Contractor Type" at bounding box center [517, 344] width 114 height 29
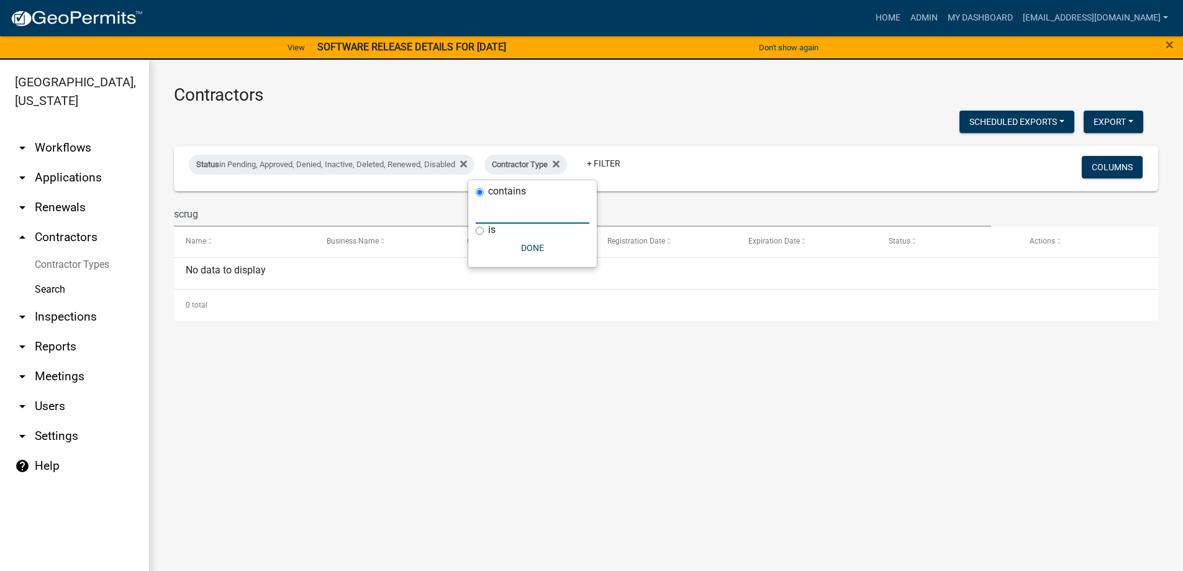
click at [515, 213] on input "text" at bounding box center [533, 210] width 114 height 25
type input "ma"
click at [603, 165] on icon at bounding box center [599, 164] width 7 height 7
click at [520, 167] on link "+ Filter" at bounding box center [510, 163] width 53 height 22
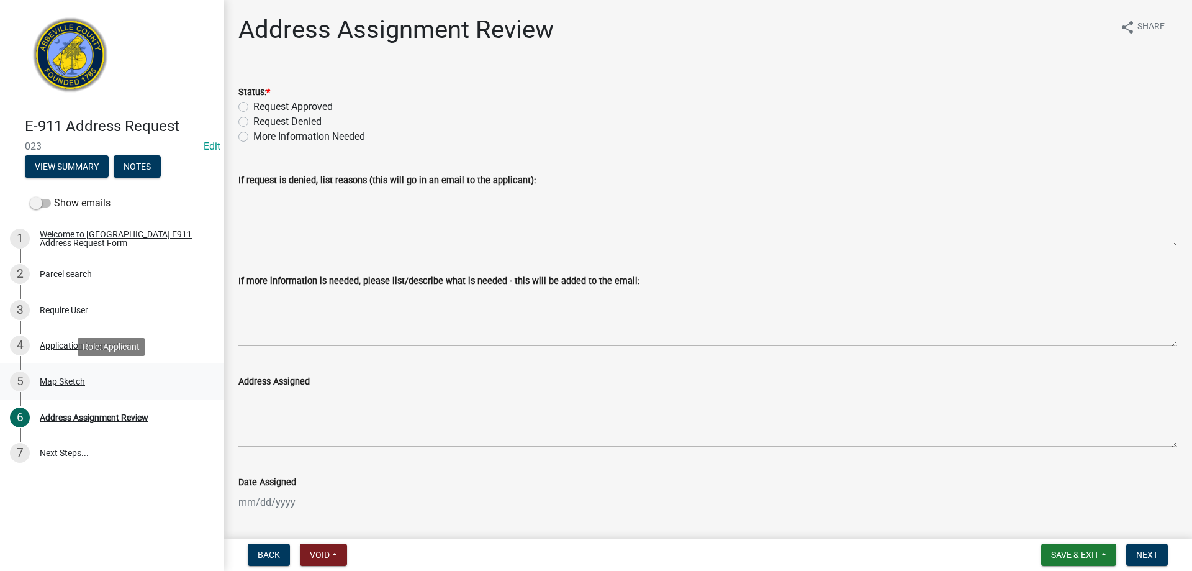
click at [63, 377] on div "Map Sketch" at bounding box center [62, 381] width 45 height 9
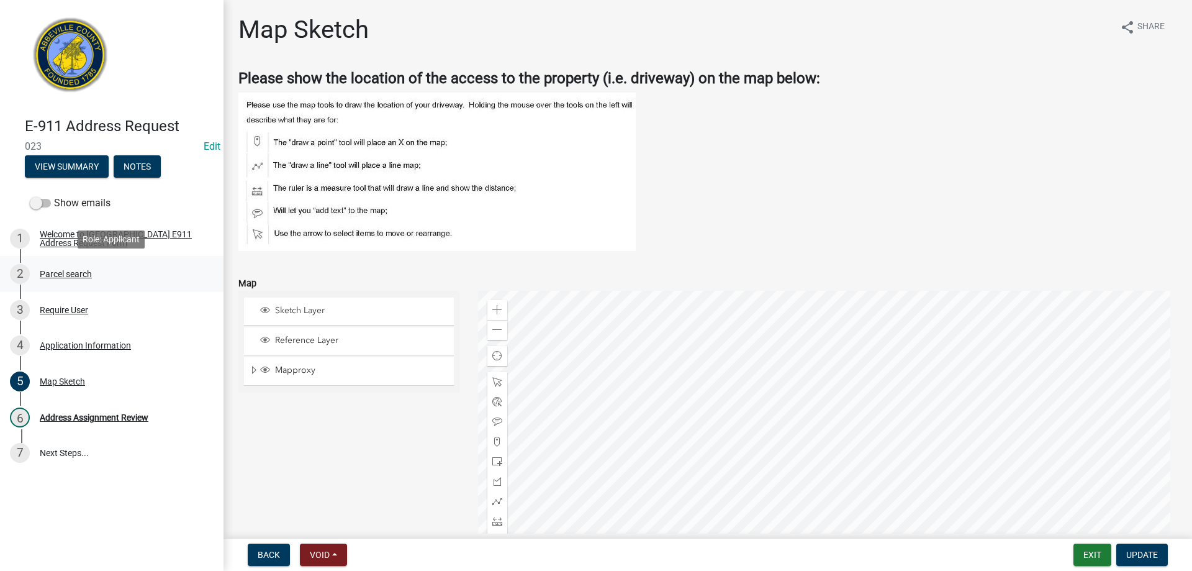
click at [53, 278] on div "Parcel search" at bounding box center [66, 273] width 52 height 9
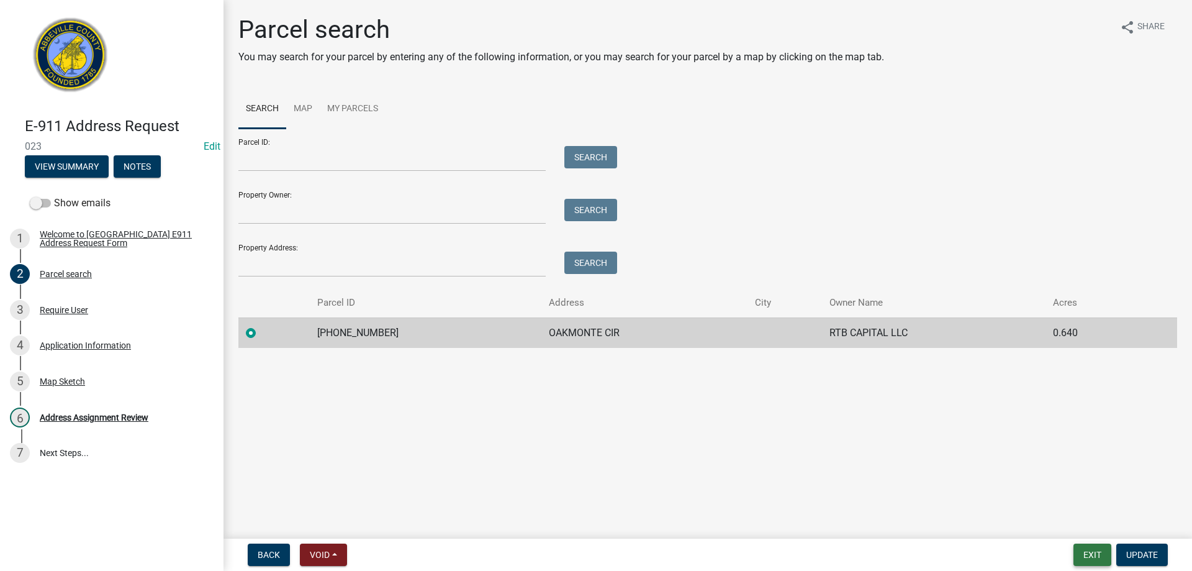
click at [1086, 554] on button "Exit" at bounding box center [1092, 554] width 38 height 22
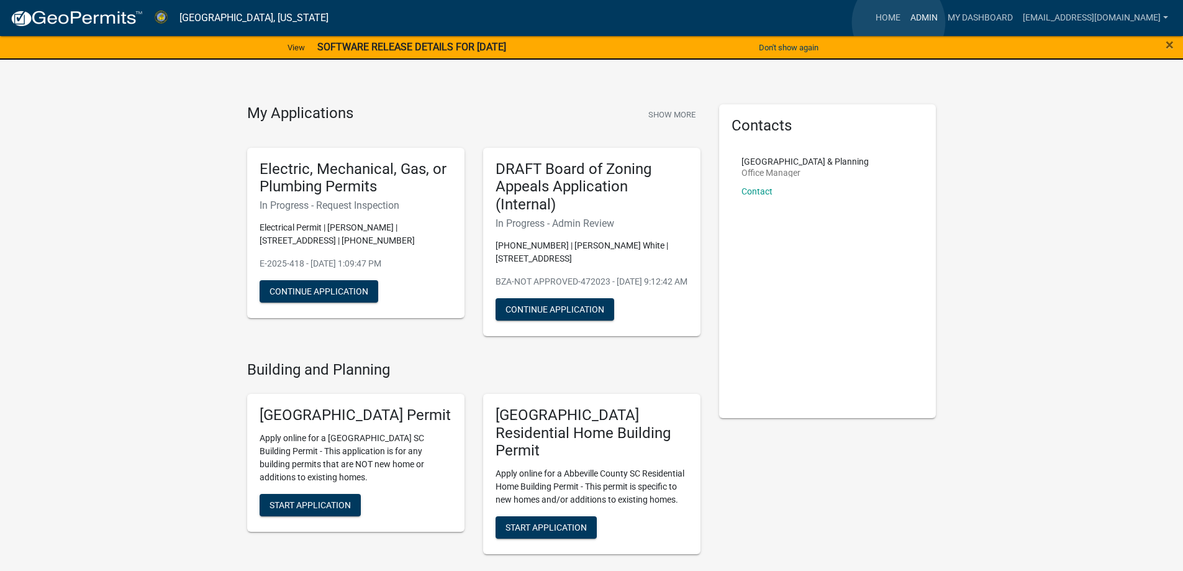
click at [905, 22] on link "Admin" at bounding box center [923, 18] width 37 height 24
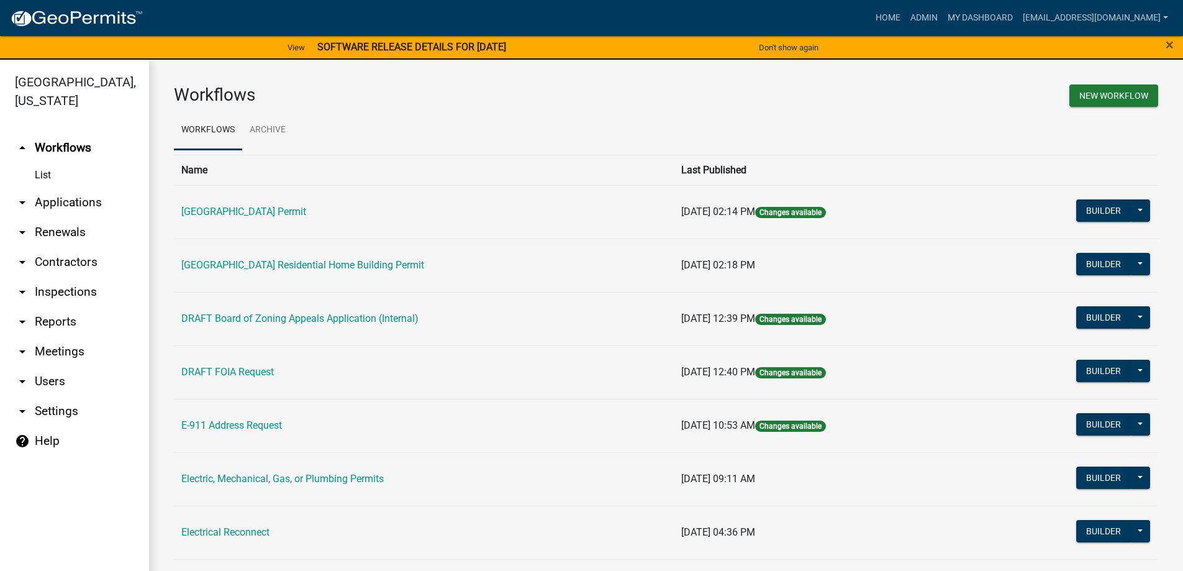
click at [73, 205] on link "arrow_drop_down Applications" at bounding box center [74, 202] width 149 height 30
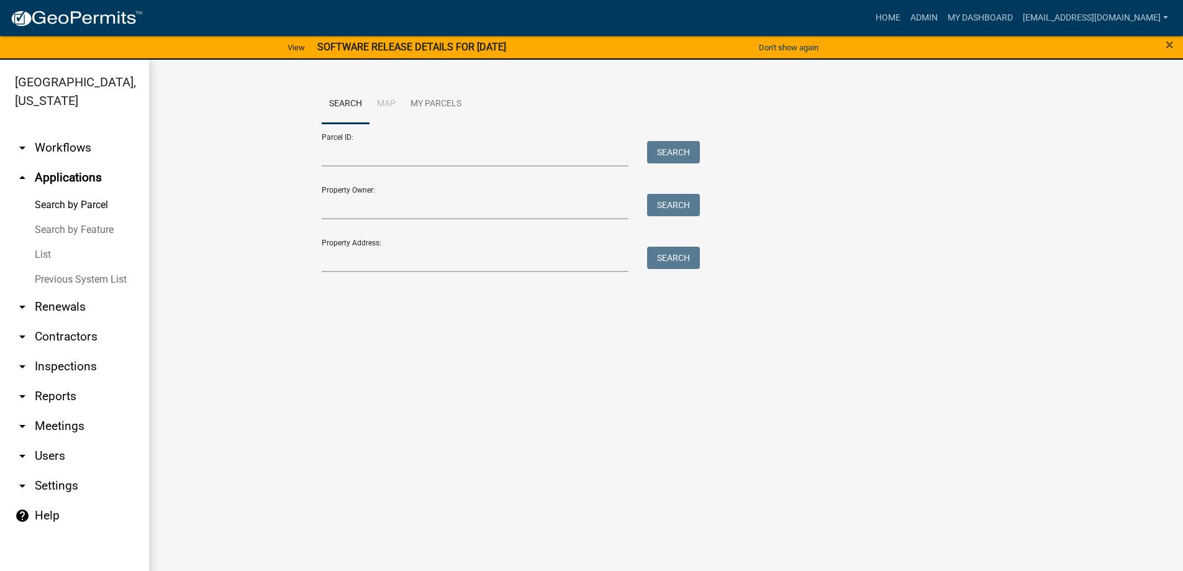
click at [51, 249] on link "List" at bounding box center [74, 254] width 149 height 25
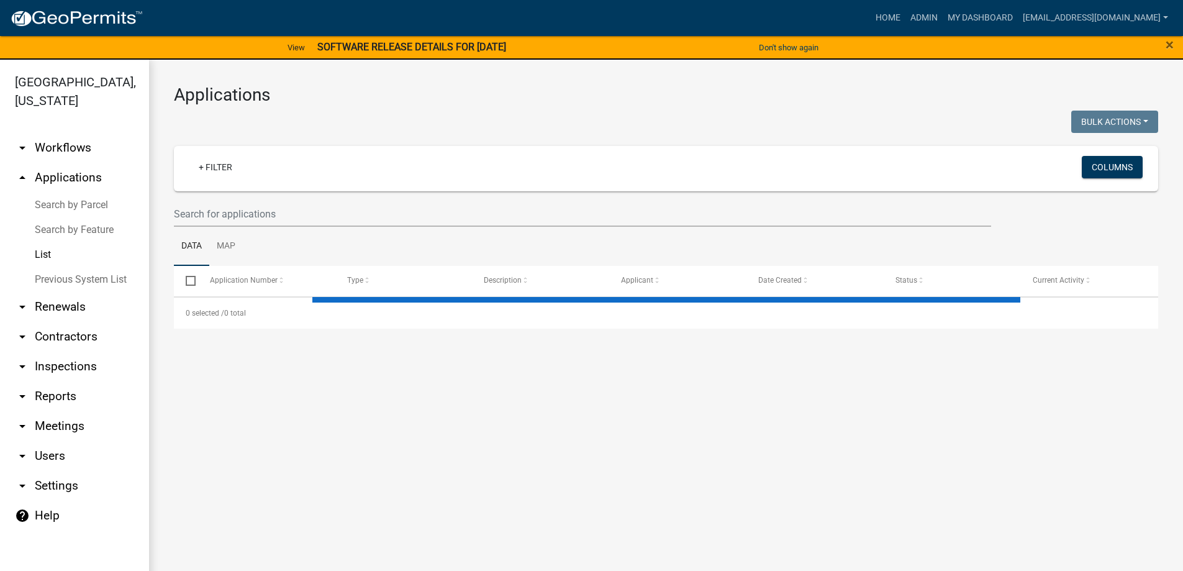
select select "3: 100"
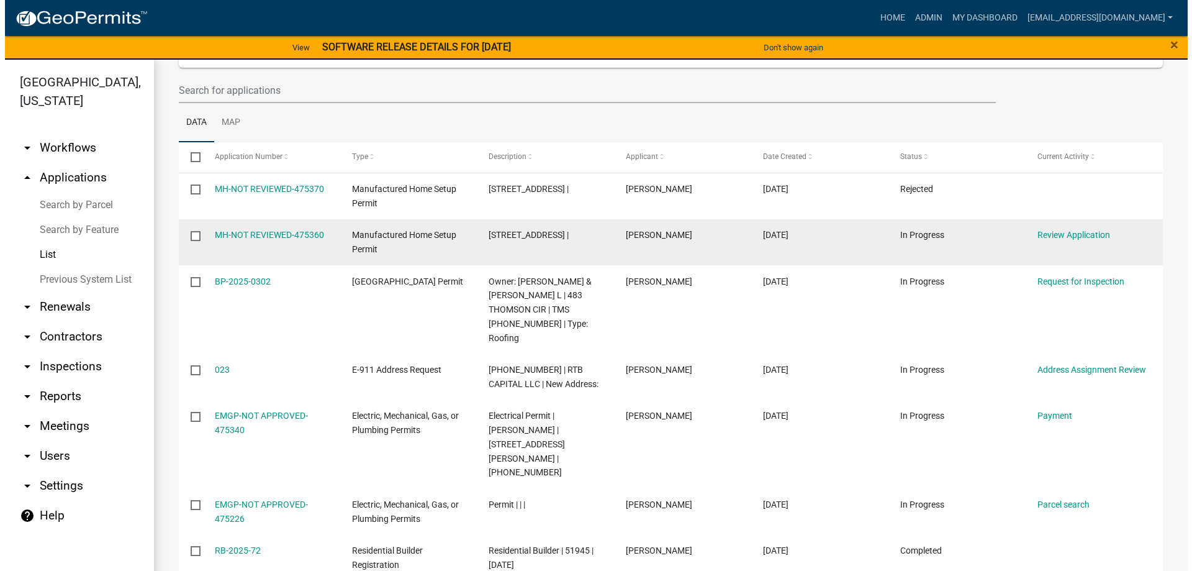
scroll to position [124, 0]
click at [263, 233] on link "MH-NOT REVIEWED-475360" at bounding box center [264, 234] width 109 height 10
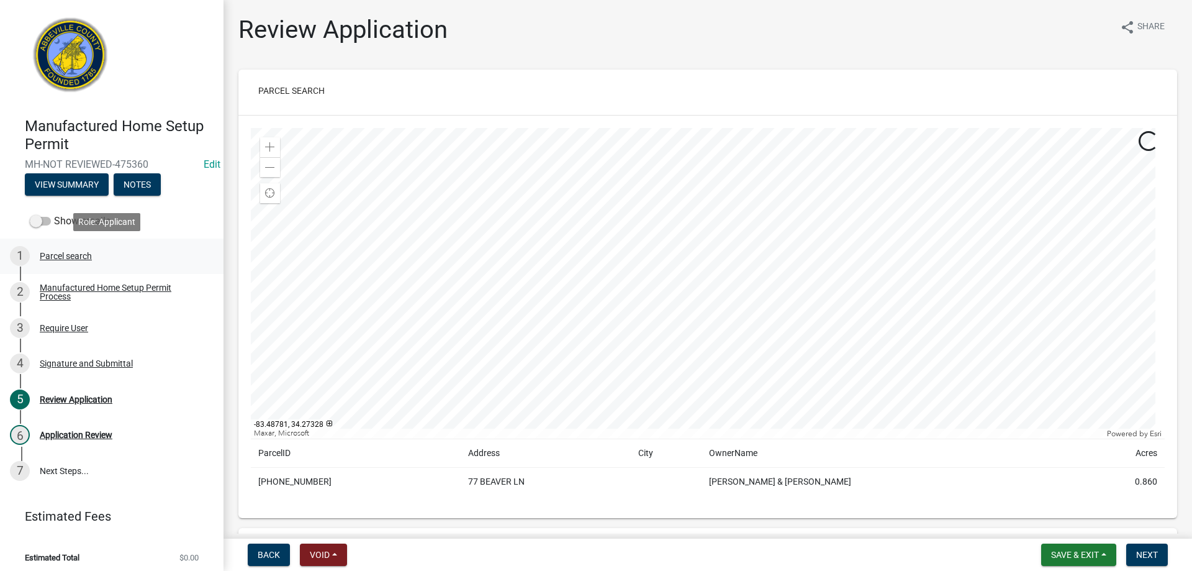
click at [86, 260] on div "Parcel search" at bounding box center [66, 255] width 52 height 9
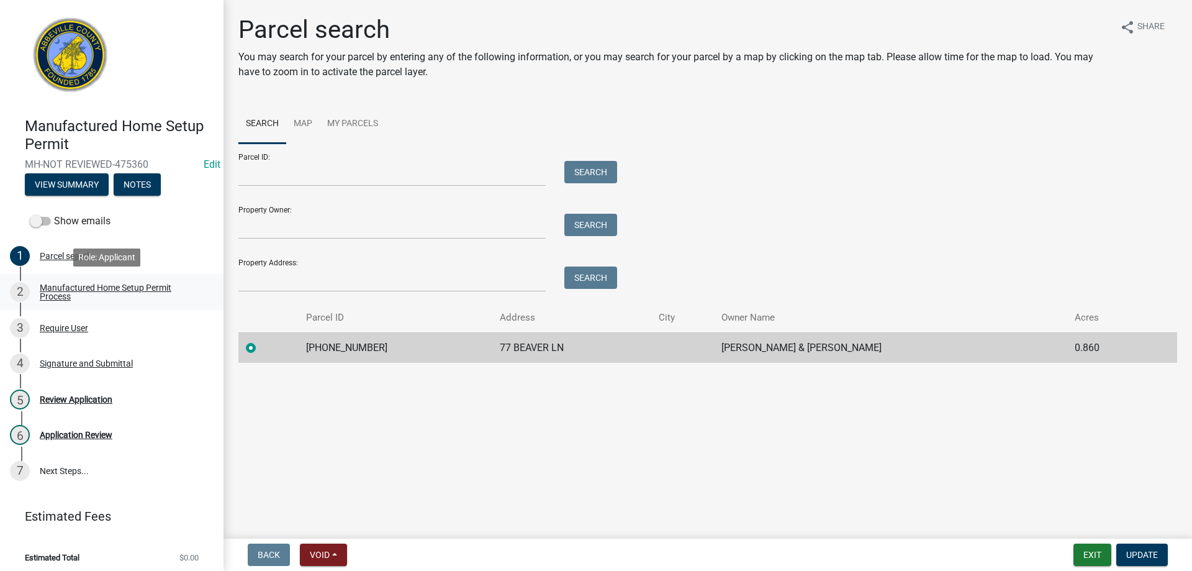
click at [93, 290] on div "Manufactured Home Setup Permit Process" at bounding box center [122, 291] width 164 height 17
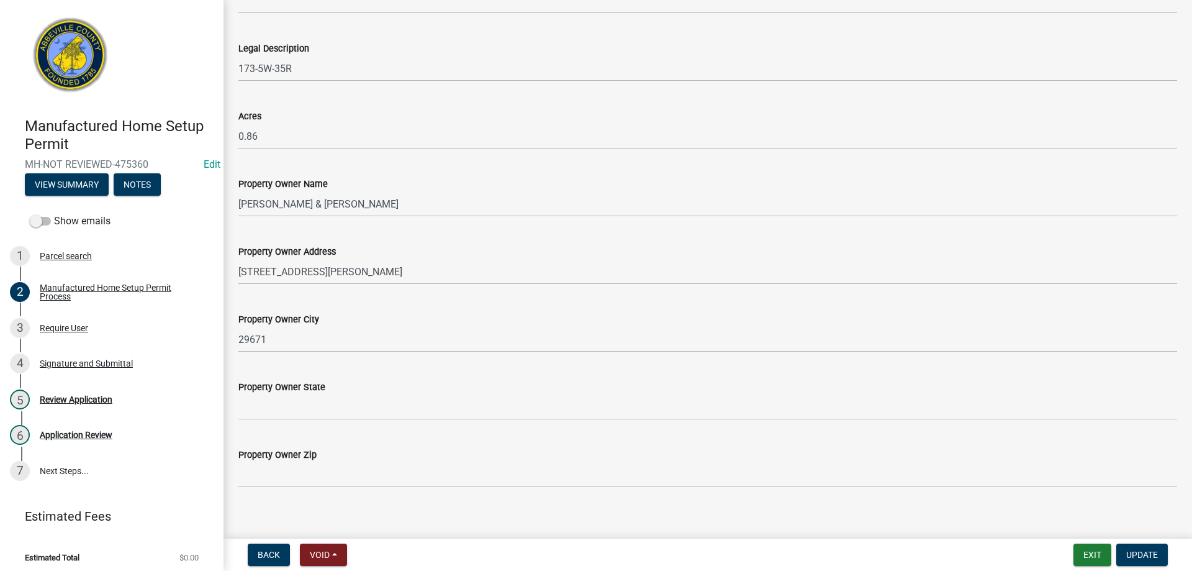
scroll to position [783, 0]
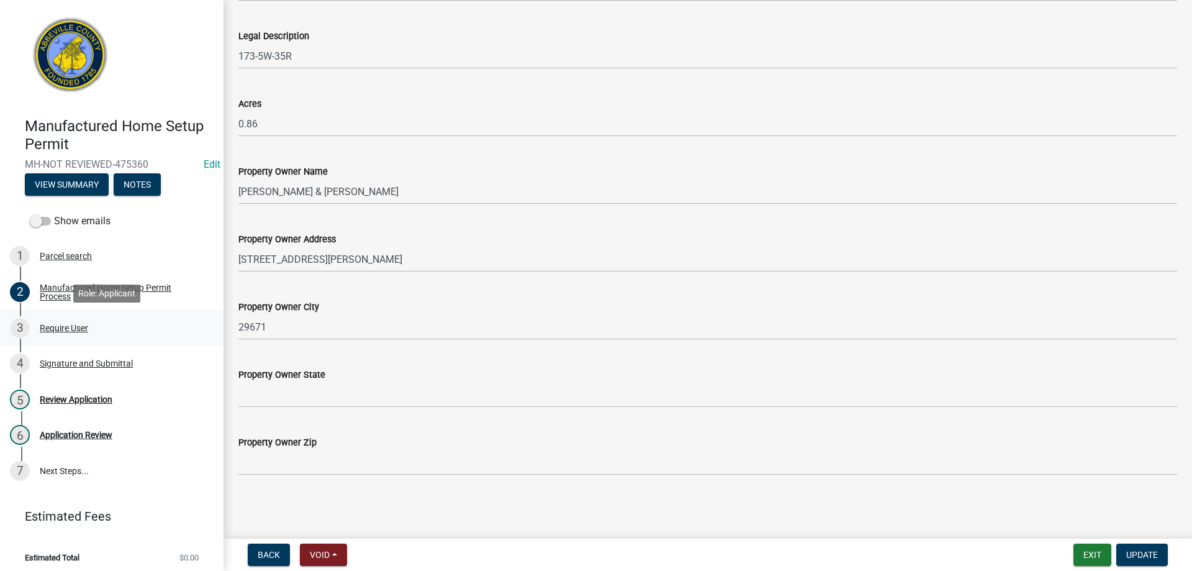
click at [61, 328] on div "Require User" at bounding box center [64, 327] width 48 height 9
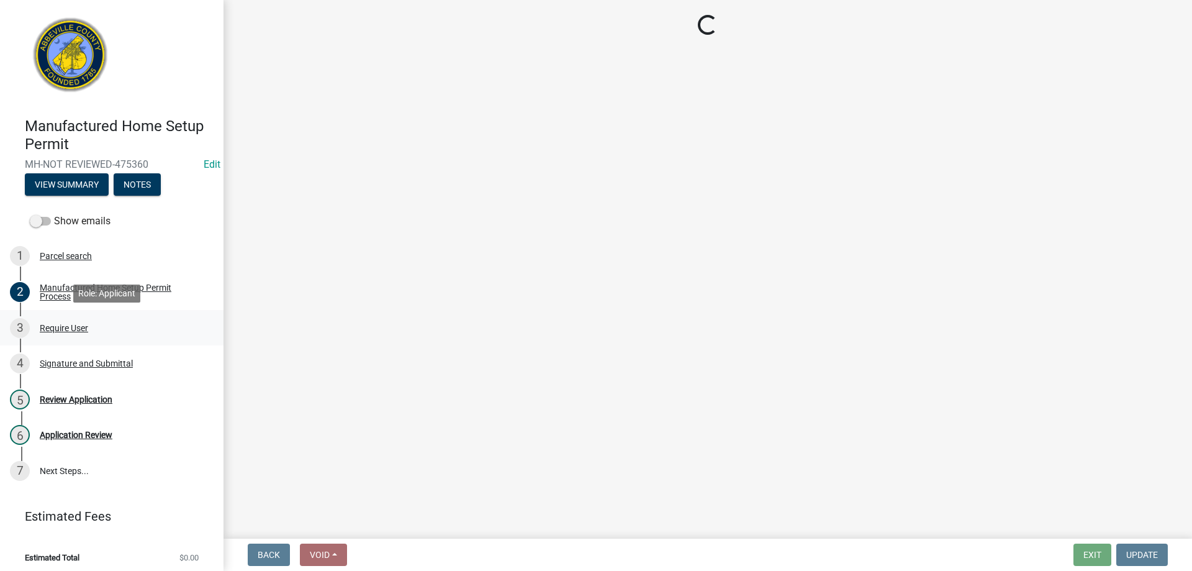
scroll to position [0, 0]
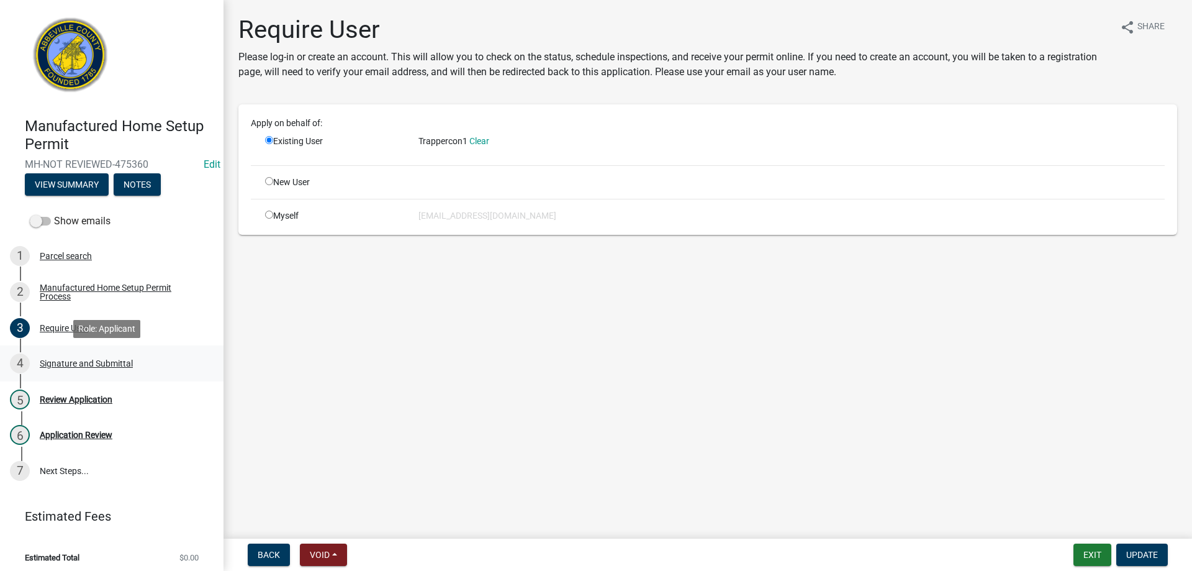
click at [73, 359] on div "Signature and Submittal" at bounding box center [86, 363] width 93 height 9
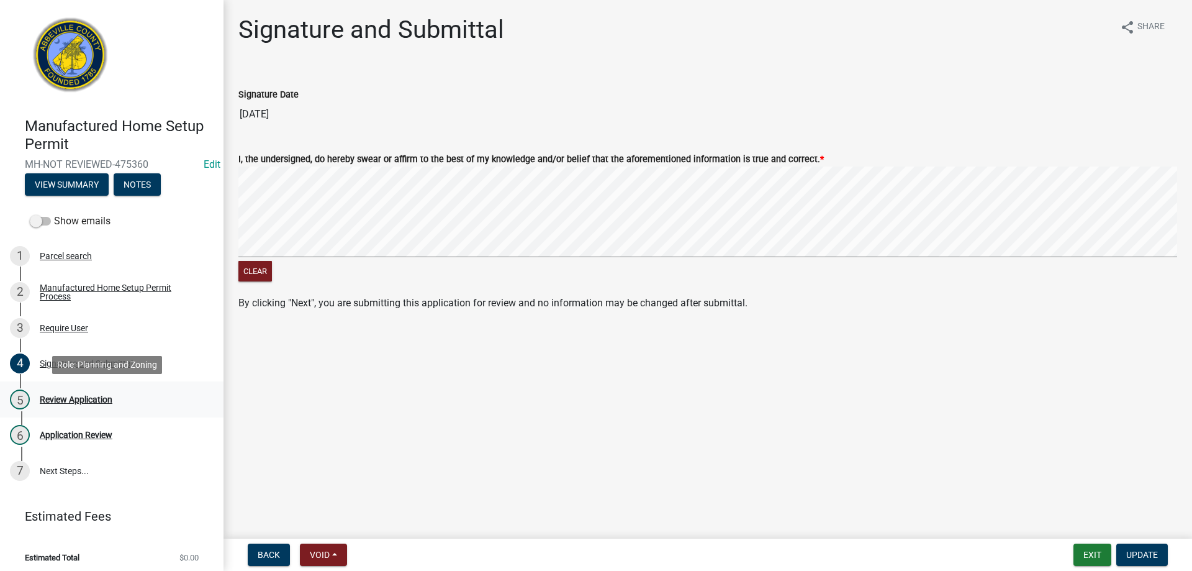
click at [74, 397] on div "Review Application" at bounding box center [76, 399] width 73 height 9
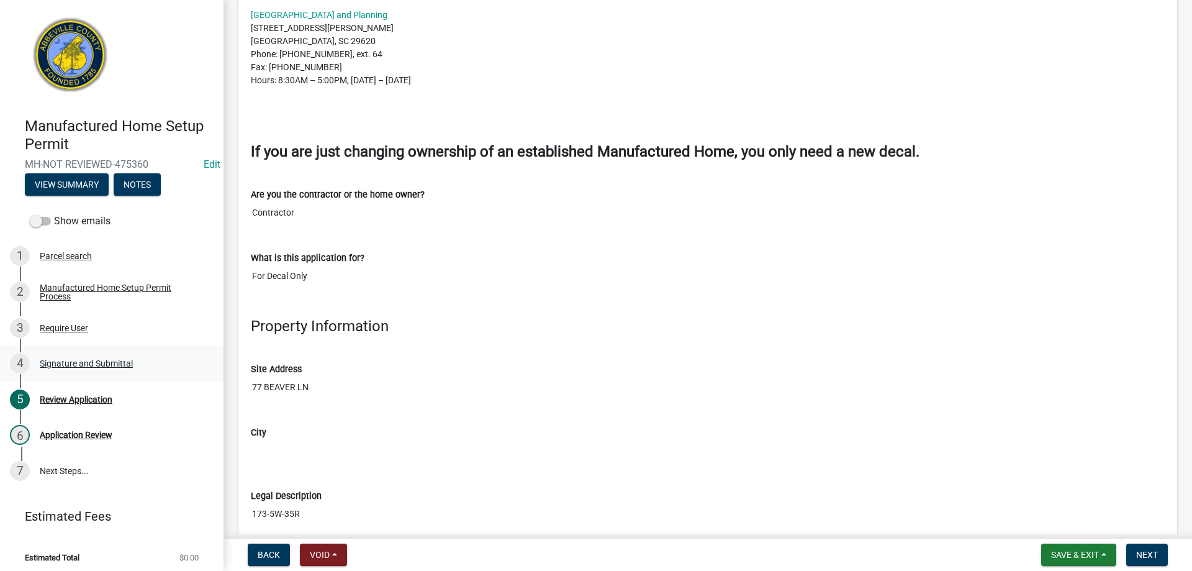
scroll to position [820, 0]
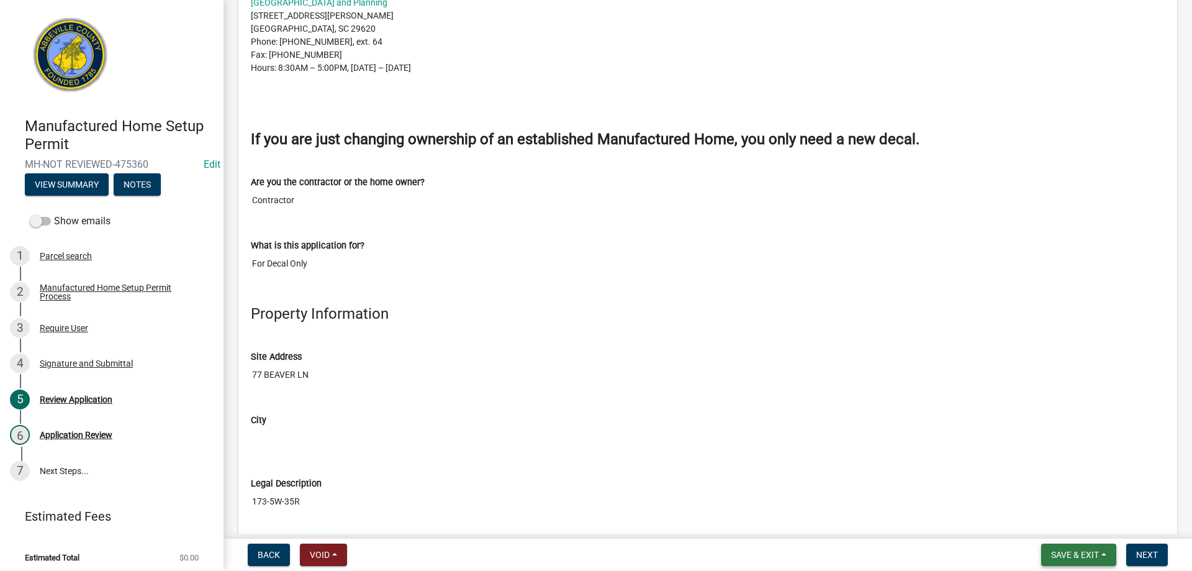
click at [1090, 555] on span "Save & Exit" at bounding box center [1075, 554] width 48 height 10
click at [1086, 531] on button "Save & Exit" at bounding box center [1066, 522] width 99 height 30
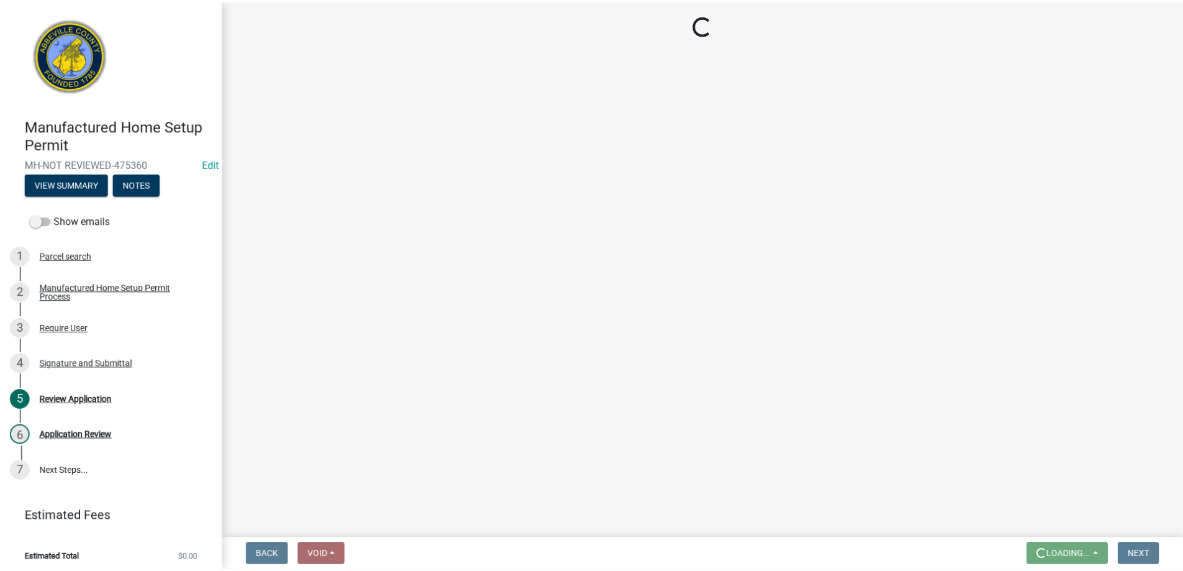
scroll to position [0, 0]
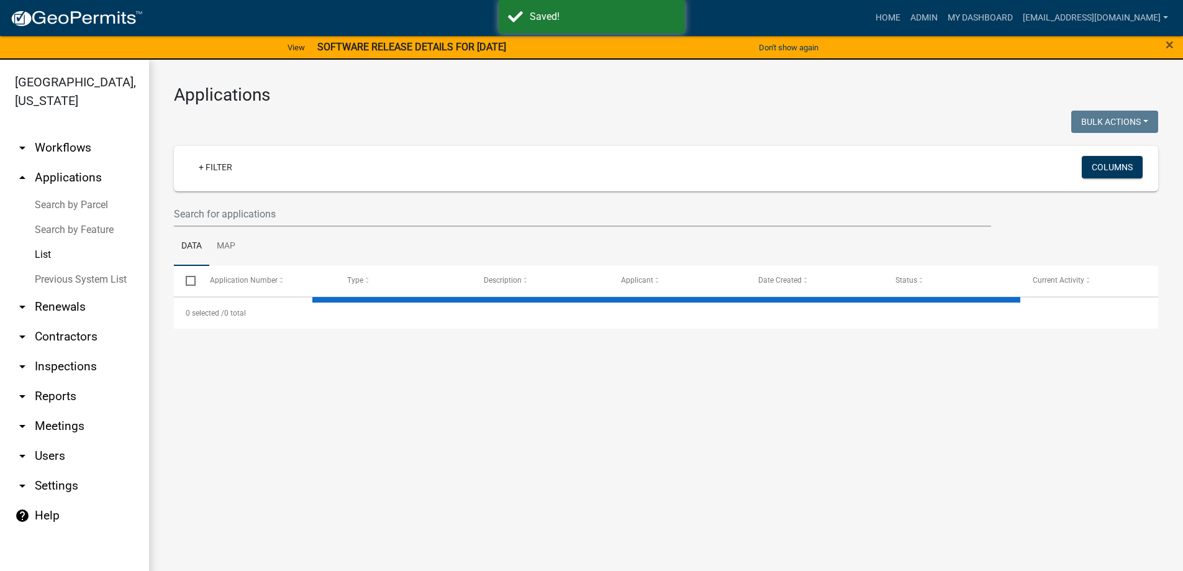
select select "3: 100"
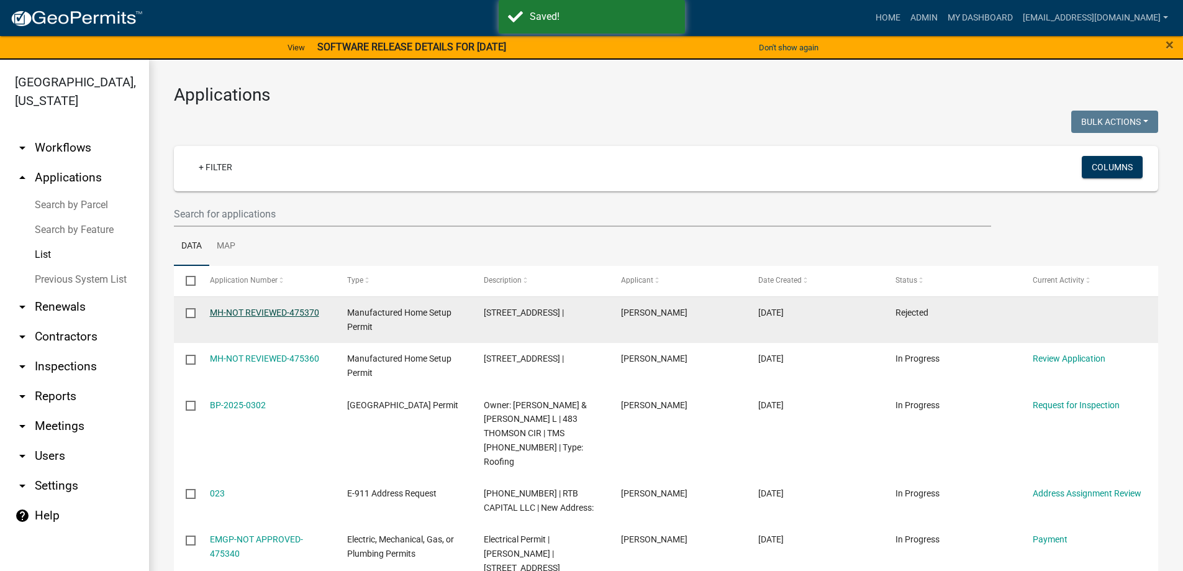
click at [299, 309] on link "MH-NOT REVIEWED-475370" at bounding box center [264, 312] width 109 height 10
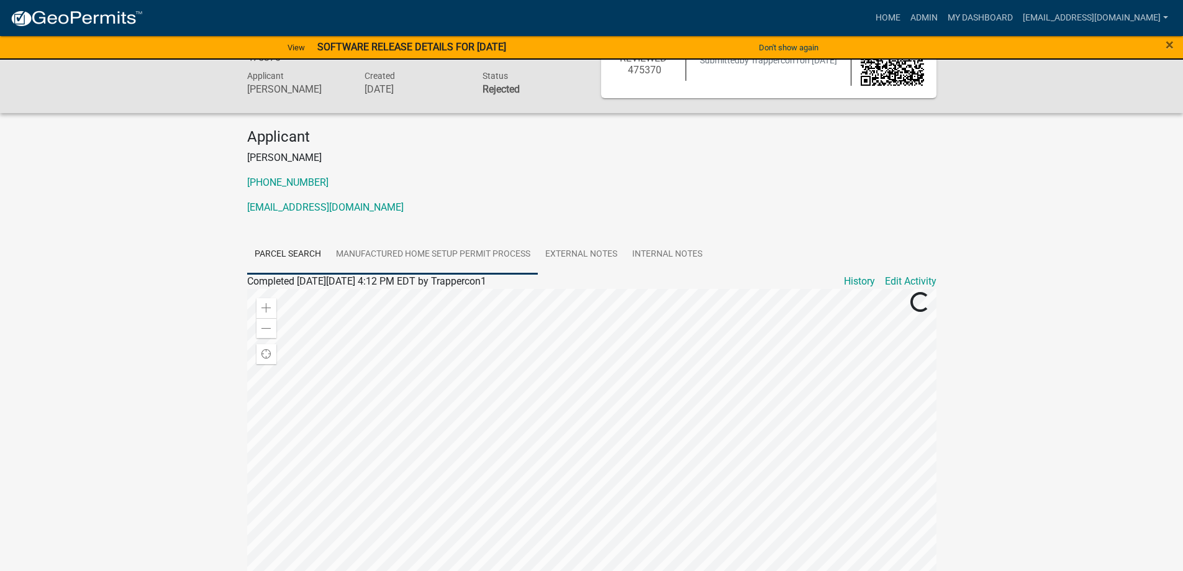
scroll to position [124, 0]
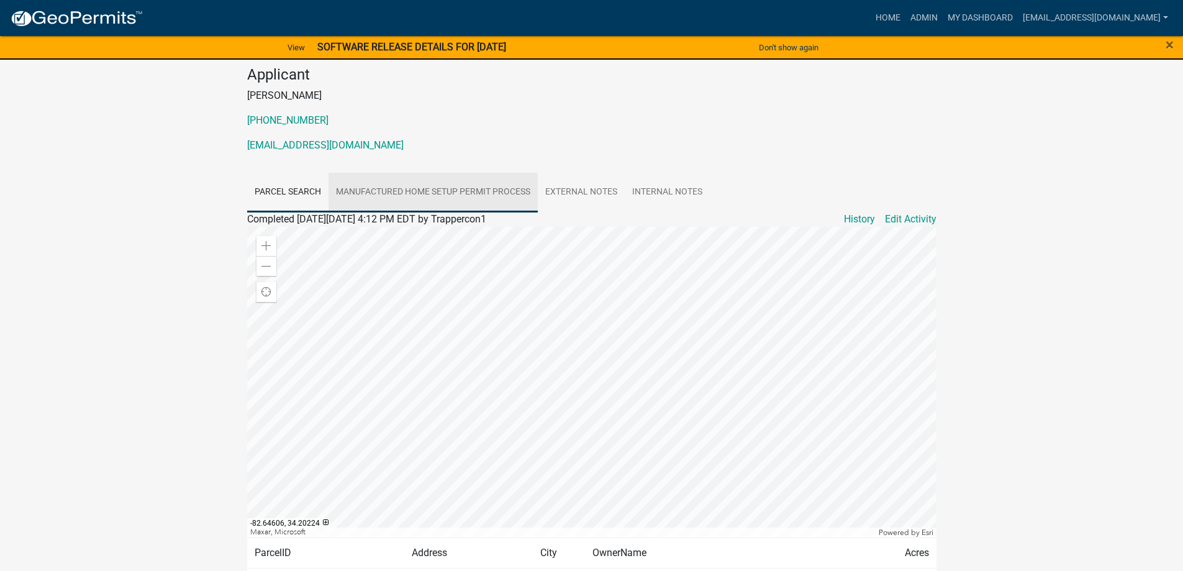
click at [494, 188] on link "Manufactured Home Setup Permit Process" at bounding box center [432, 193] width 209 height 40
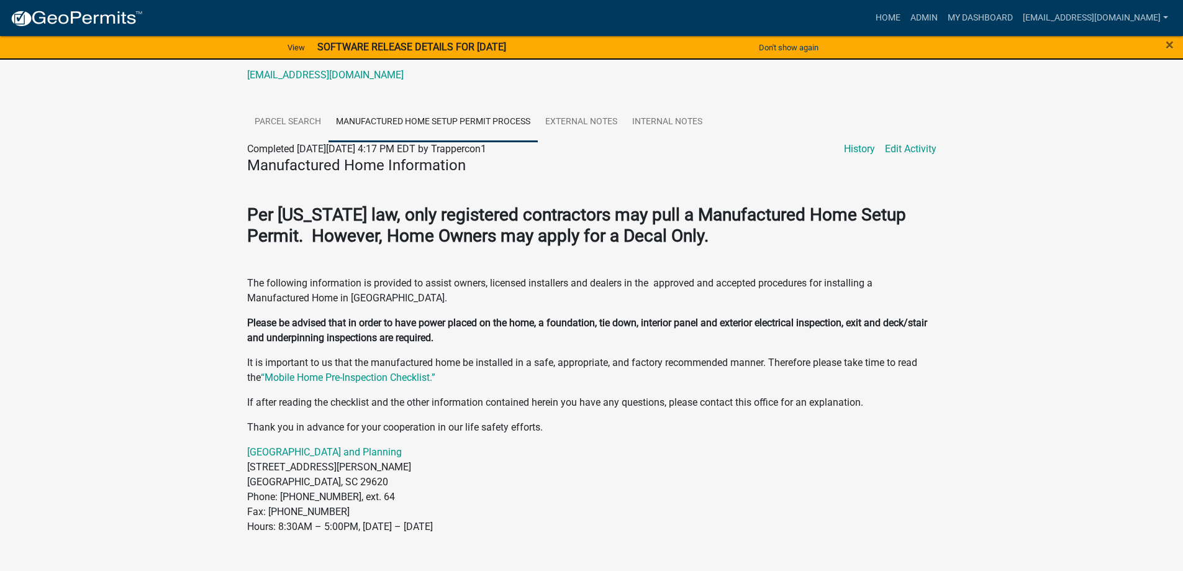
scroll to position [186, 0]
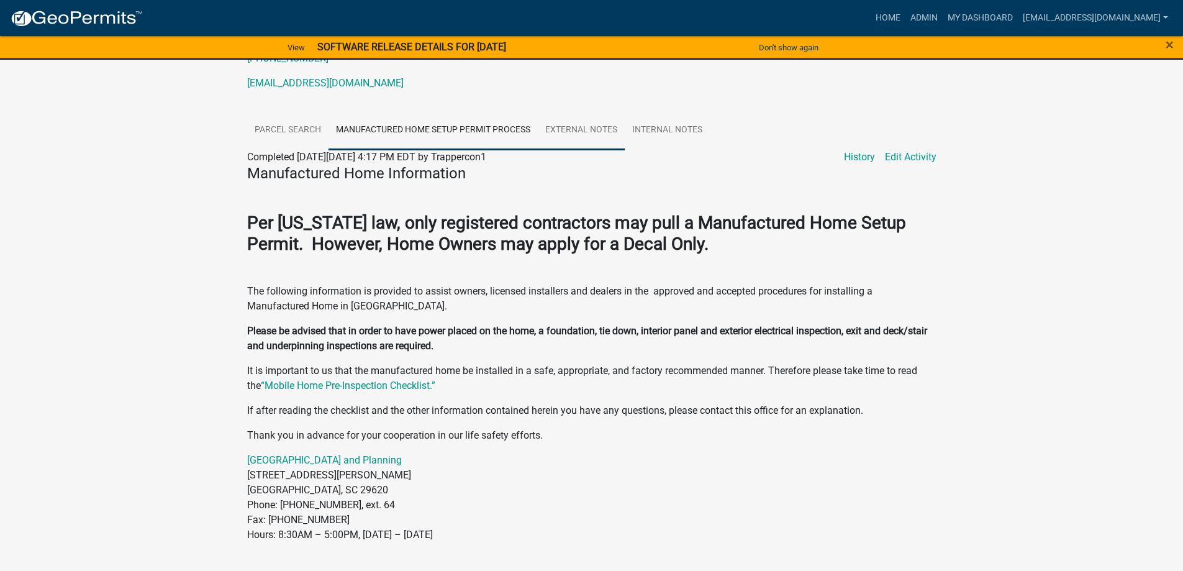
click at [561, 125] on link "External Notes" at bounding box center [581, 131] width 87 height 40
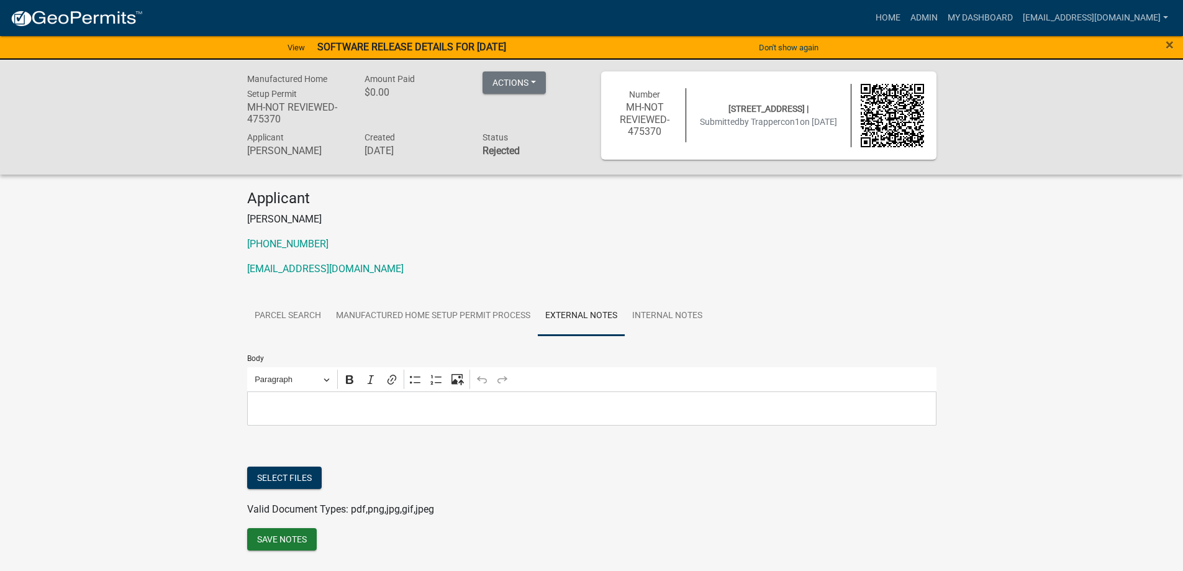
scroll to position [0, 0]
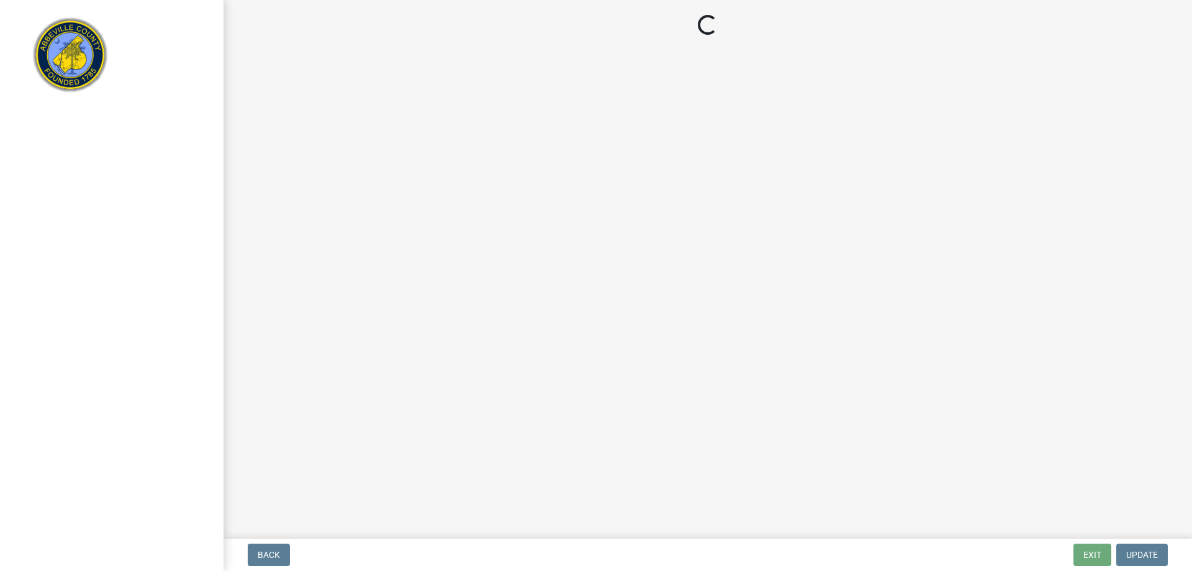
select select "3: 3"
